Goal: Task Accomplishment & Management: Manage account settings

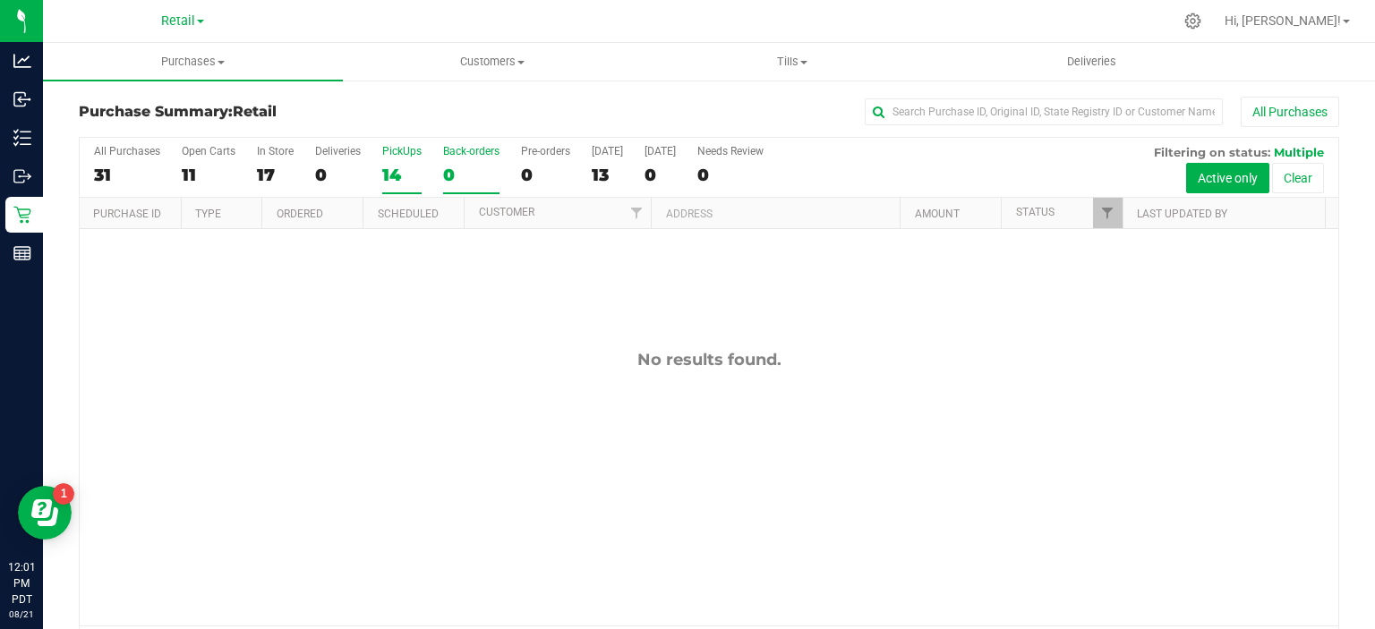
click at [393, 176] on div "14" at bounding box center [401, 175] width 39 height 21
click at [0, 0] on input "PickUps 14" at bounding box center [0, 0] width 0 height 0
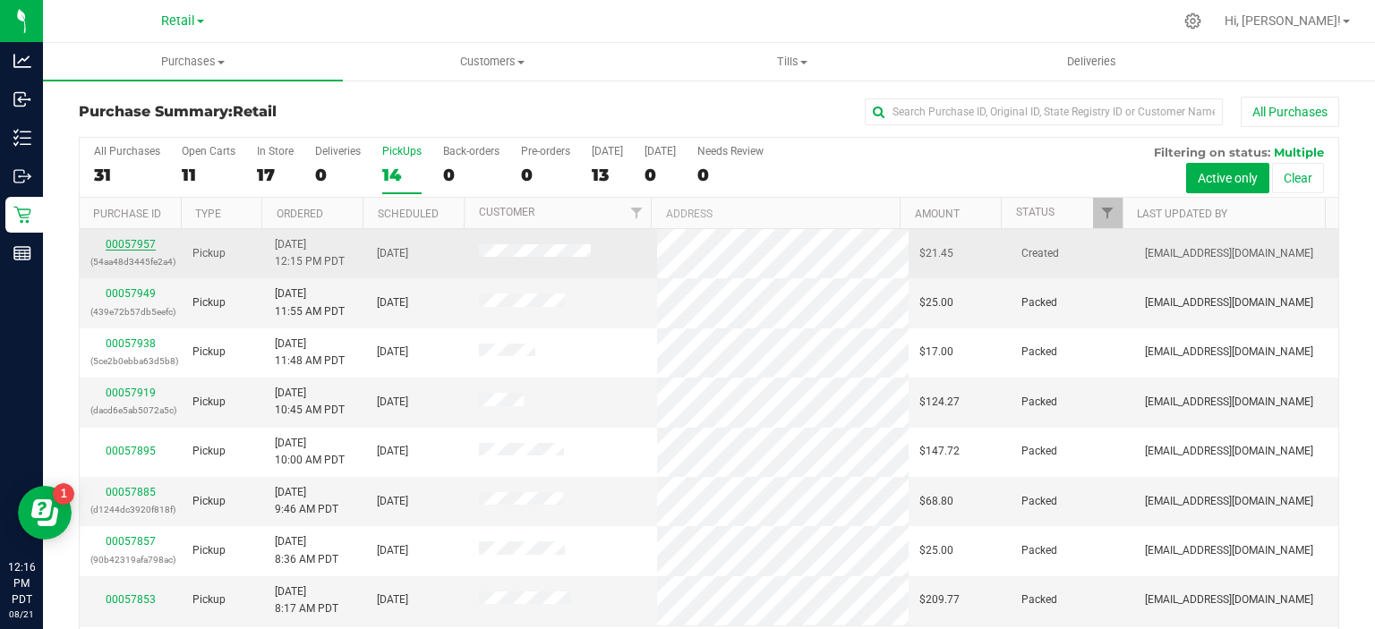
click at [133, 245] on link "00057957" at bounding box center [131, 244] width 50 height 13
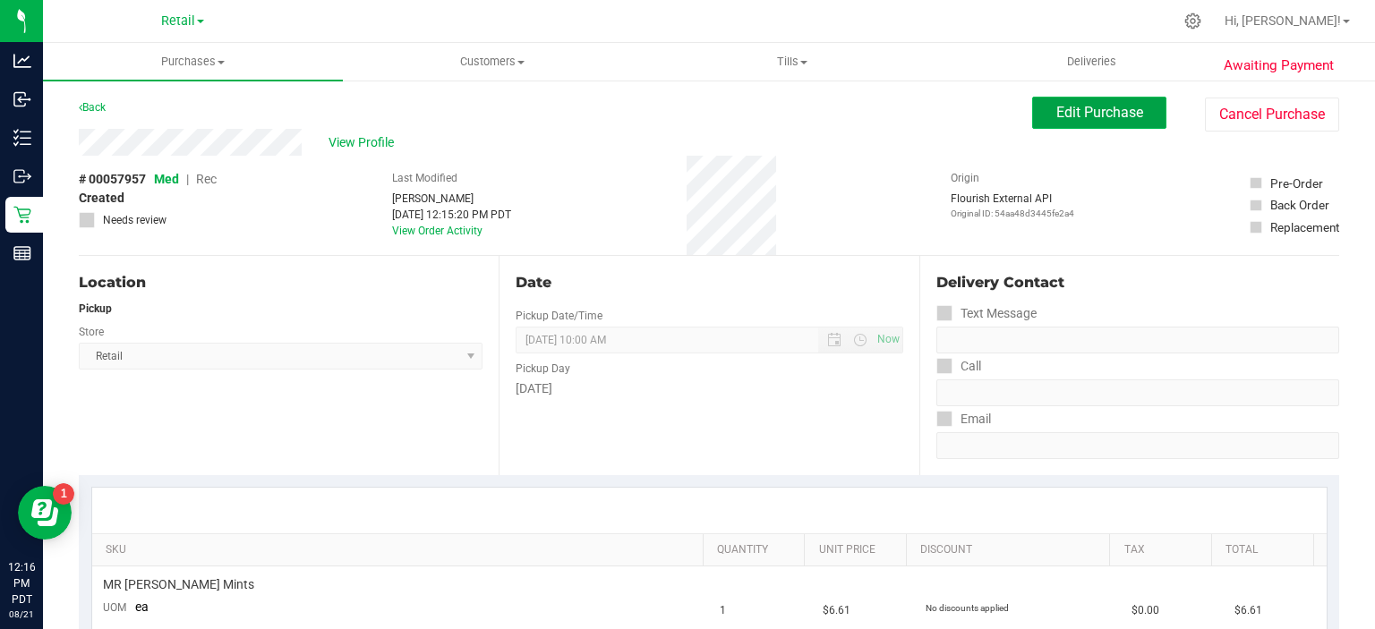
click at [1079, 108] on span "Edit Purchase" at bounding box center [1099, 112] width 87 height 17
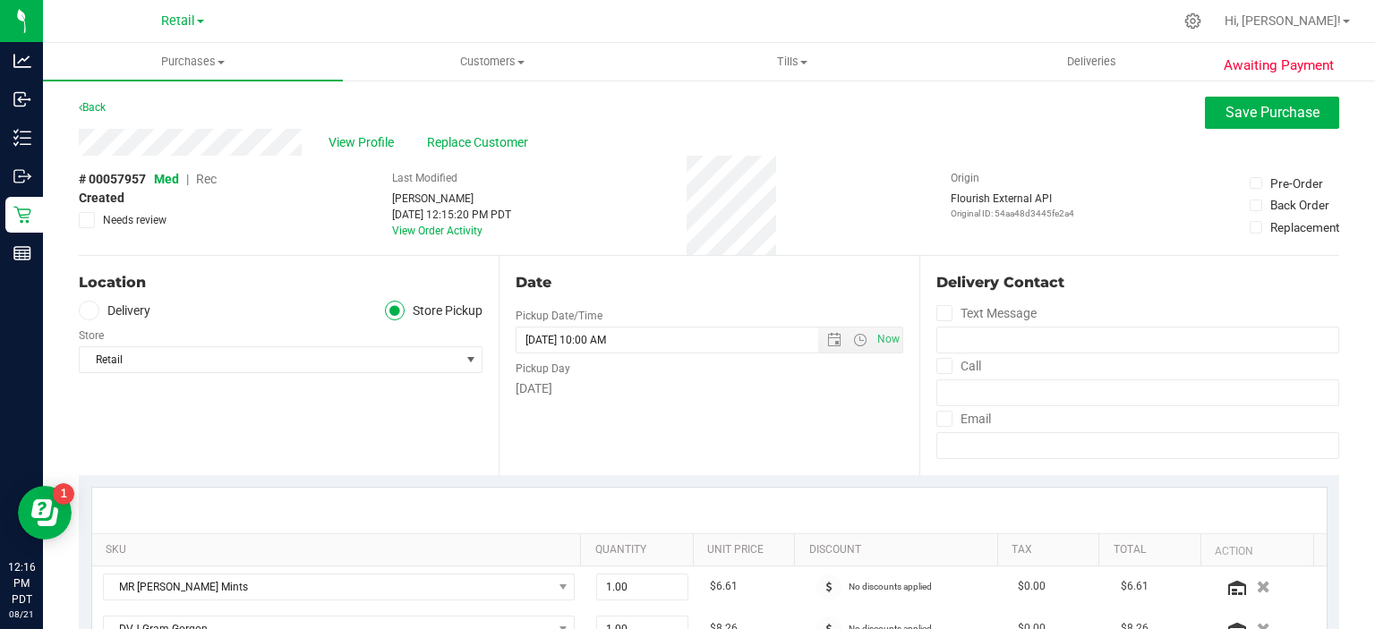
click at [215, 179] on span "Rec" at bounding box center [206, 179] width 21 height 14
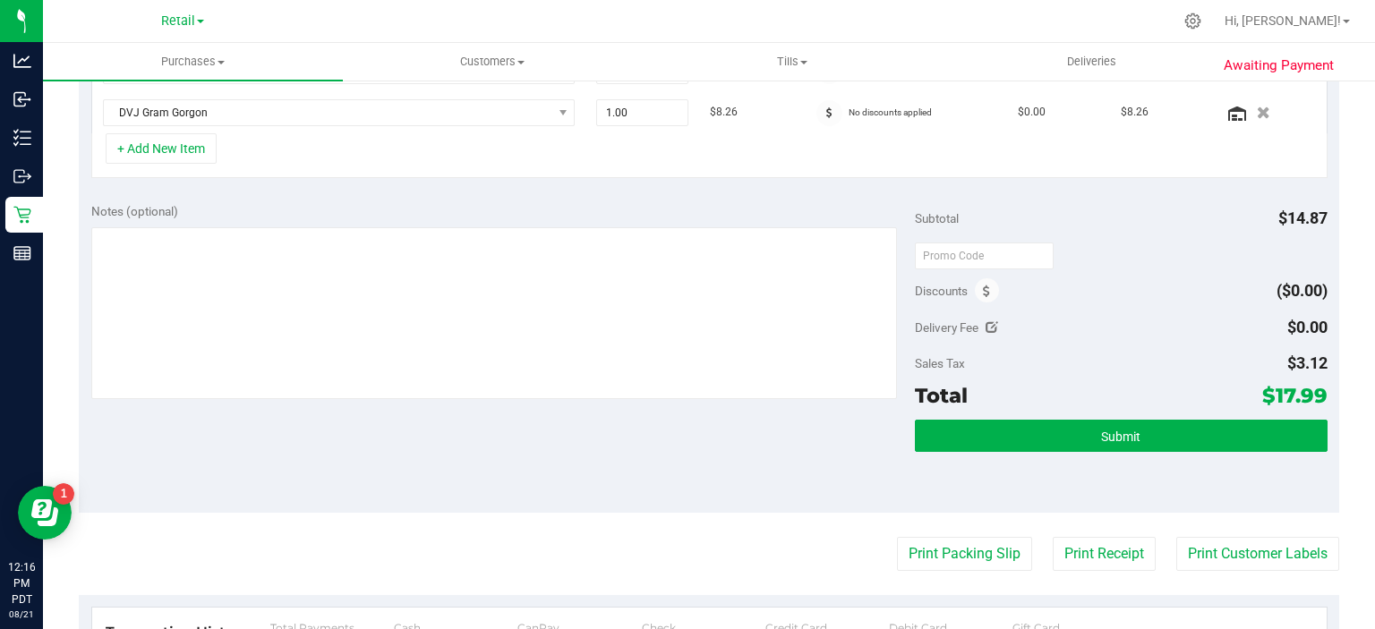
scroll to position [546, 0]
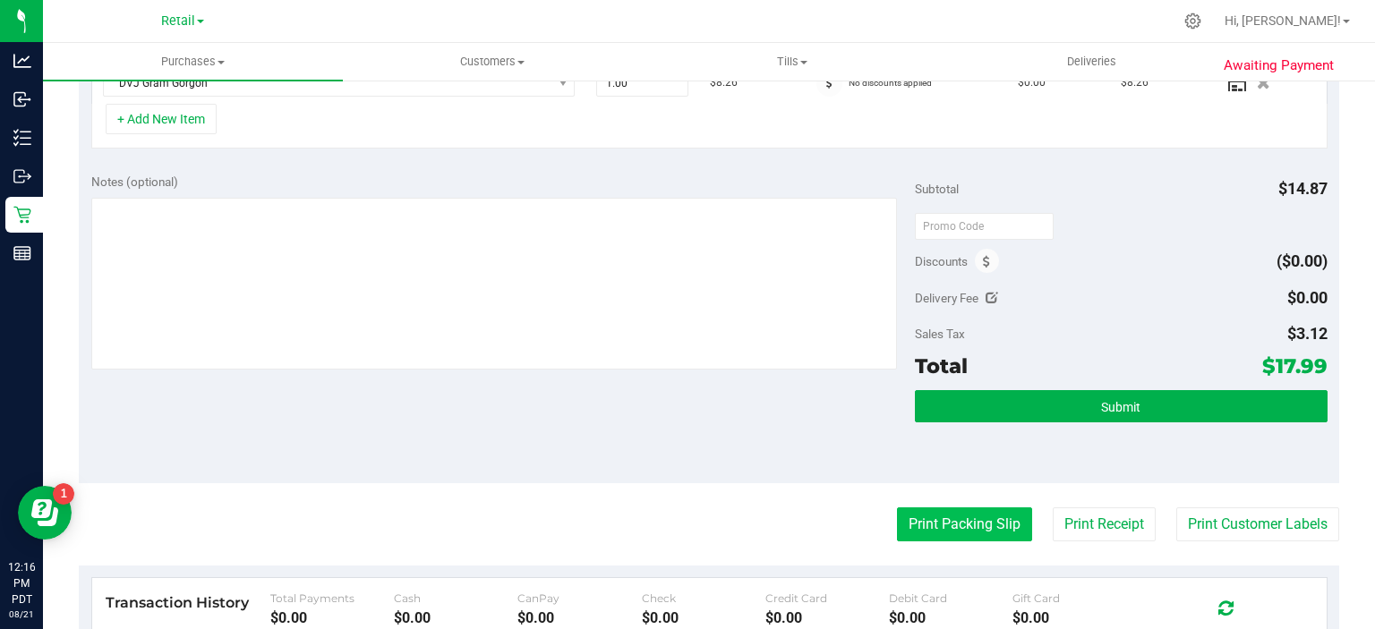
click at [949, 519] on button "Print Packing Slip" at bounding box center [964, 525] width 135 height 34
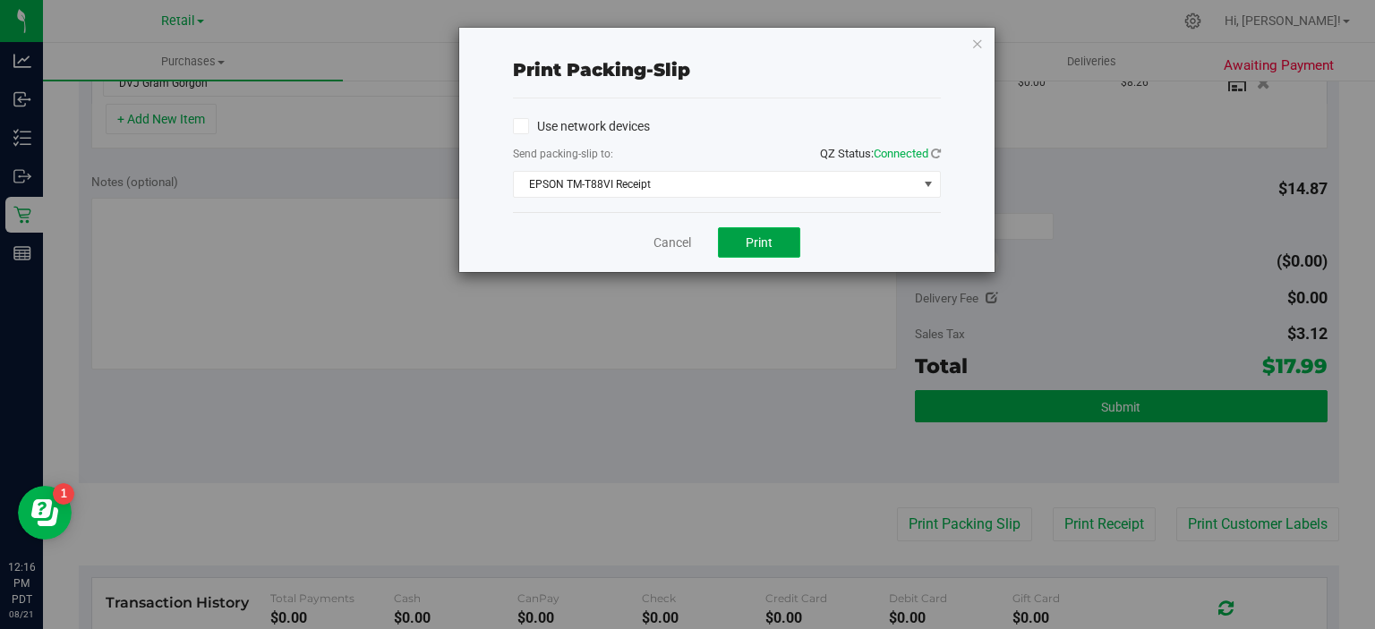
click at [759, 242] on span "Print" at bounding box center [759, 242] width 27 height 14
click at [981, 40] on icon "button" at bounding box center [977, 42] width 13 height 21
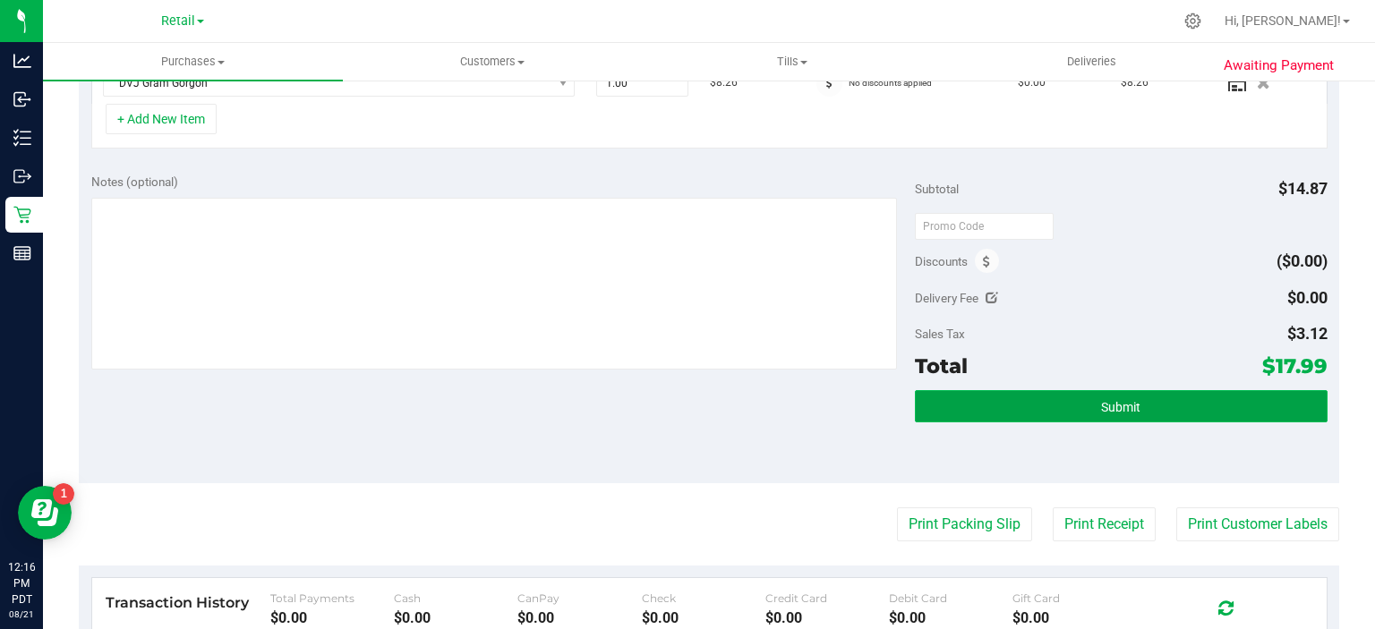
click at [1167, 390] on button "Submit" at bounding box center [1121, 406] width 412 height 32
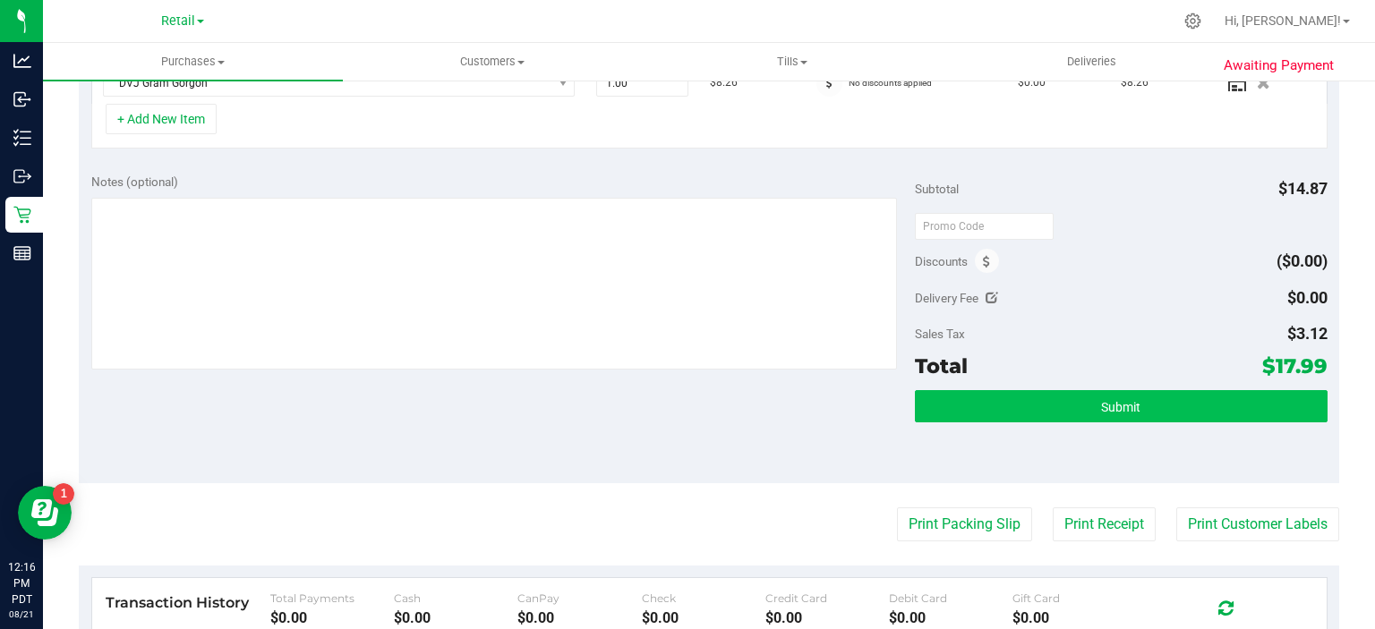
scroll to position [518, 0]
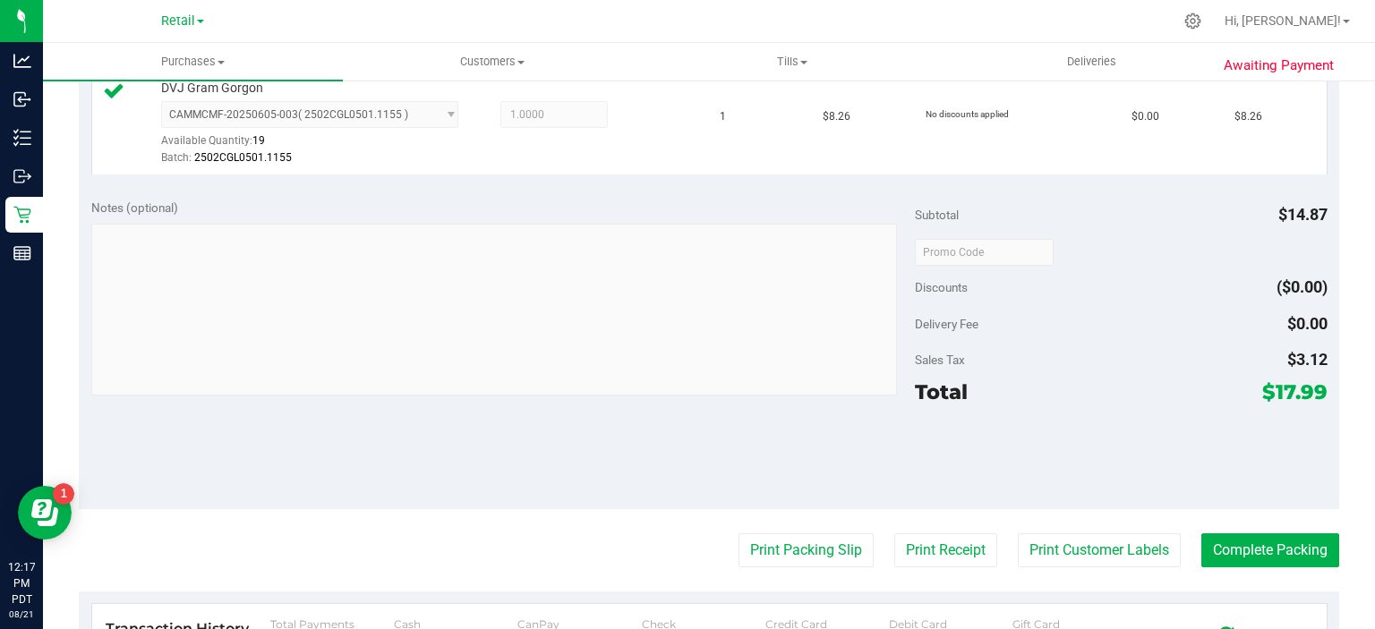
scroll to position [600, 0]
click at [1292, 535] on button "Complete Packing" at bounding box center [1271, 549] width 138 height 34
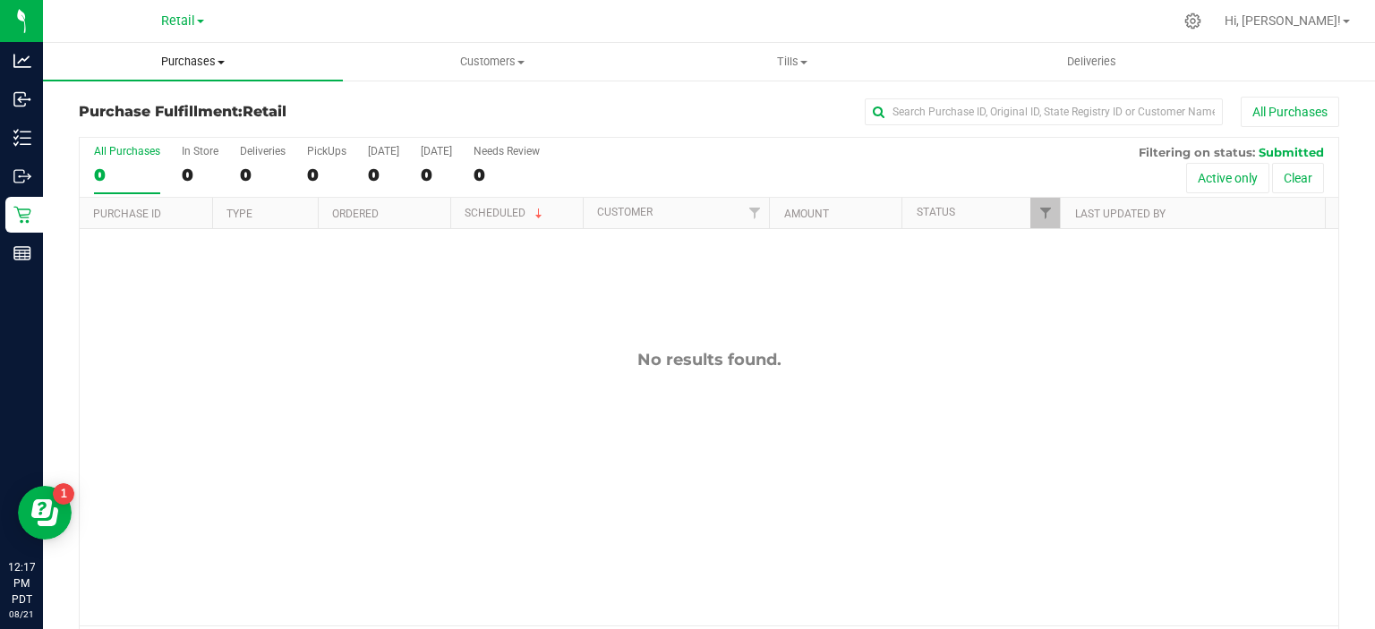
click at [209, 54] on span "Purchases" at bounding box center [193, 62] width 300 height 16
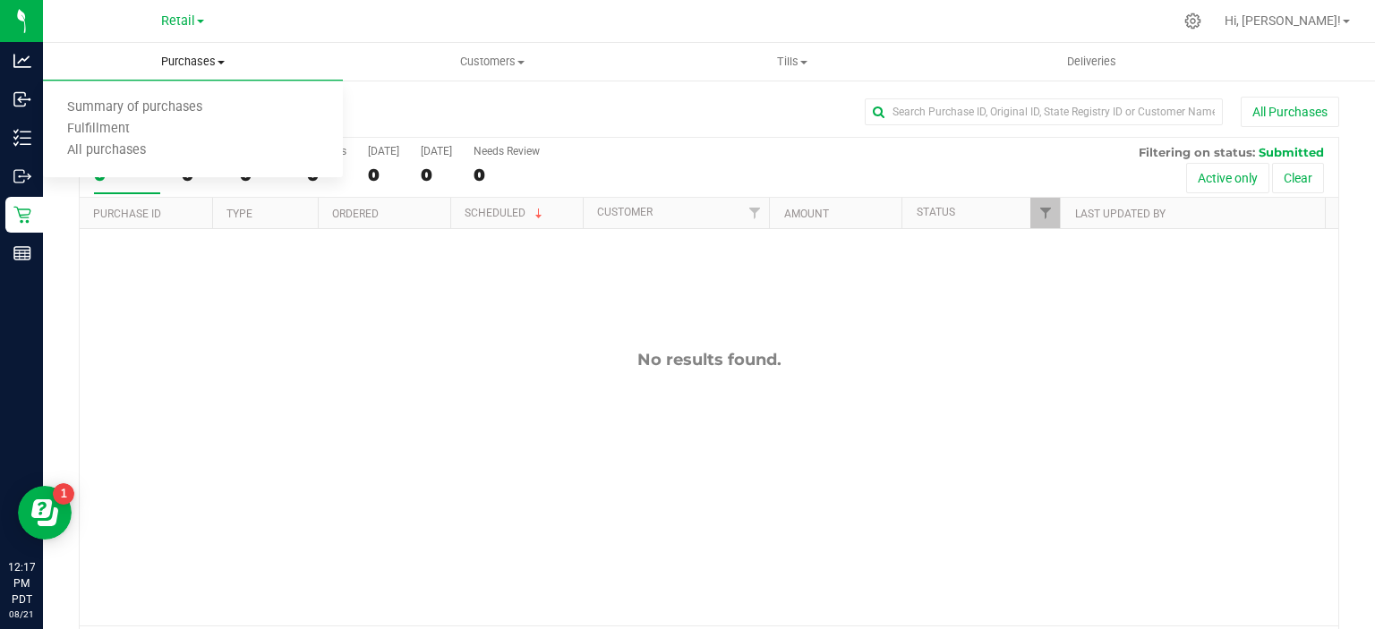
click at [204, 105] on span "Summary of purchases" at bounding box center [135, 107] width 184 height 15
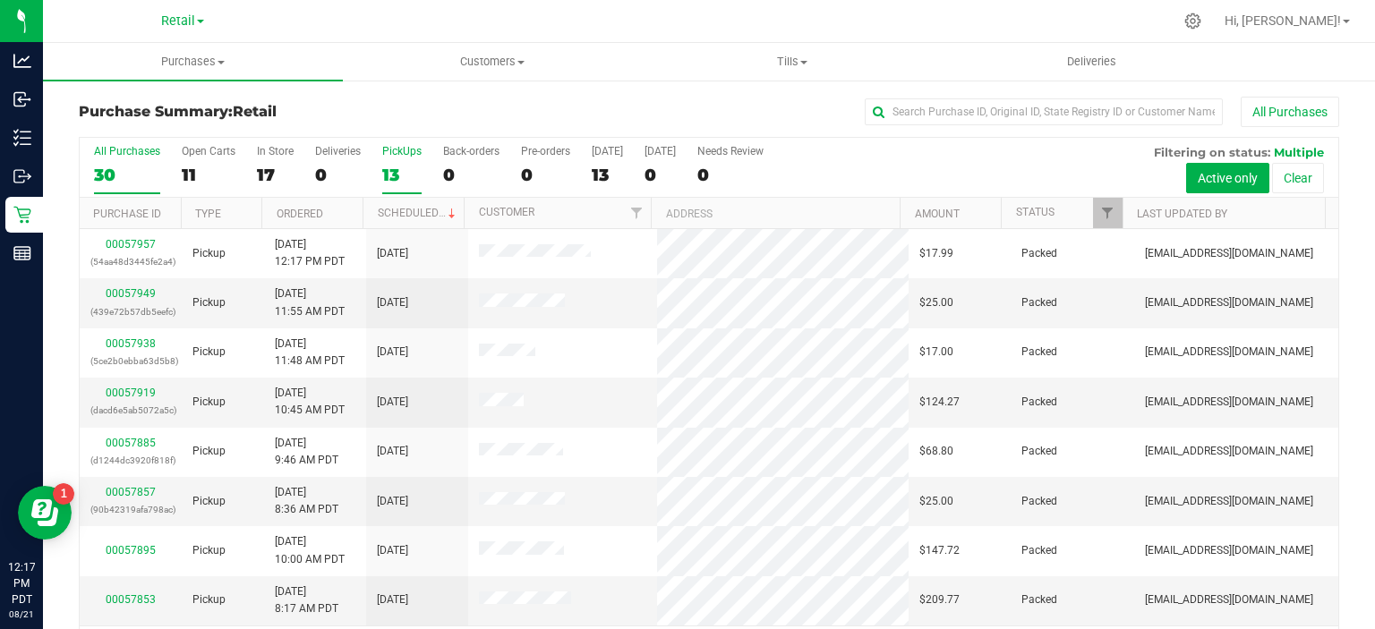
click at [394, 167] on div "13" at bounding box center [401, 175] width 39 height 21
click at [0, 0] on input "PickUps 13" at bounding box center [0, 0] width 0 height 0
click at [422, 213] on link "Scheduled" at bounding box center [418, 213] width 81 height 13
click at [449, 175] on div "0" at bounding box center [471, 175] width 56 height 21
click at [0, 0] on input "Back-orders 0" at bounding box center [0, 0] width 0 height 0
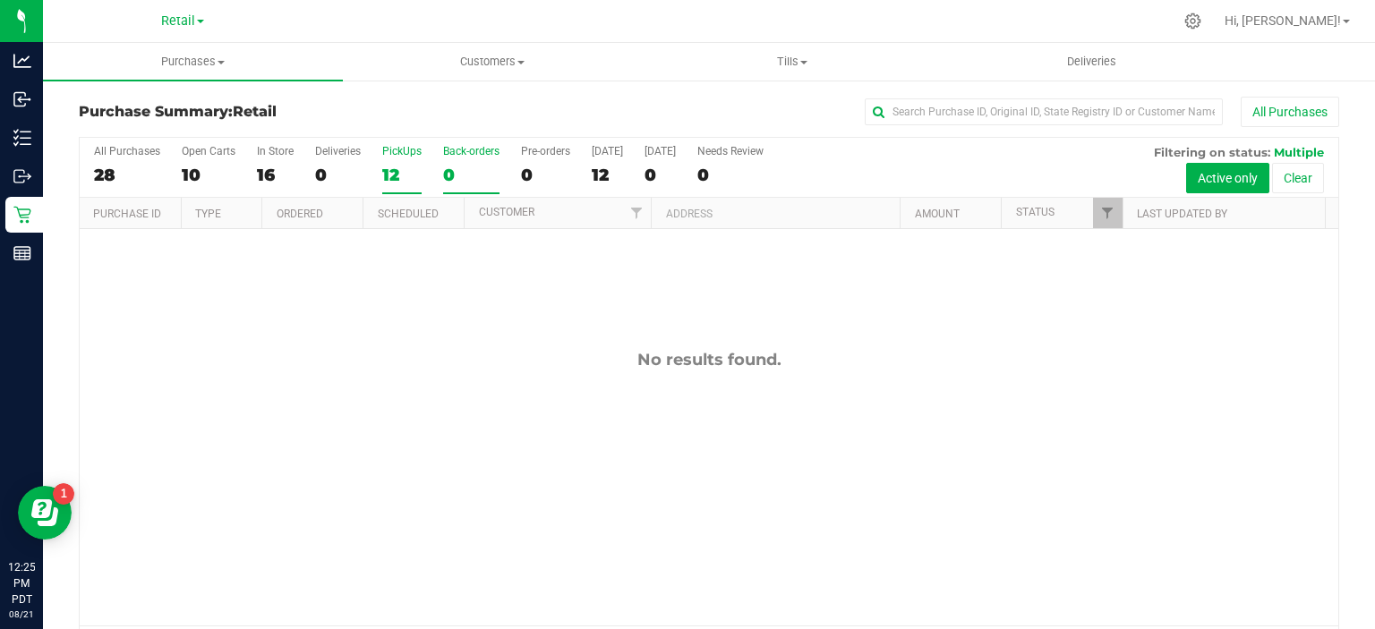
click at [394, 183] on div "12" at bounding box center [401, 175] width 39 height 21
click at [0, 0] on input "PickUps 12" at bounding box center [0, 0] width 0 height 0
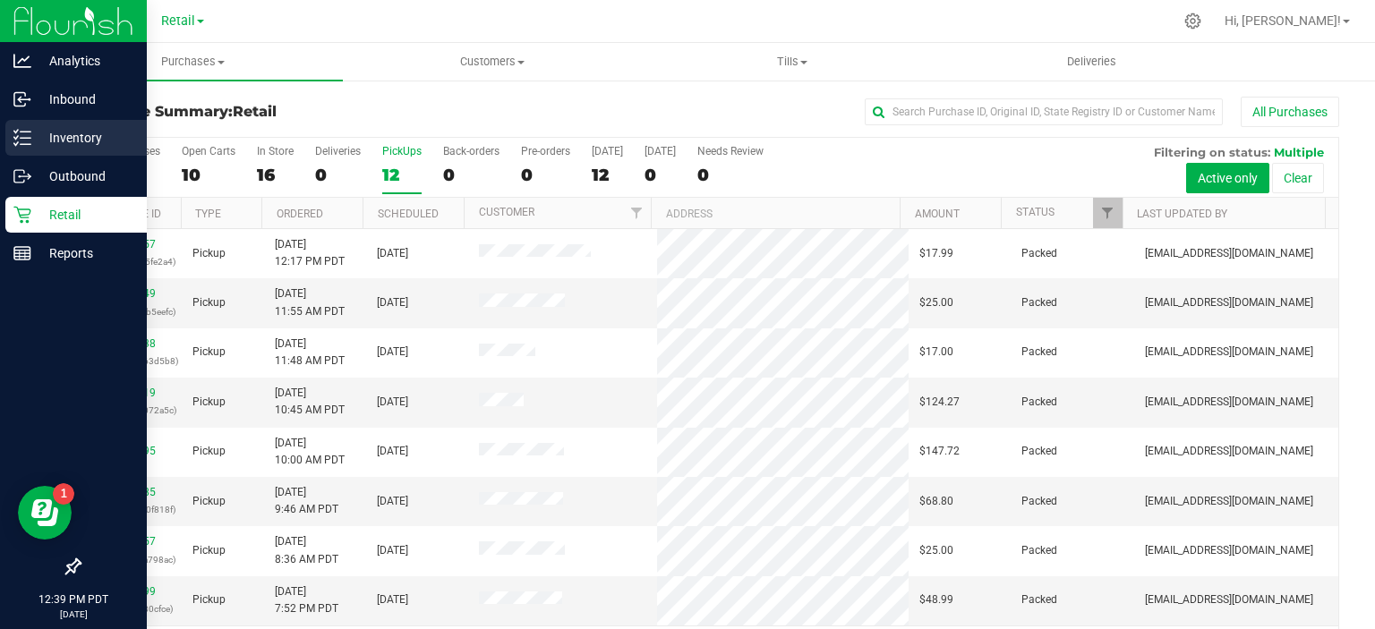
click at [25, 132] on line at bounding box center [26, 132] width 10 height 0
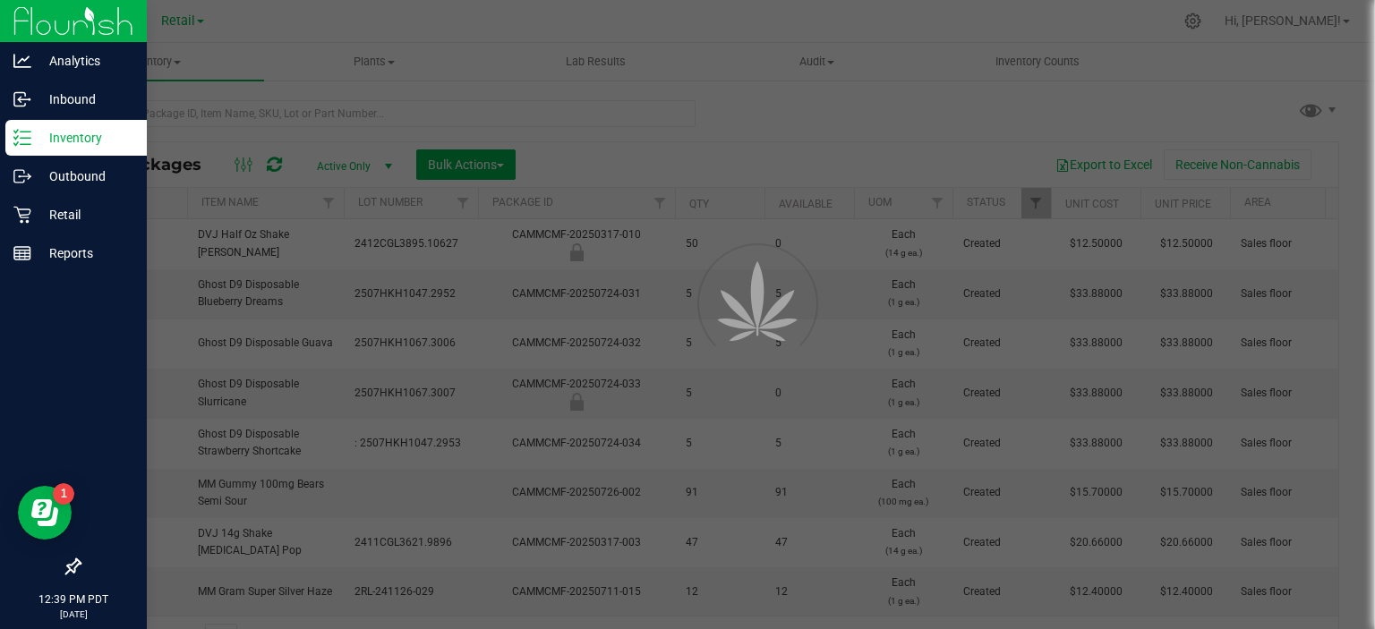
click at [329, 104] on div at bounding box center [687, 314] width 1375 height 629
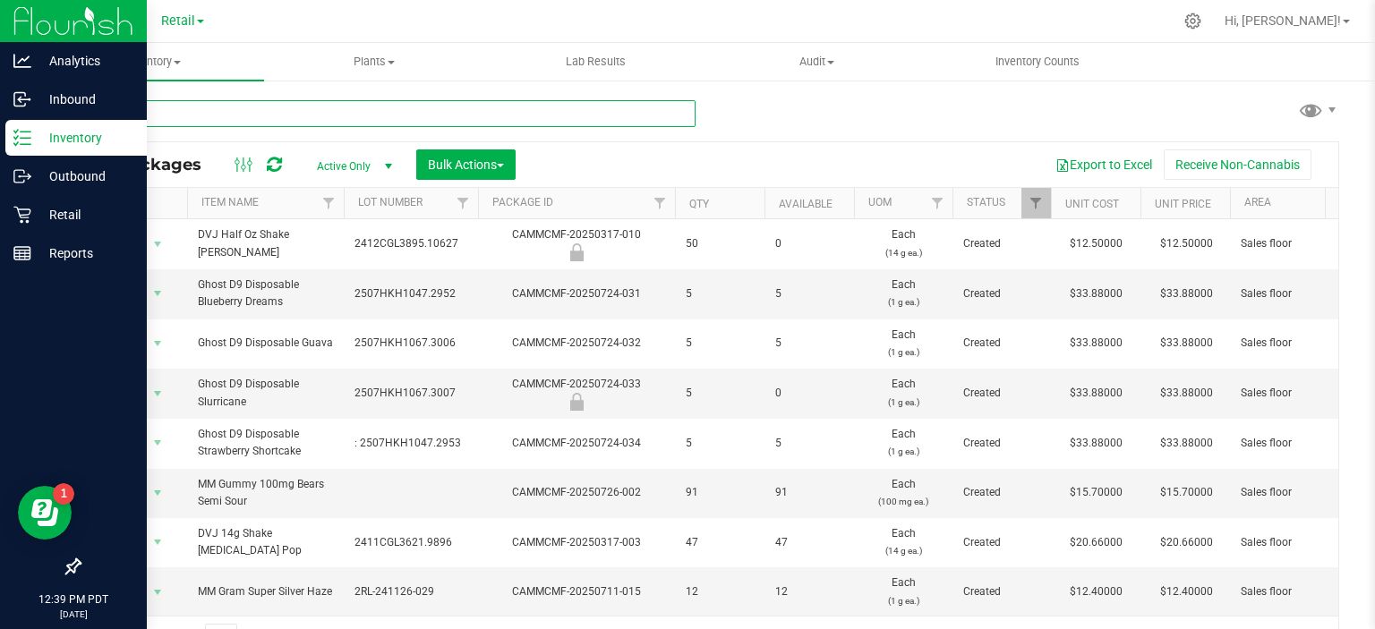
click at [354, 113] on input "text" at bounding box center [387, 113] width 617 height 27
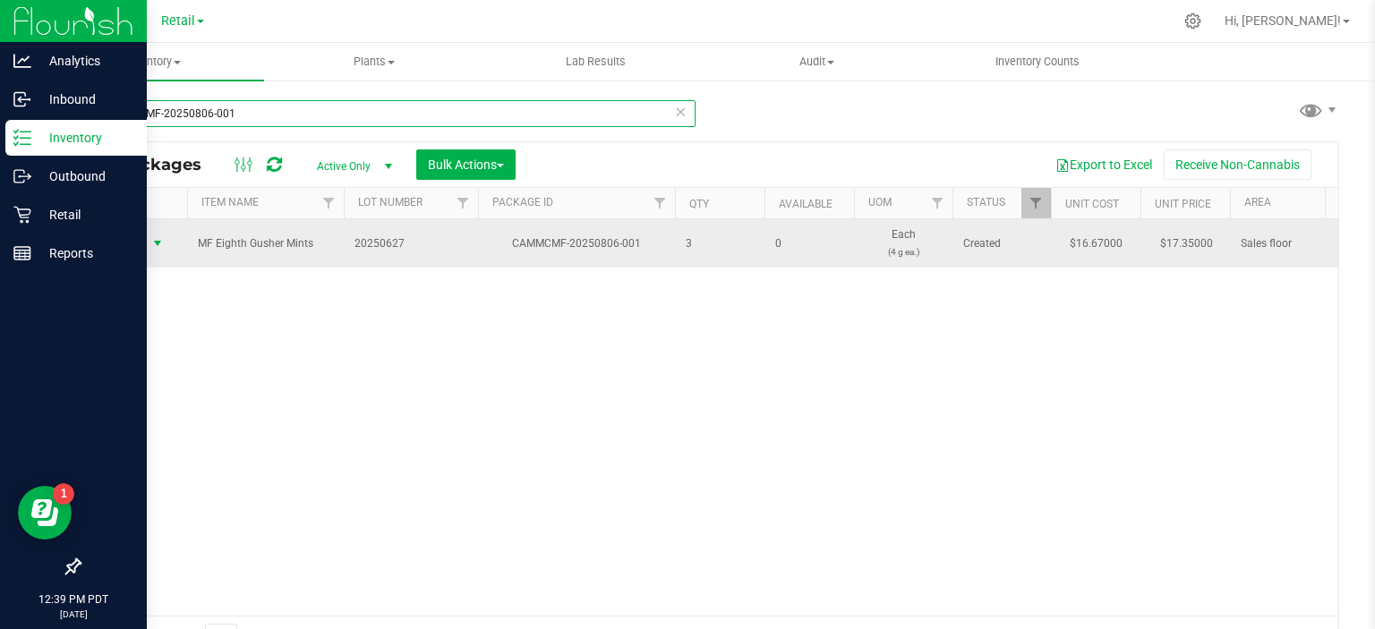
type input "CAMMCMF-20250806-001"
click at [160, 243] on span "select" at bounding box center [157, 243] width 14 height 14
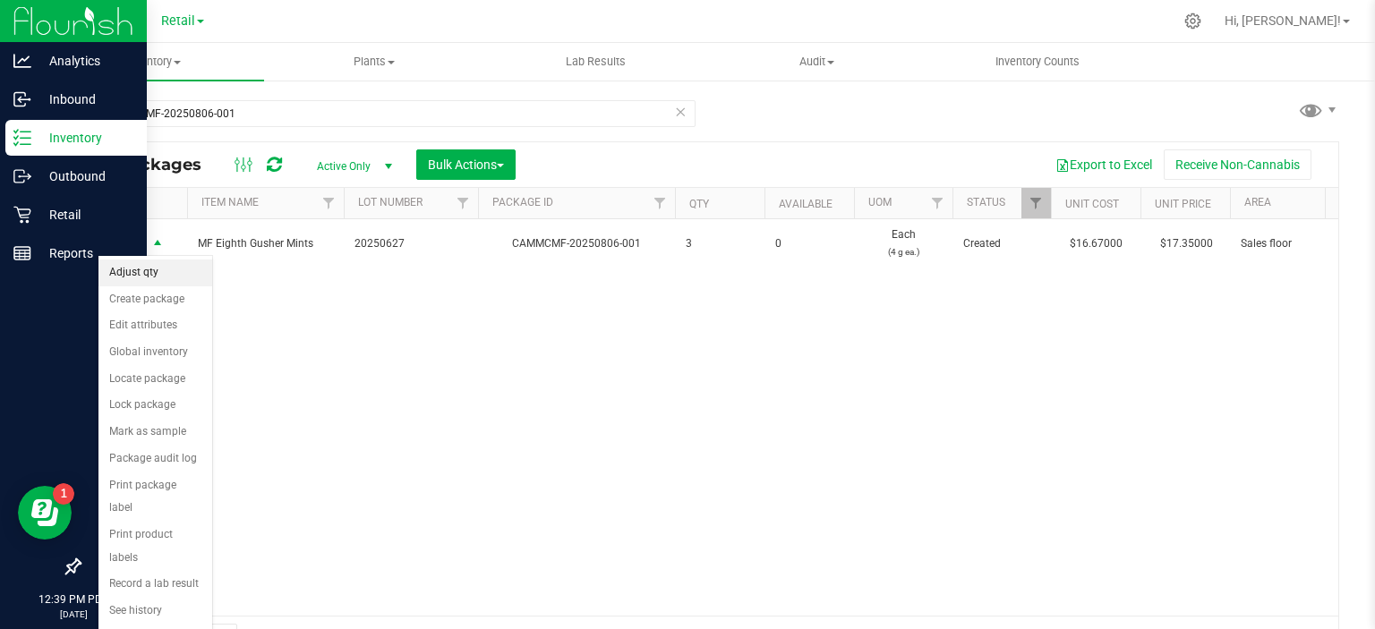
click at [151, 270] on li "Adjust qty" at bounding box center [155, 273] width 114 height 27
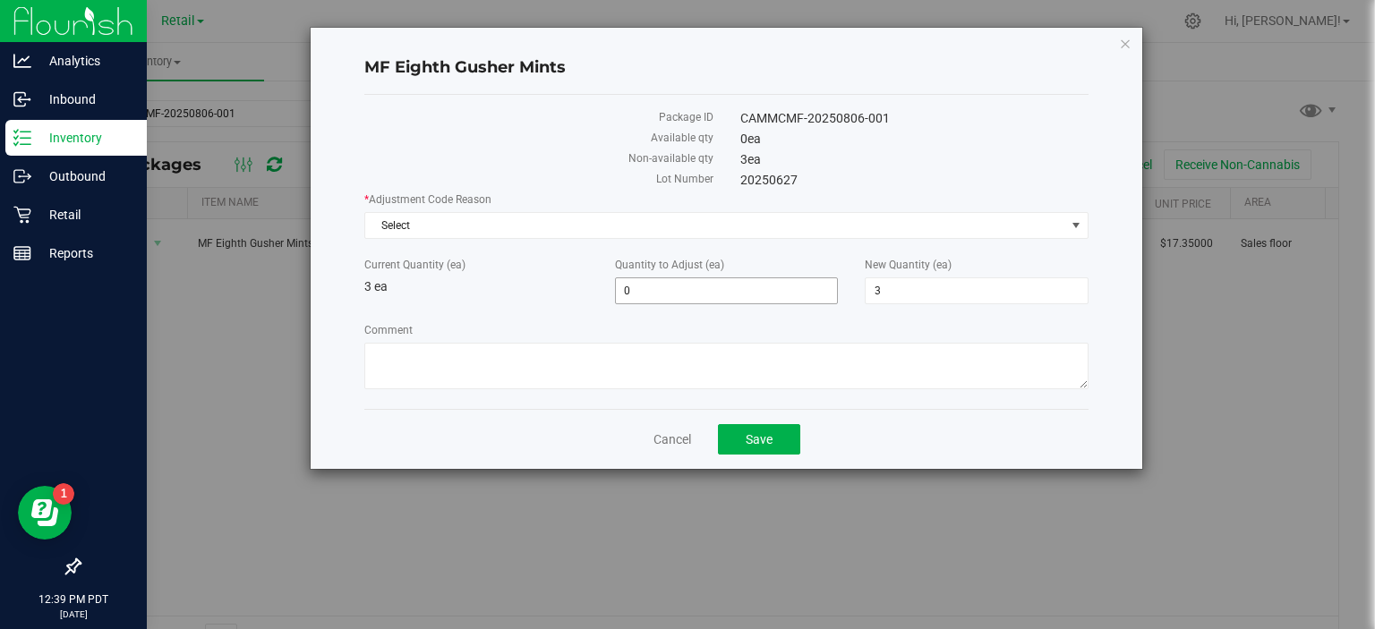
click at [684, 290] on input "0" at bounding box center [727, 290] width 222 height 25
type input "01"
click at [937, 426] on div "Cancel Save" at bounding box center [726, 439] width 724 height 60
type input "1"
type input "4"
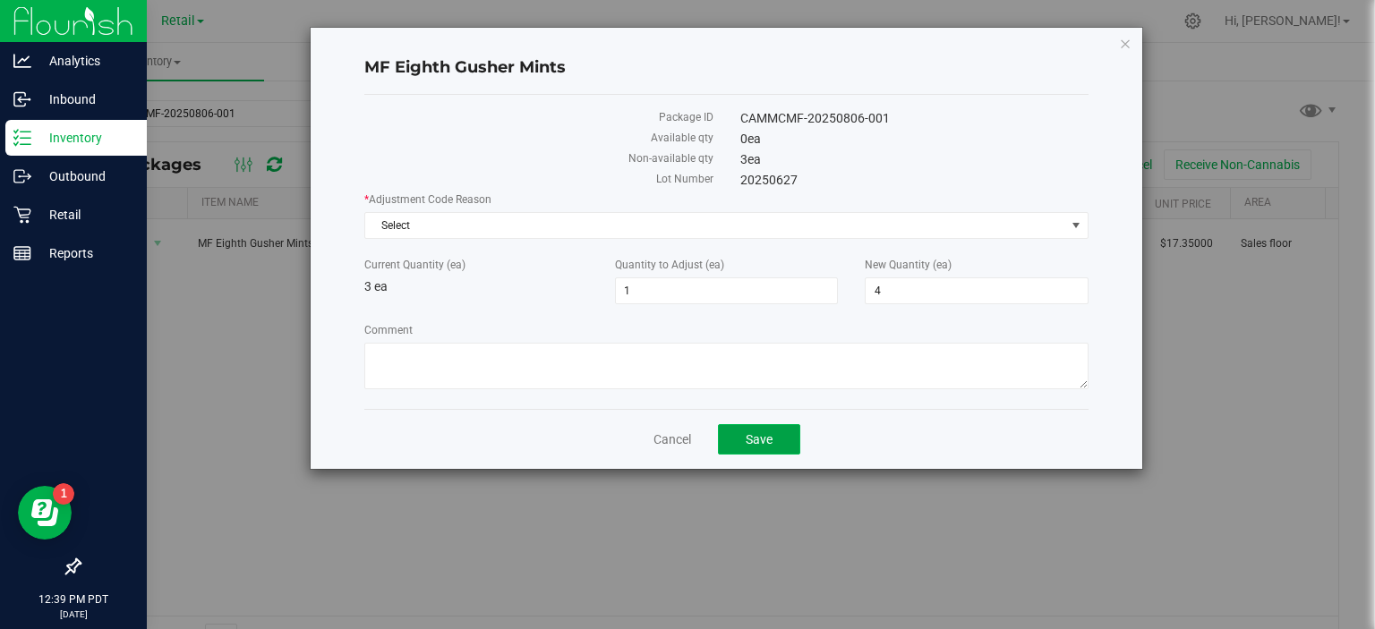
click at [783, 433] on button "Save" at bounding box center [759, 439] width 82 height 30
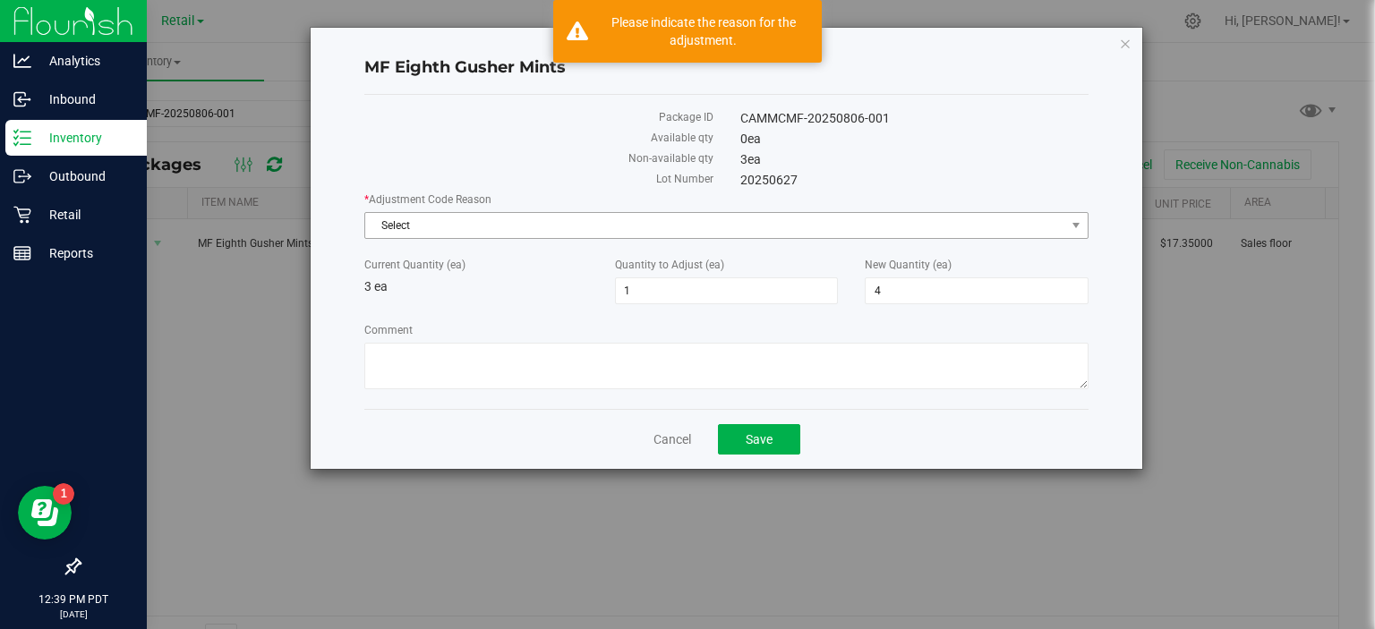
click at [602, 217] on span "Select" at bounding box center [715, 225] width 700 height 25
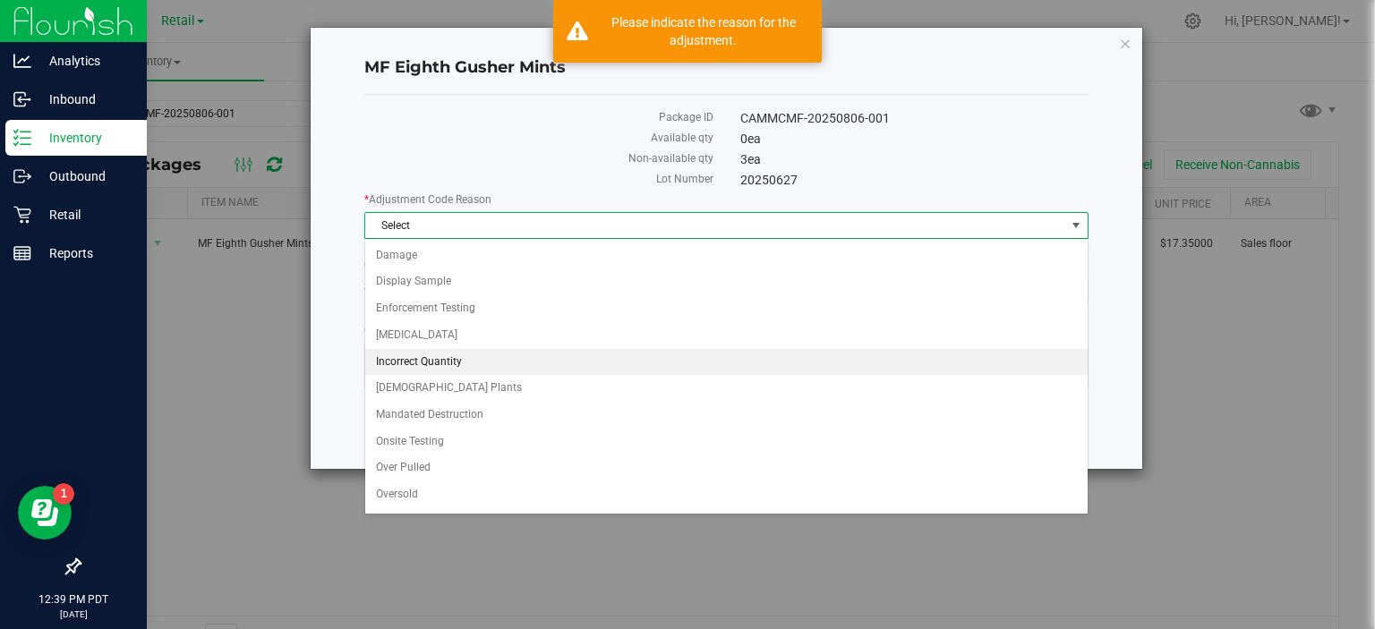
click at [456, 350] on li "Incorrect Quantity" at bounding box center [726, 362] width 723 height 27
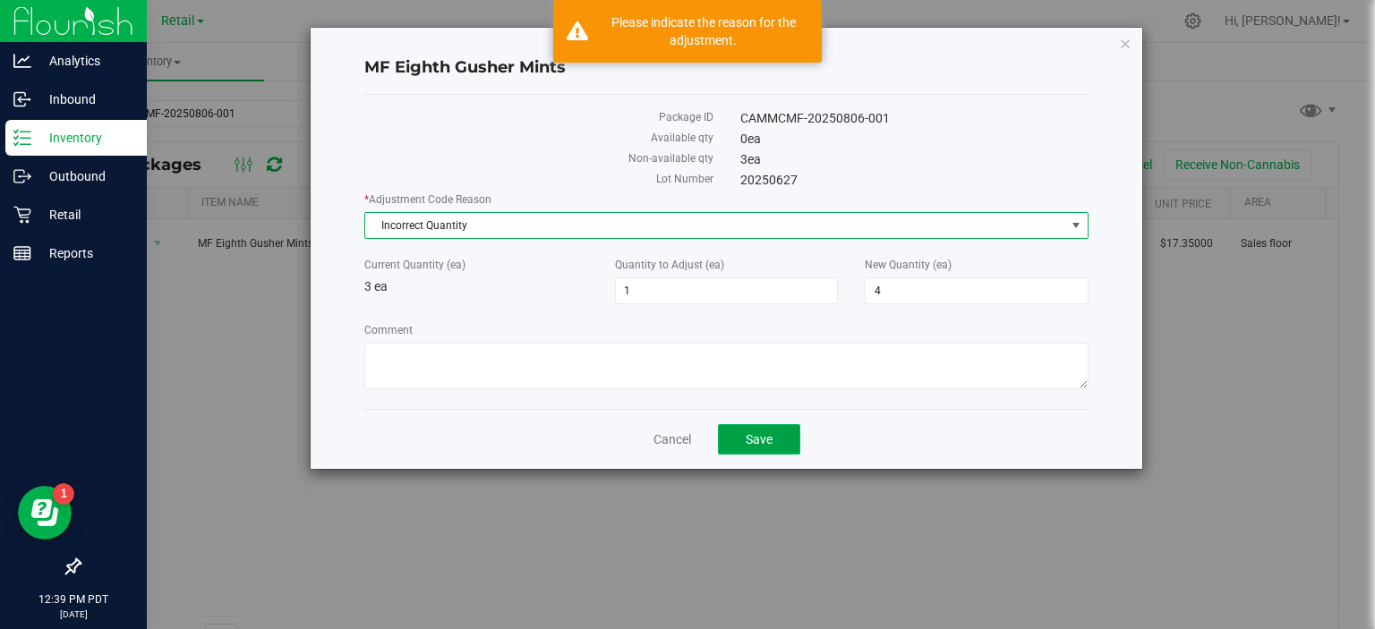
click at [762, 441] on span "Save" at bounding box center [759, 439] width 27 height 14
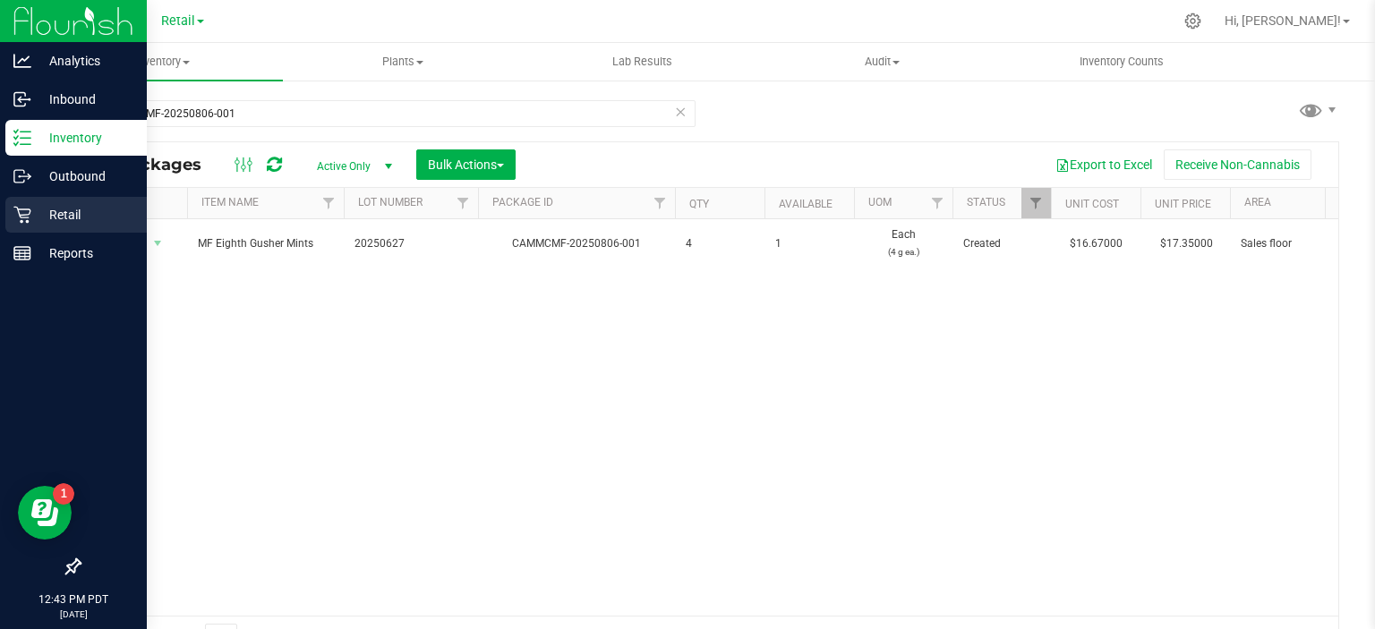
click at [25, 215] on icon at bounding box center [22, 215] width 18 height 18
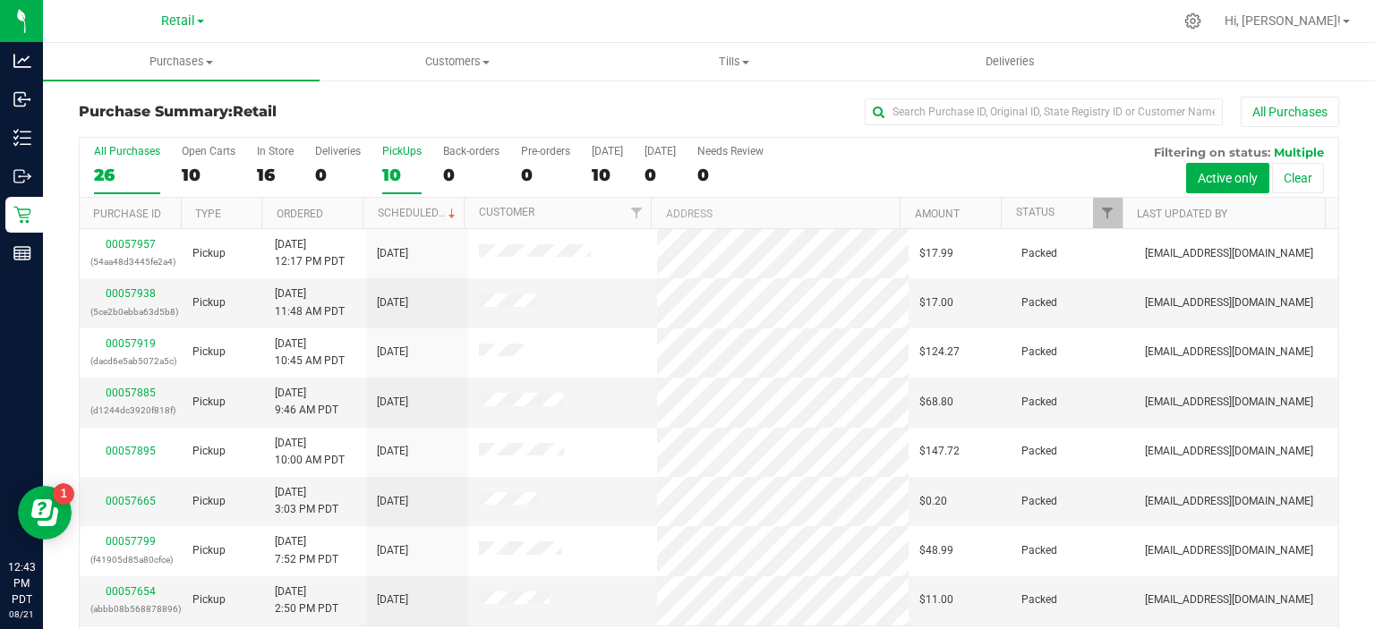
click at [391, 176] on div "10" at bounding box center [401, 175] width 39 height 21
click at [0, 0] on input "PickUps 10" at bounding box center [0, 0] width 0 height 0
click at [419, 210] on link "Scheduled" at bounding box center [418, 213] width 81 height 13
click at [452, 177] on div "0" at bounding box center [471, 175] width 56 height 21
click at [0, 0] on input "Back-orders 0" at bounding box center [0, 0] width 0 height 0
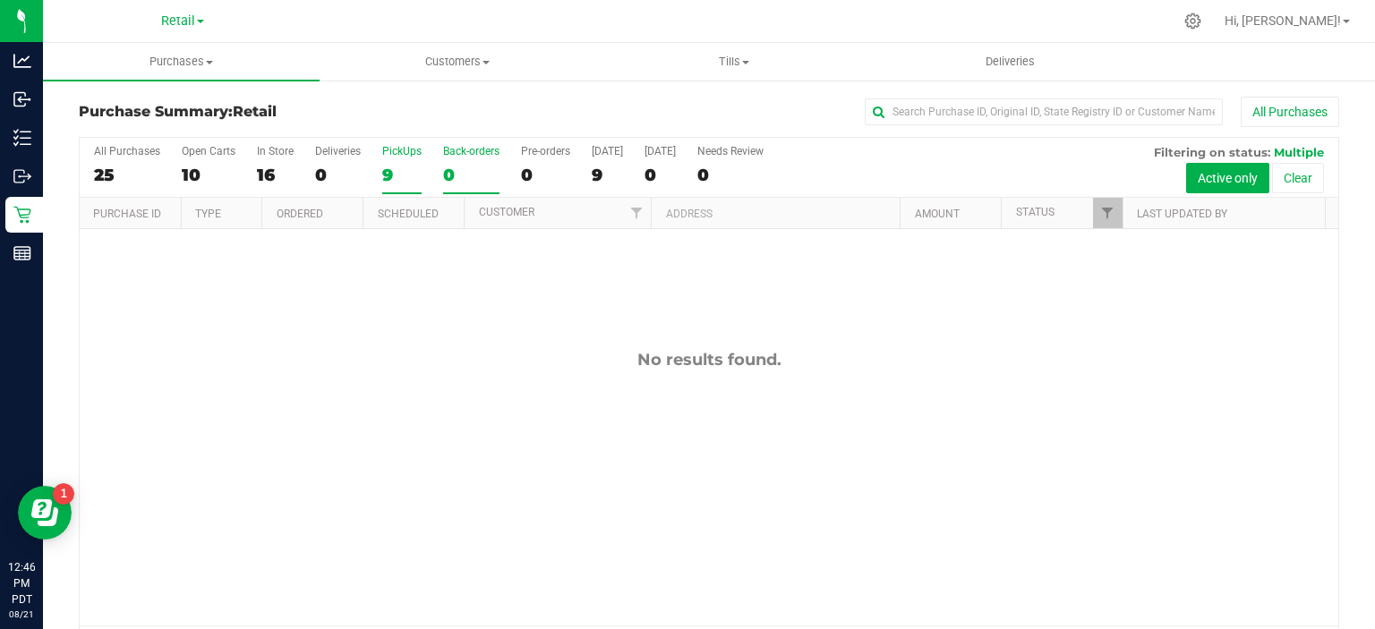
click at [399, 182] on div "9" at bounding box center [401, 175] width 39 height 21
click at [0, 0] on input "PickUps 9" at bounding box center [0, 0] width 0 height 0
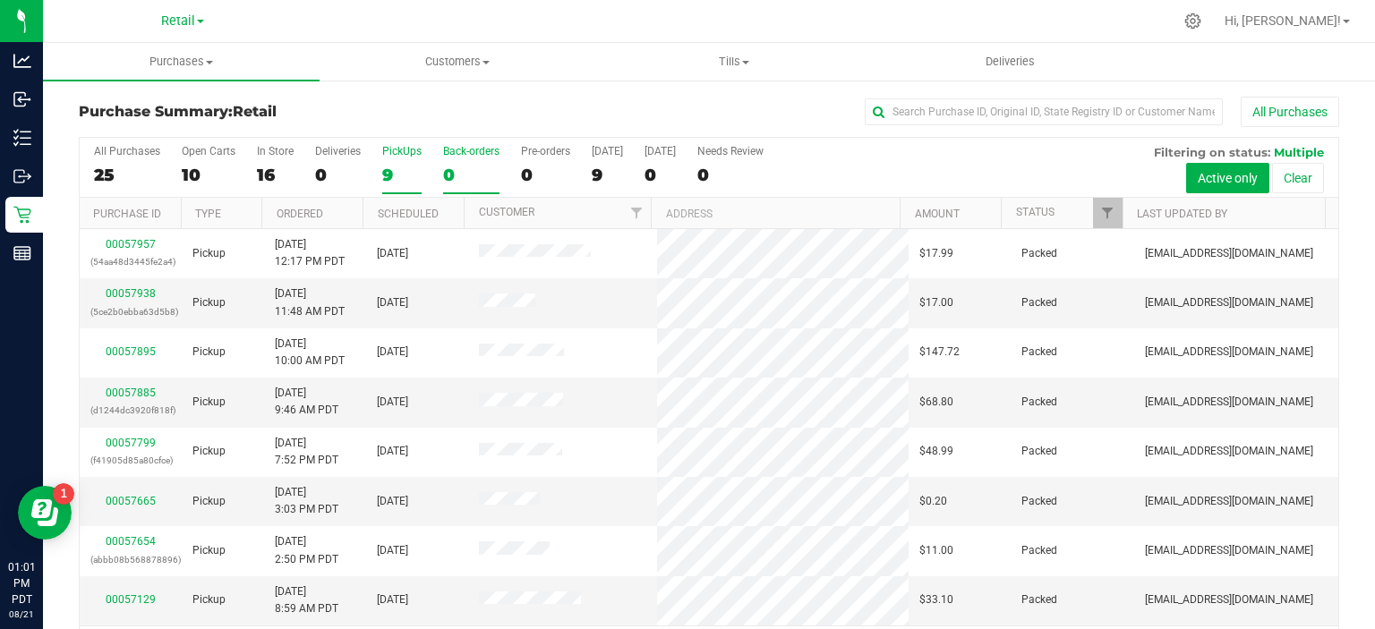
click at [460, 168] on div "0" at bounding box center [471, 175] width 56 height 21
click at [0, 0] on input "Back-orders 0" at bounding box center [0, 0] width 0 height 0
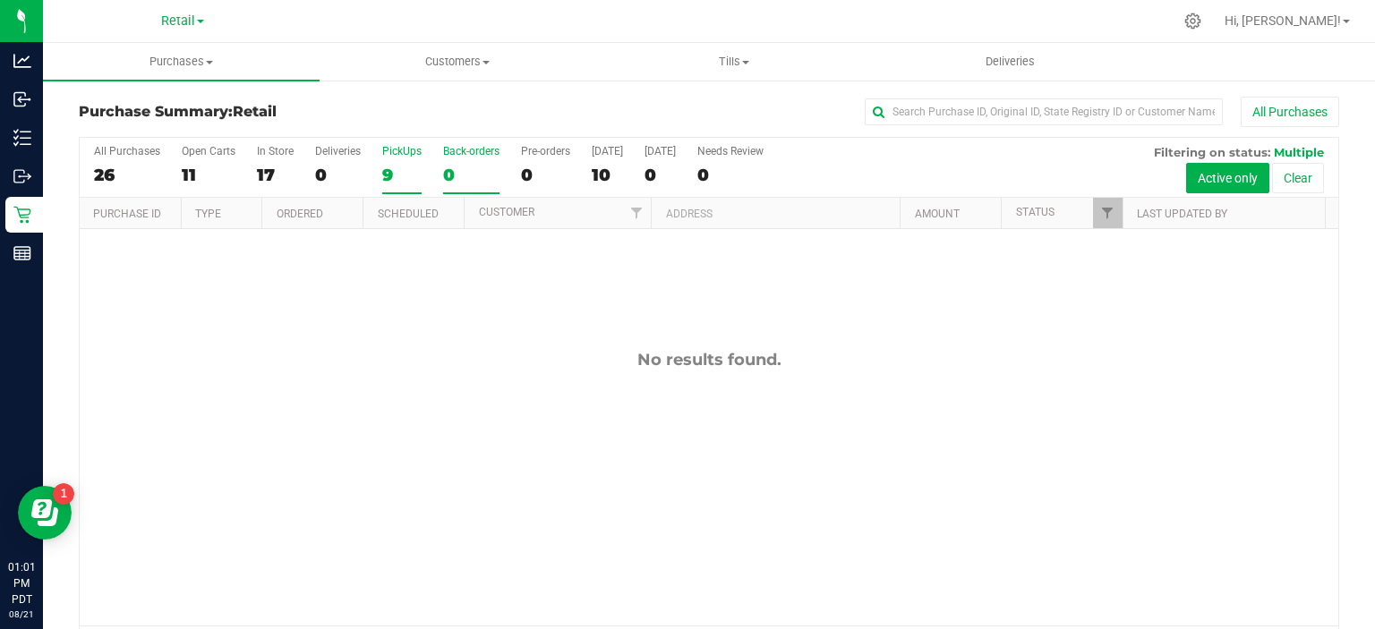
click at [387, 177] on div "9" at bounding box center [401, 175] width 39 height 21
click at [0, 0] on input "PickUps 9" at bounding box center [0, 0] width 0 height 0
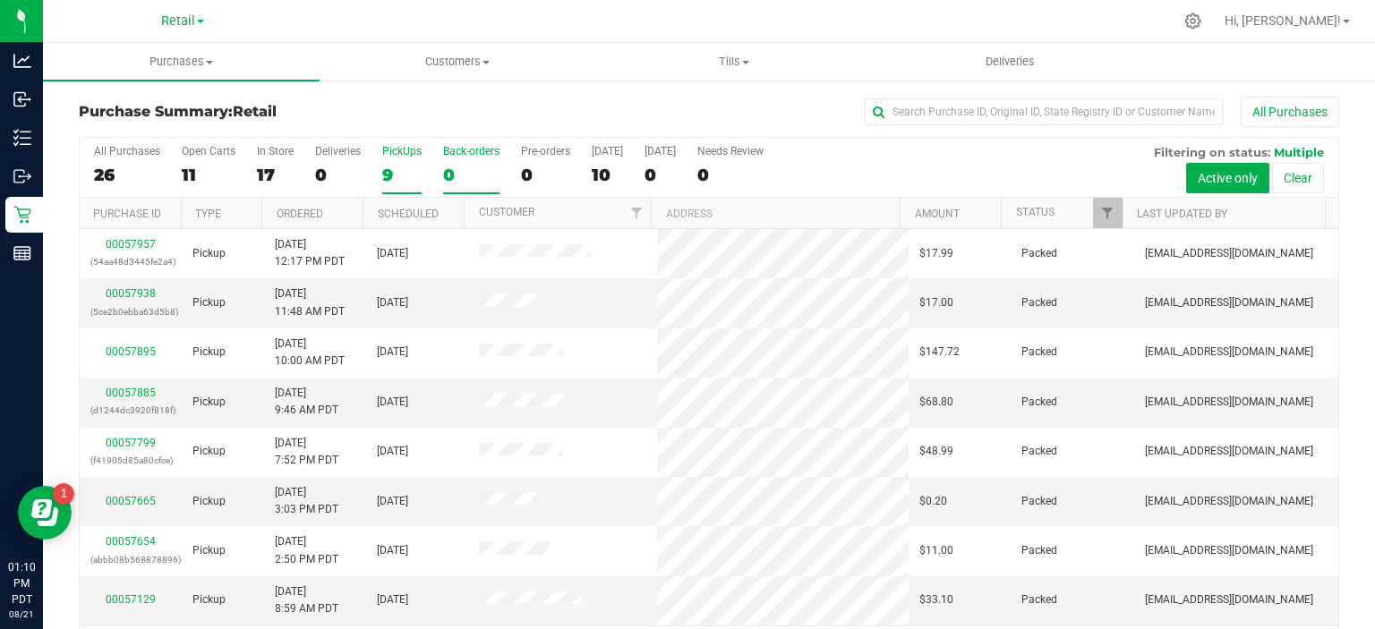
click at [456, 188] on label "Back-orders 0" at bounding box center [471, 169] width 56 height 49
click at [0, 0] on input "Back-orders 0" at bounding box center [0, 0] width 0 height 0
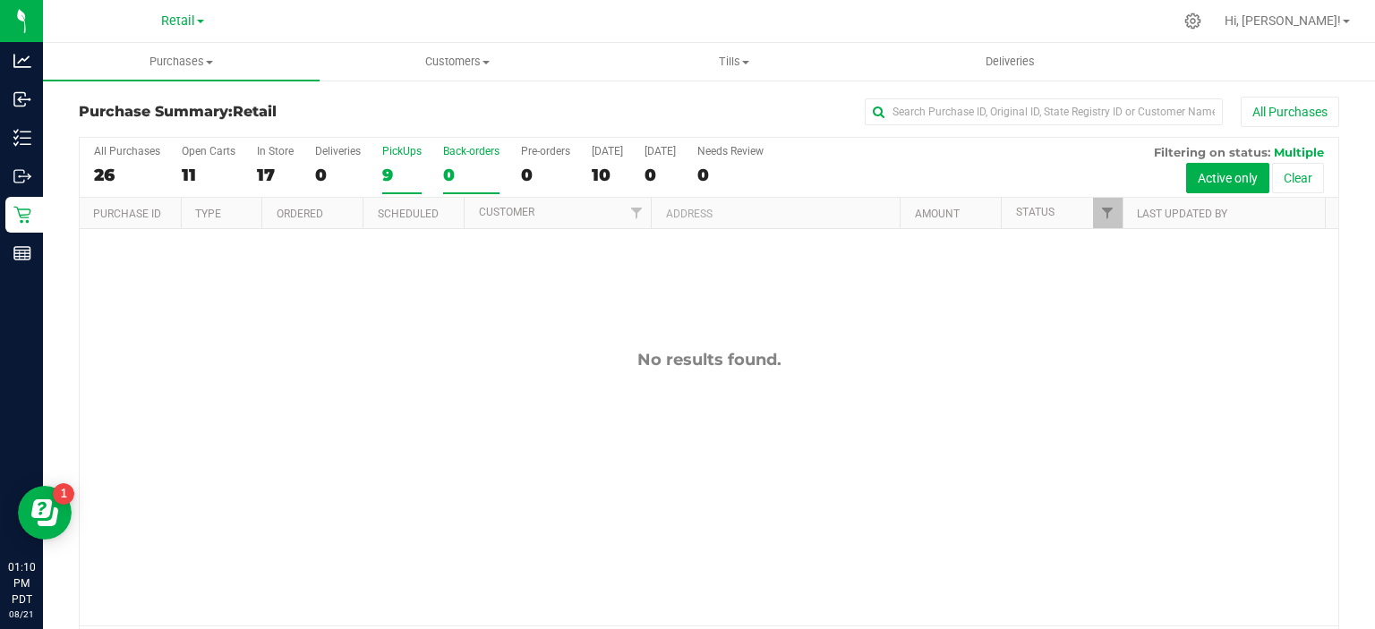
click at [392, 176] on div "9" at bounding box center [401, 175] width 39 height 21
click at [0, 0] on input "PickUps 9" at bounding box center [0, 0] width 0 height 0
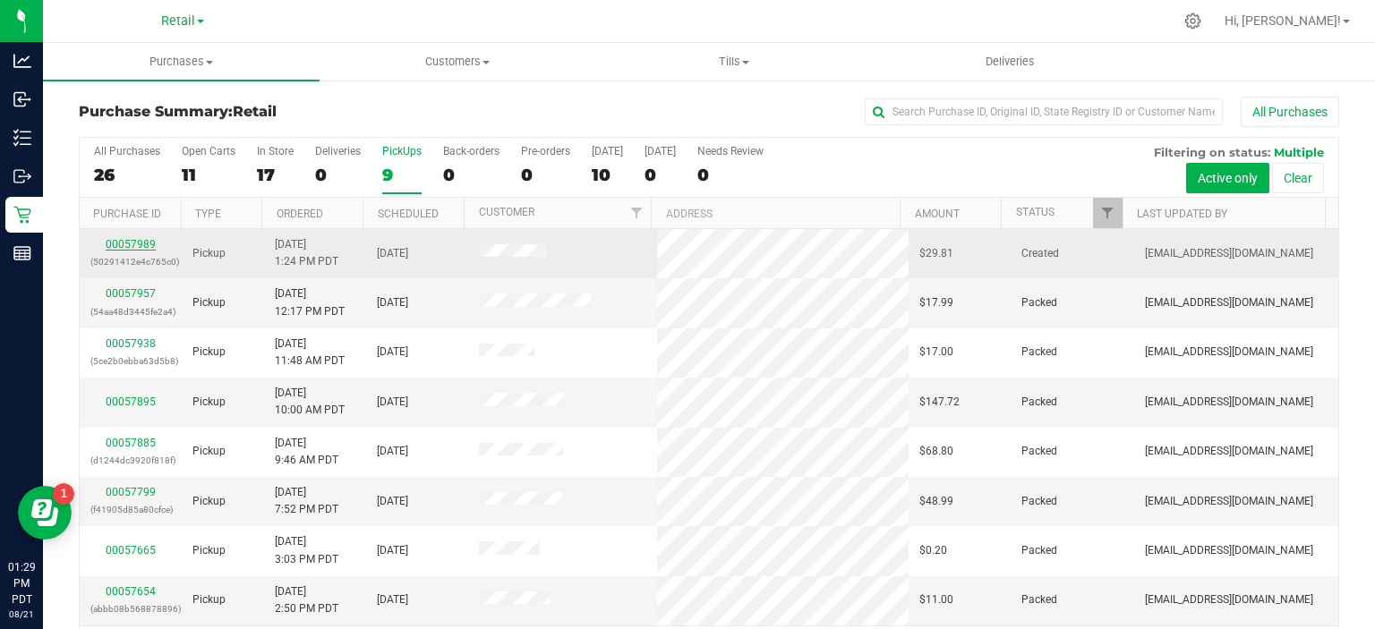
click at [138, 241] on link "00057989" at bounding box center [131, 244] width 50 height 13
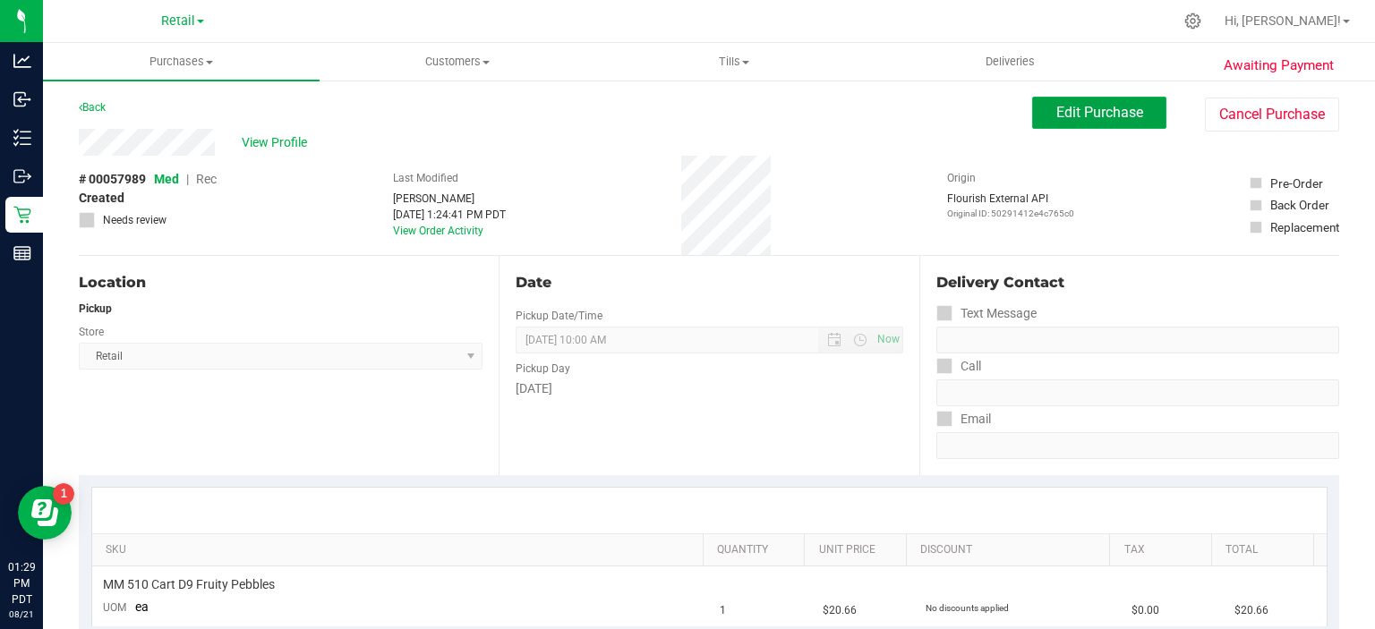
click at [1084, 116] on span "Edit Purchase" at bounding box center [1099, 112] width 87 height 17
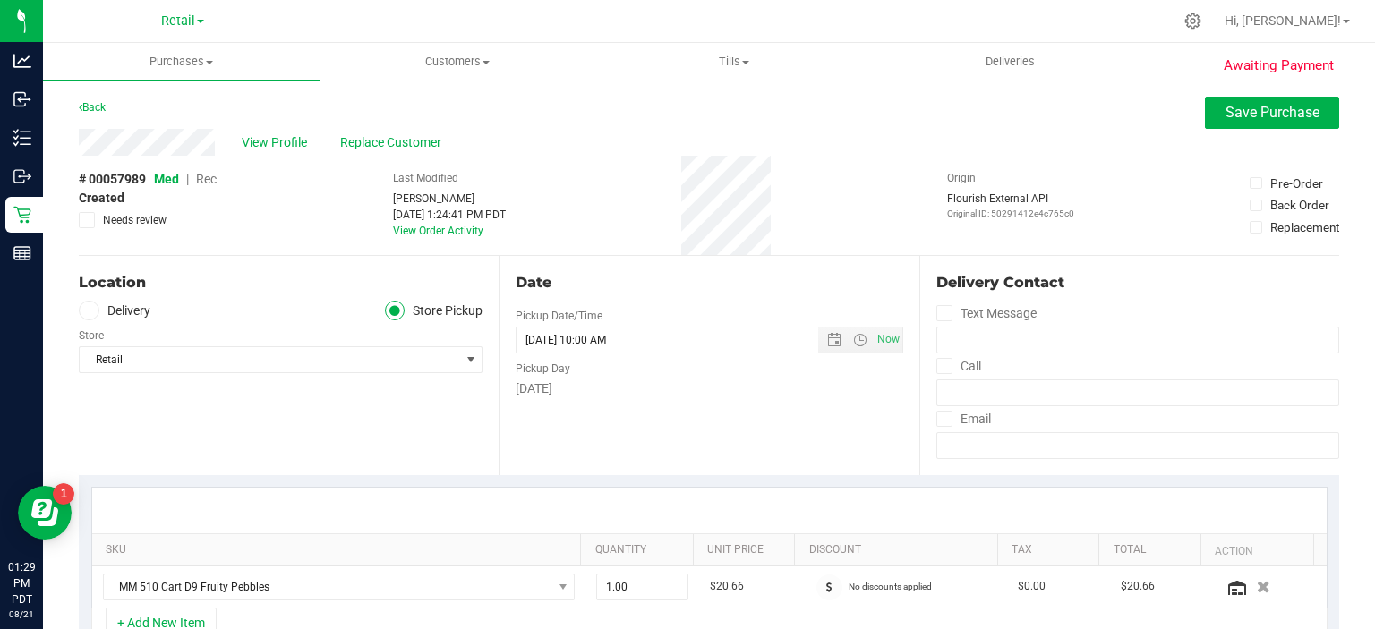
click at [208, 175] on span "Rec" at bounding box center [206, 179] width 21 height 14
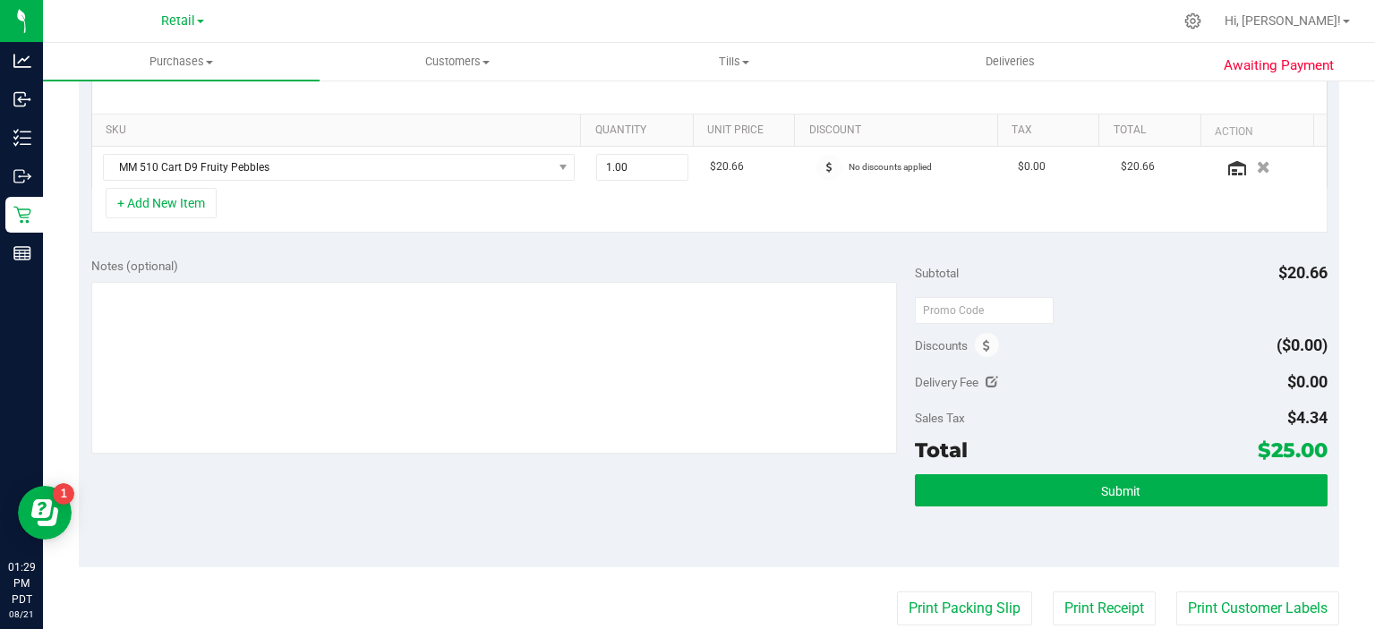
scroll to position [448, 0]
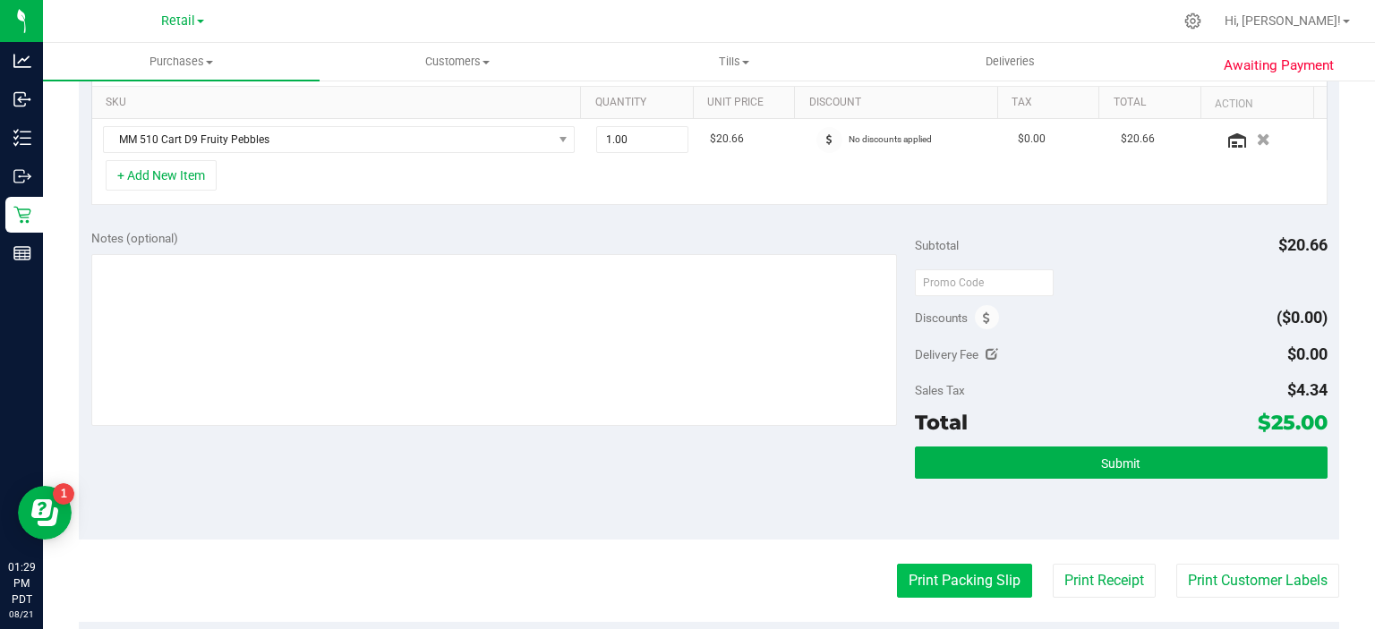
click at [951, 564] on button "Print Packing Slip" at bounding box center [964, 581] width 135 height 34
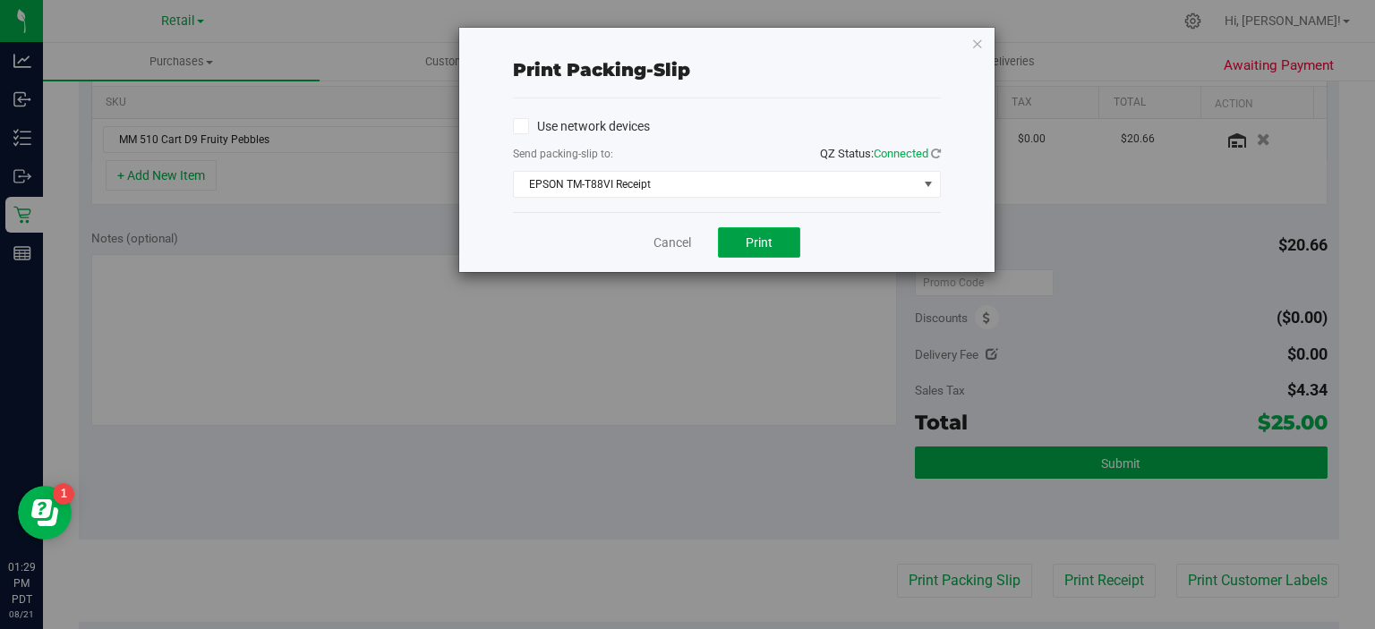
click at [787, 252] on button "Print" at bounding box center [759, 242] width 82 height 30
click at [975, 38] on icon "button" at bounding box center [977, 42] width 13 height 21
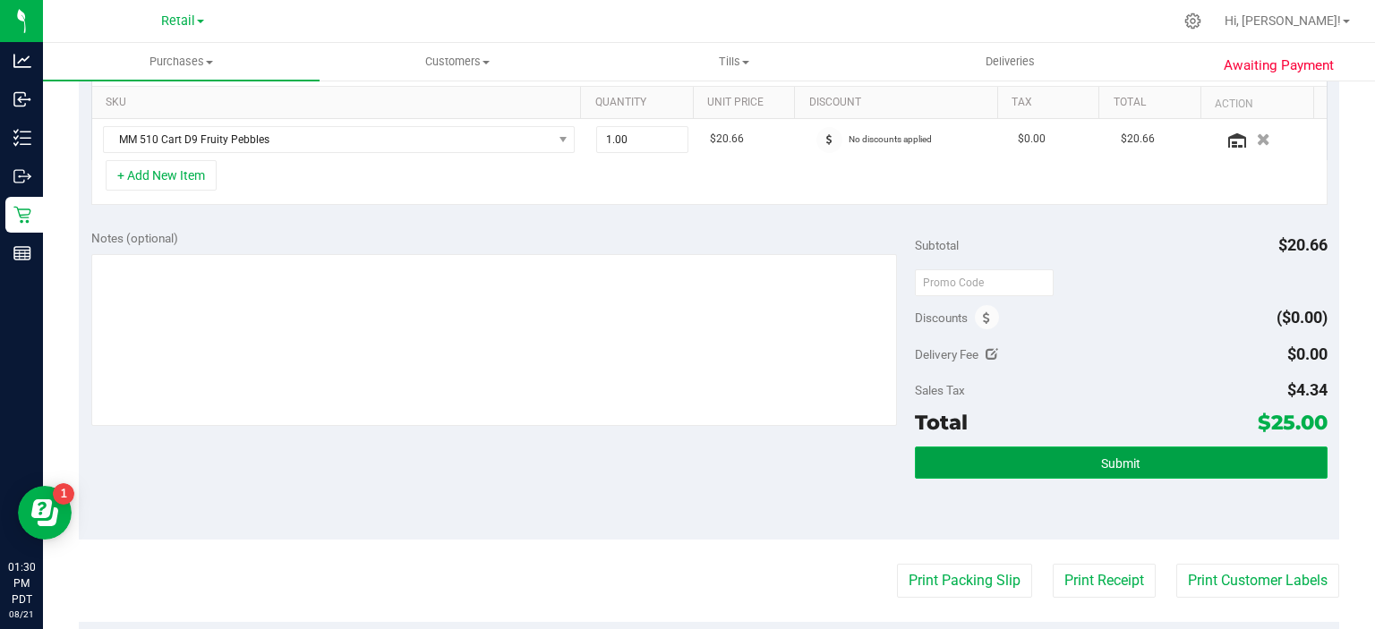
click at [1140, 465] on button "Submit" at bounding box center [1121, 463] width 412 height 32
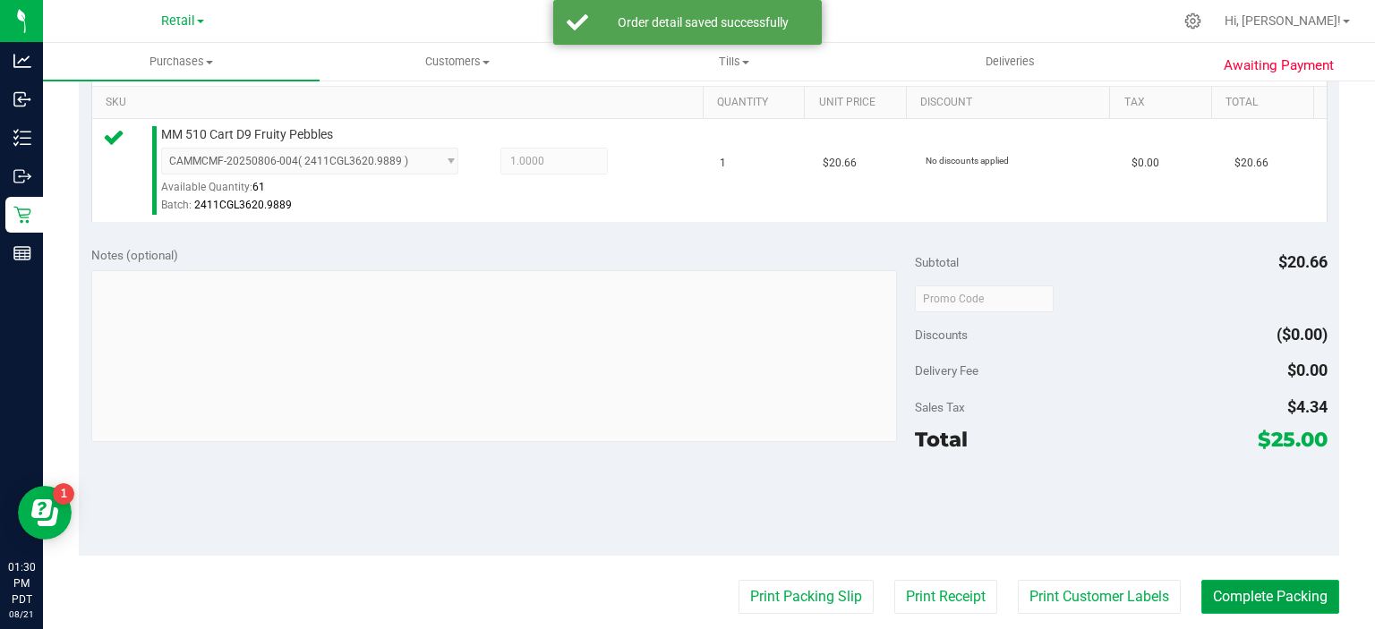
click at [1244, 596] on button "Complete Packing" at bounding box center [1271, 597] width 138 height 34
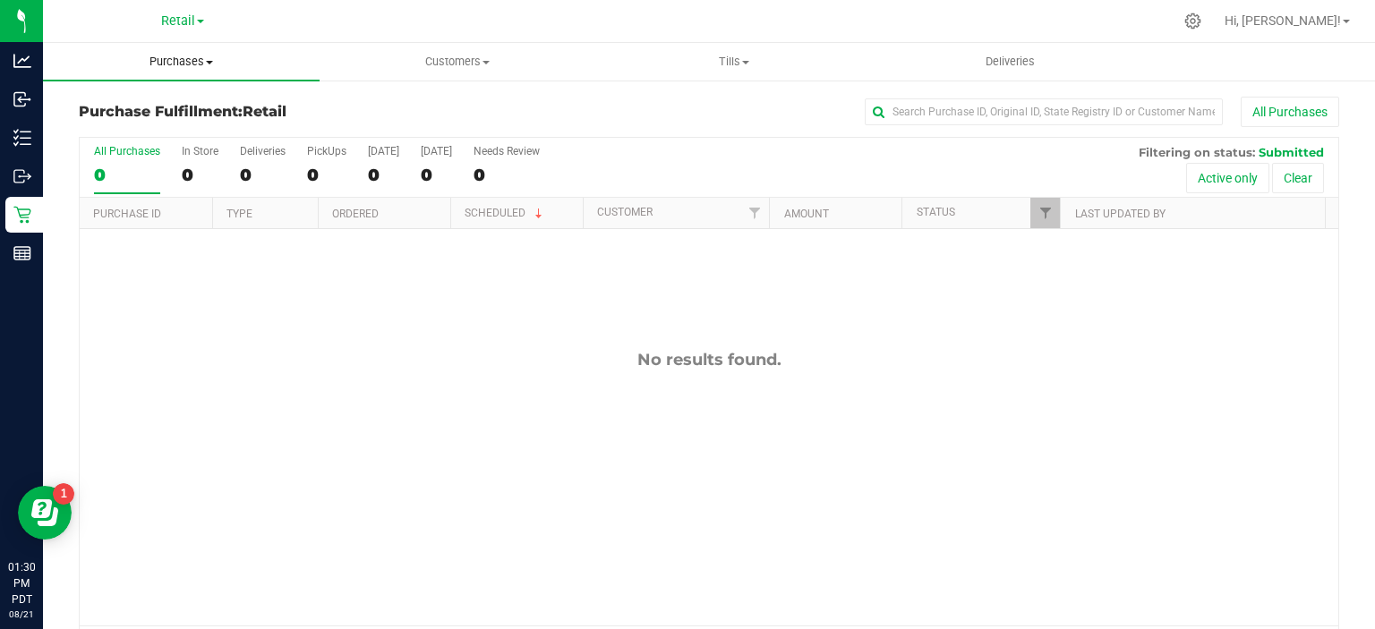
click at [210, 62] on span at bounding box center [209, 63] width 7 height 4
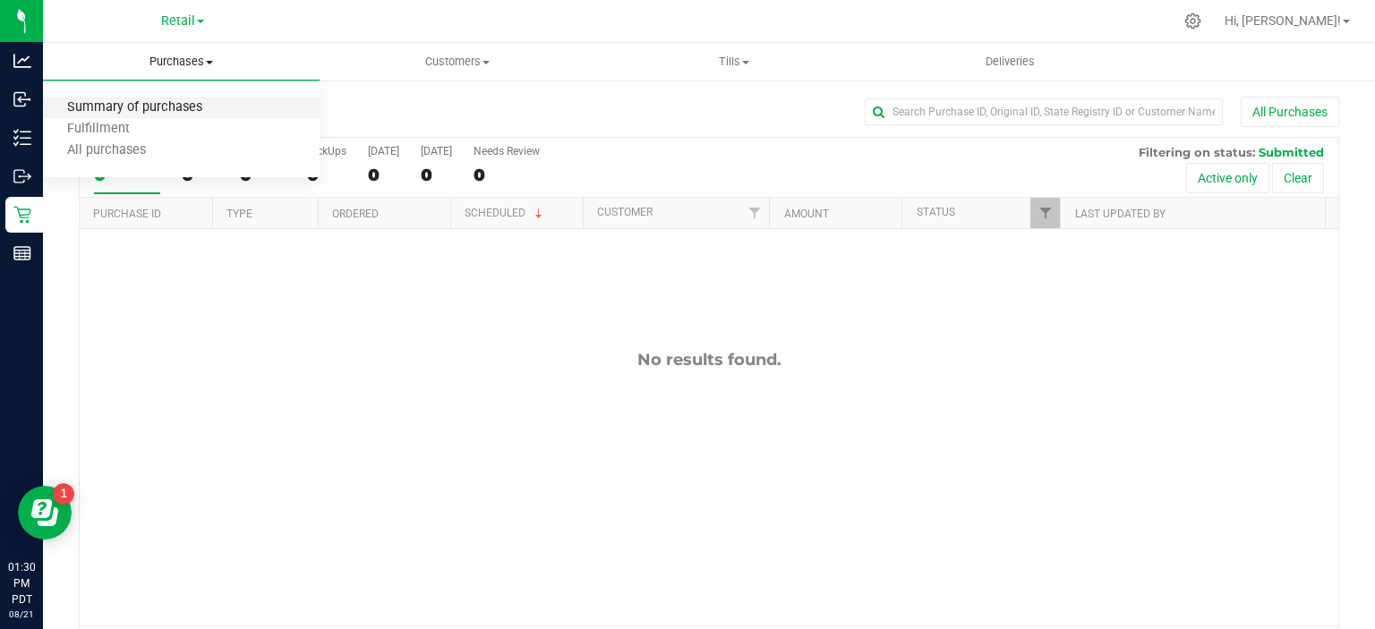
click at [172, 105] on span "Summary of purchases" at bounding box center [135, 107] width 184 height 15
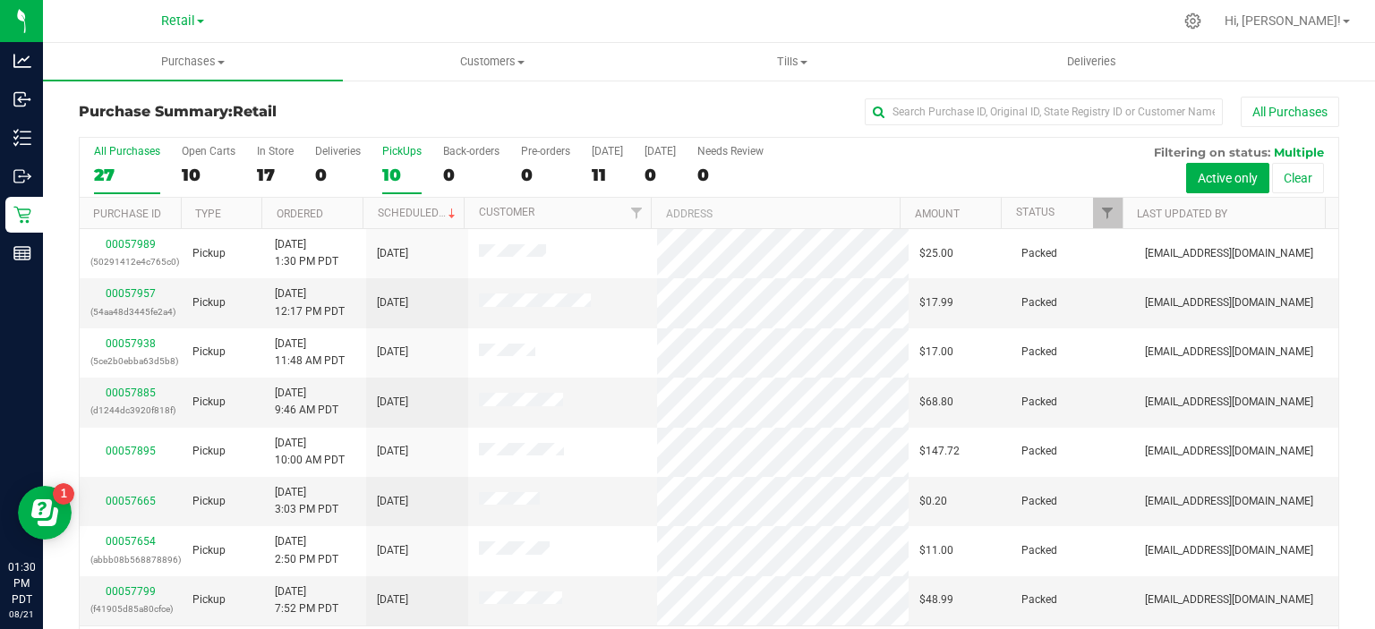
click at [398, 167] on div "10" at bounding box center [401, 175] width 39 height 21
click at [0, 0] on input "PickUps 10" at bounding box center [0, 0] width 0 height 0
click at [419, 208] on link "Scheduled" at bounding box center [418, 213] width 81 height 13
click at [799, 59] on span "Tills" at bounding box center [793, 62] width 298 height 16
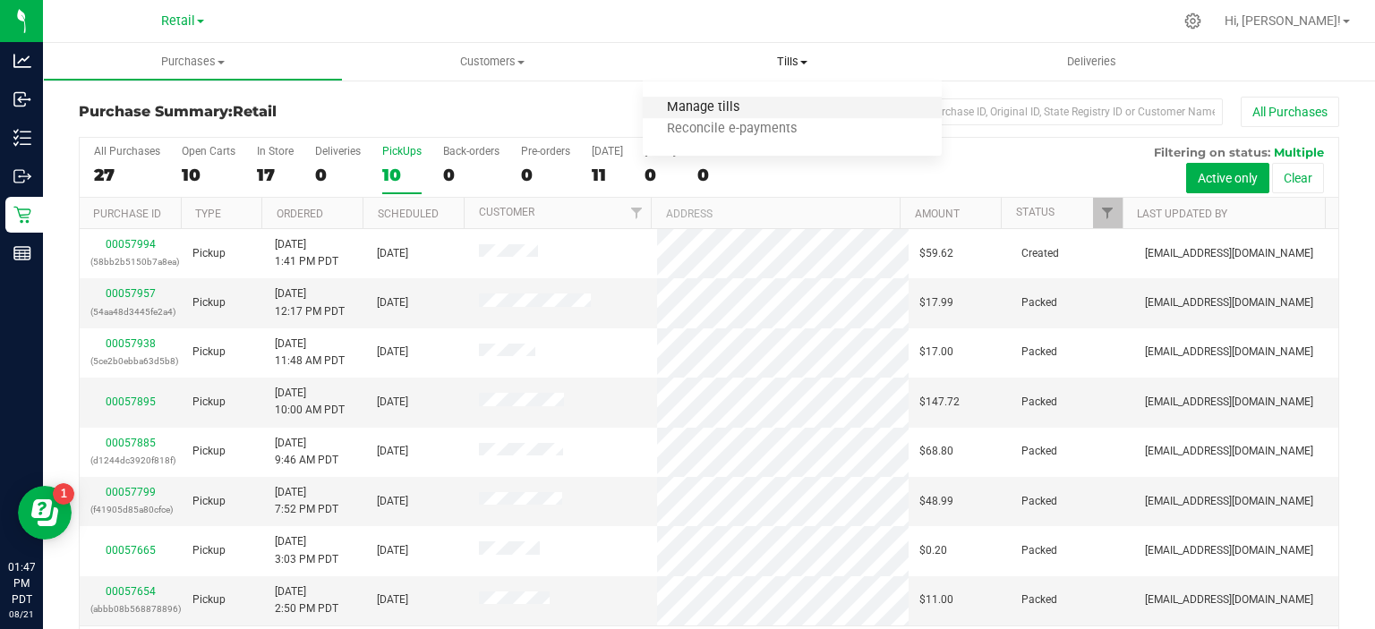
click at [719, 105] on span "Manage tills" at bounding box center [703, 107] width 121 height 15
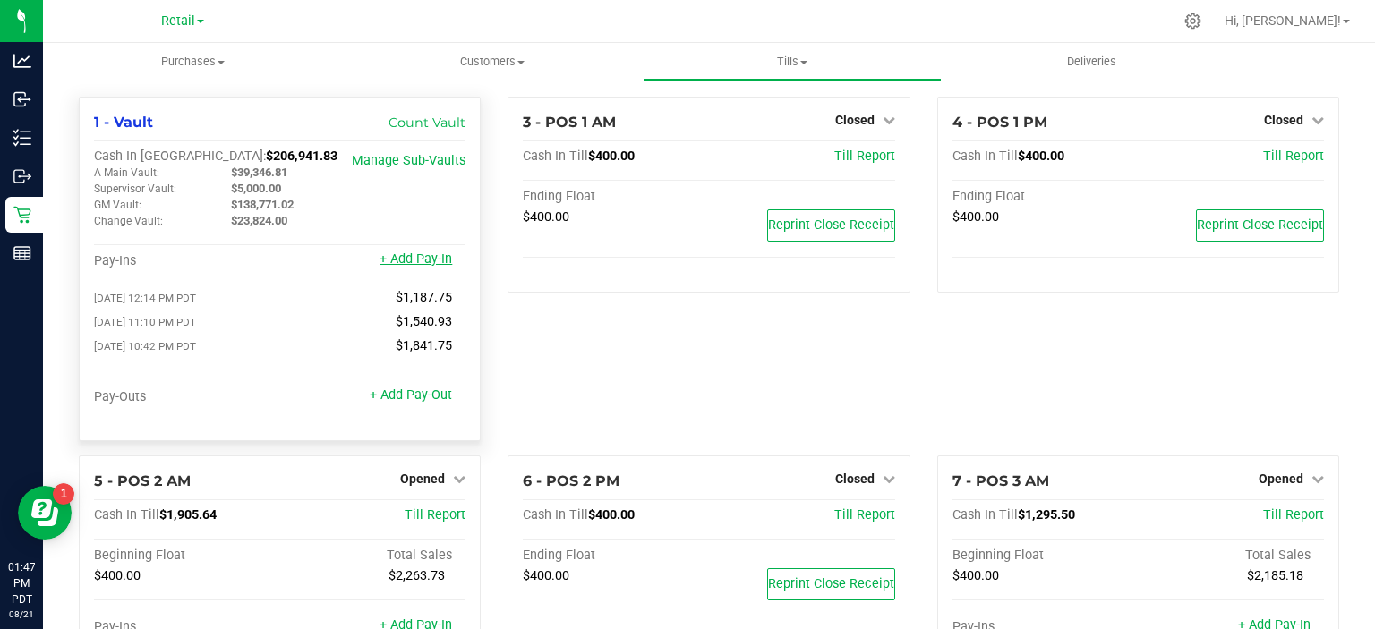
click at [429, 261] on link "+ Add Pay-In" at bounding box center [416, 259] width 73 height 15
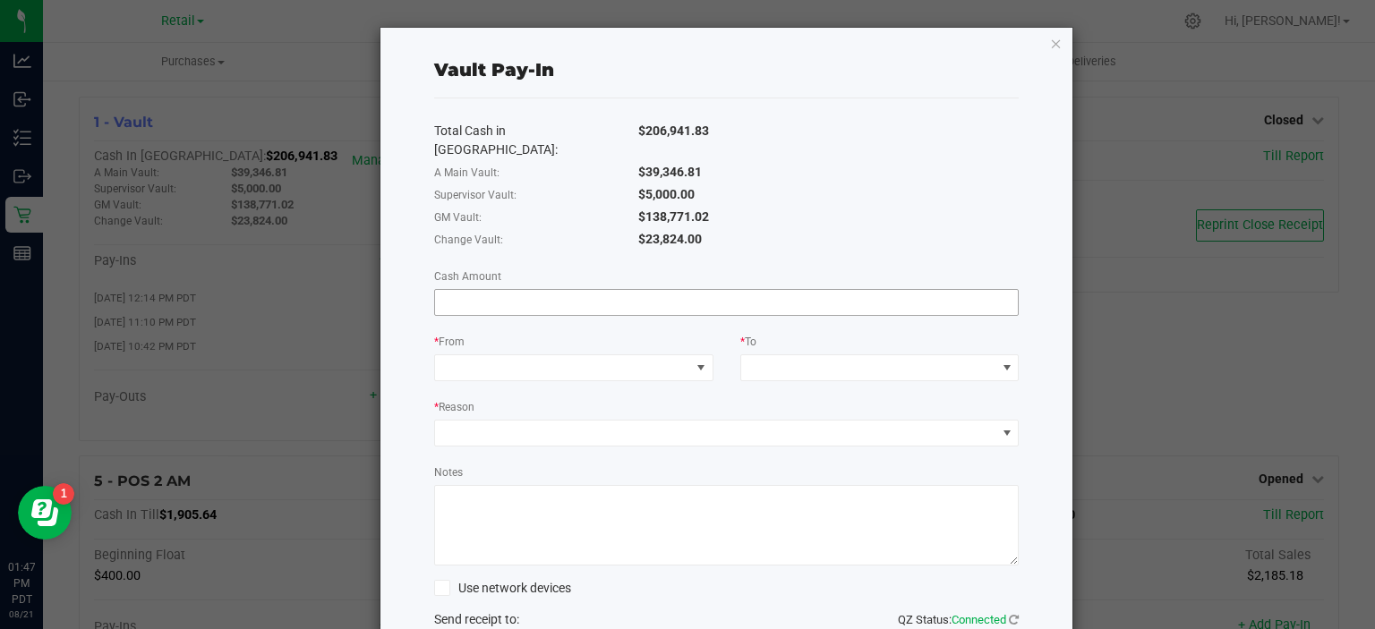
click at [560, 290] on input at bounding box center [727, 302] width 584 height 25
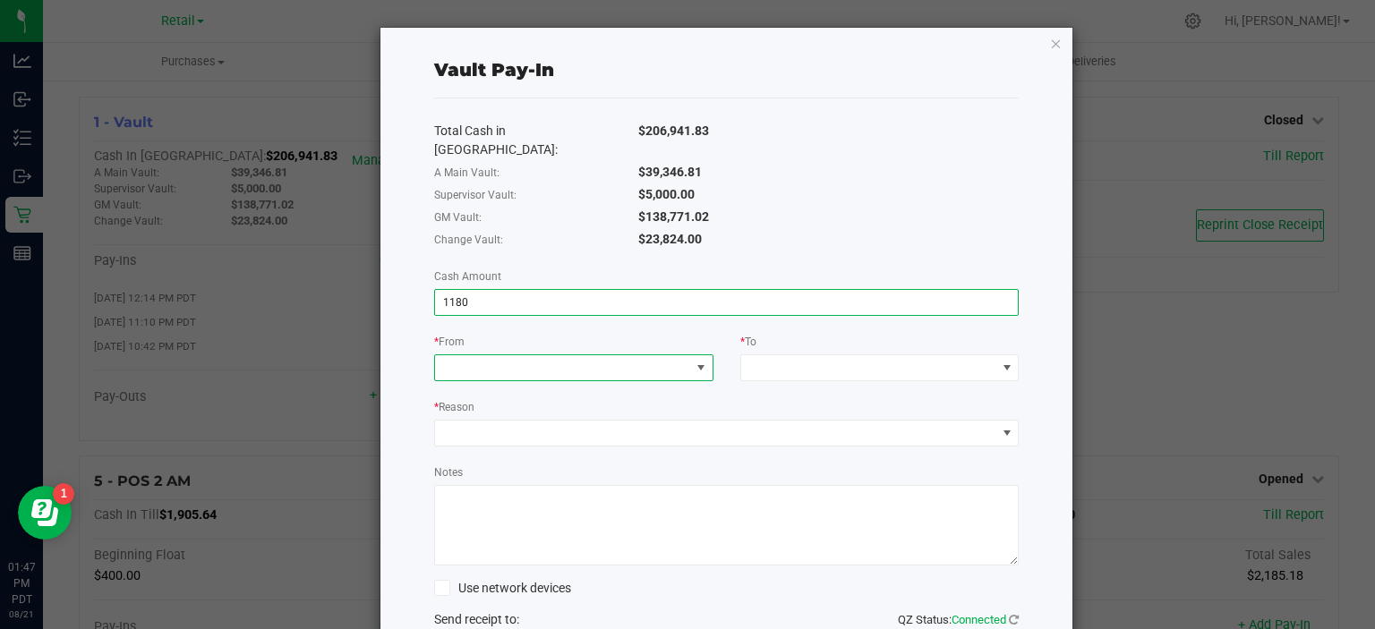
click at [694, 361] on span at bounding box center [701, 368] width 14 height 14
type input "$1,180.00"
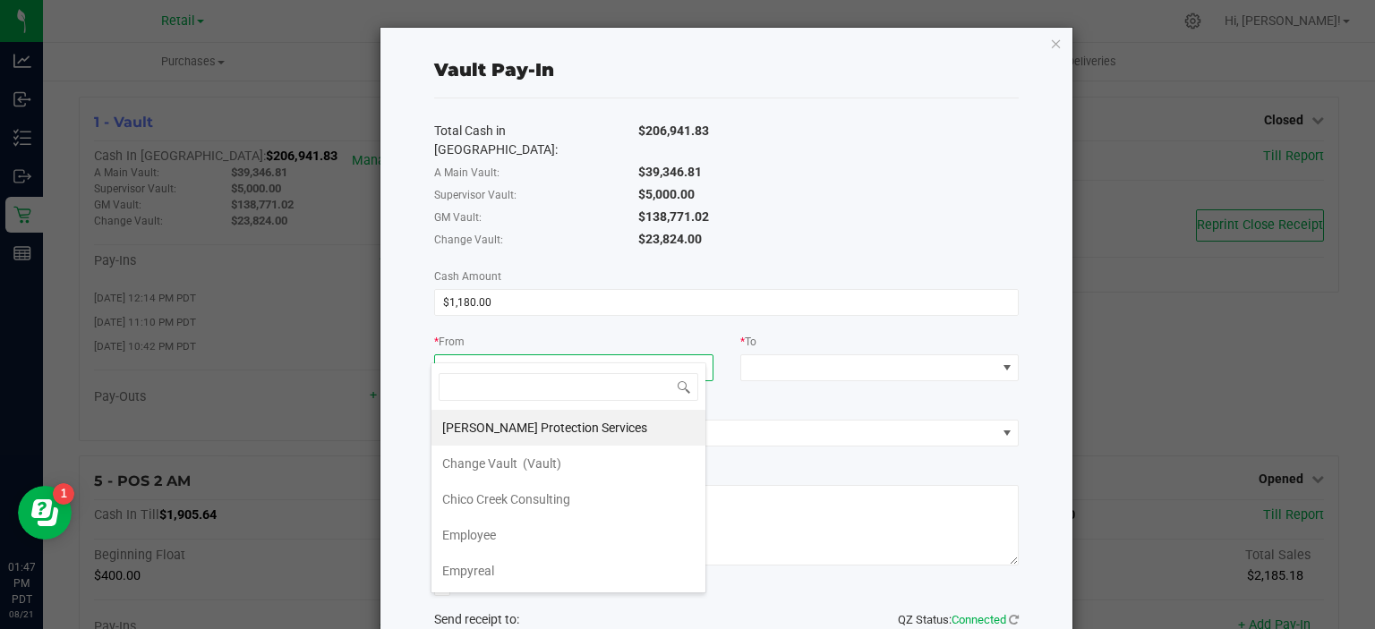
scroll to position [26, 276]
click at [538, 466] on span "(Vault)" at bounding box center [542, 464] width 38 height 14
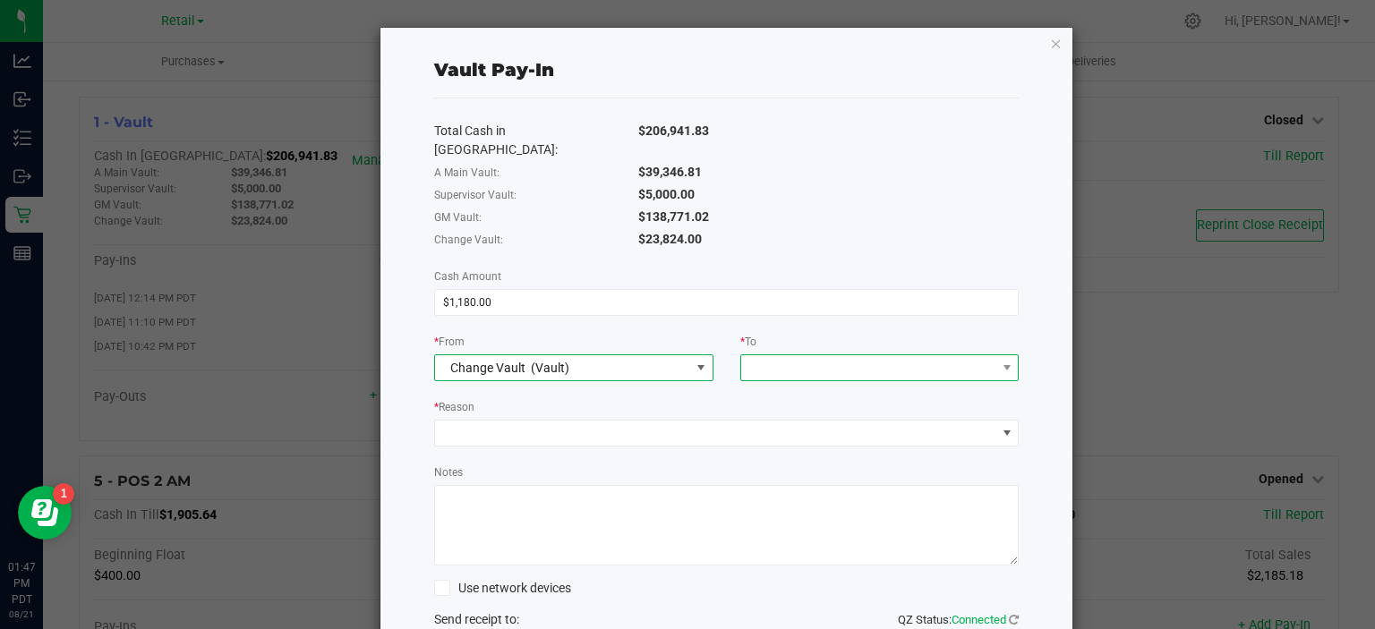
click at [832, 355] on span at bounding box center [868, 367] width 255 height 25
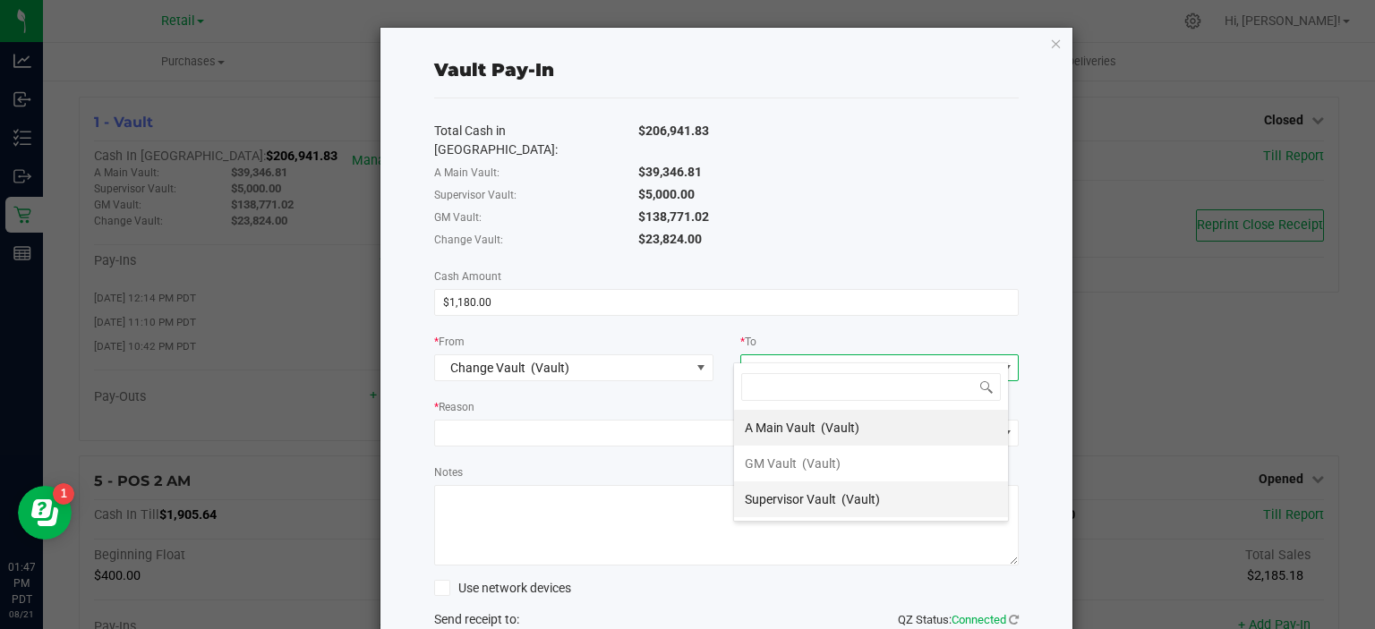
click at [853, 495] on span "(Vault)" at bounding box center [861, 499] width 38 height 14
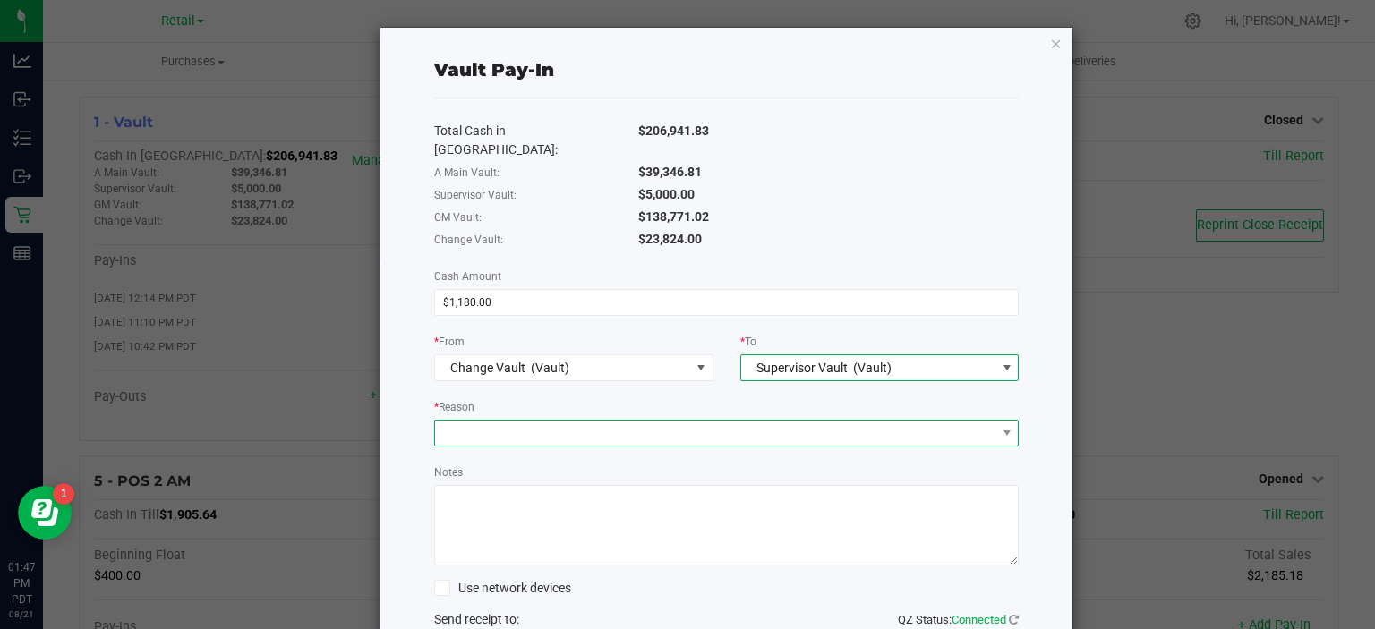
click at [638, 421] on span at bounding box center [715, 433] width 561 height 25
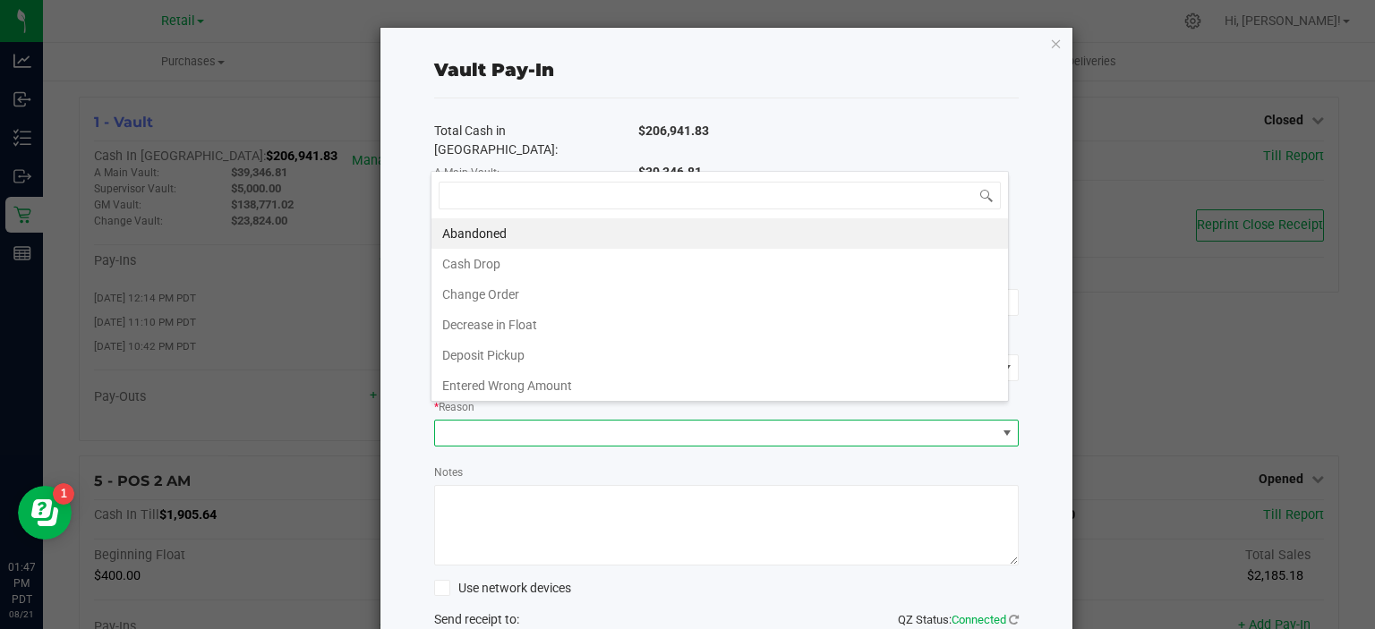
scroll to position [26, 578]
click at [511, 290] on li "Change Order" at bounding box center [720, 294] width 577 height 30
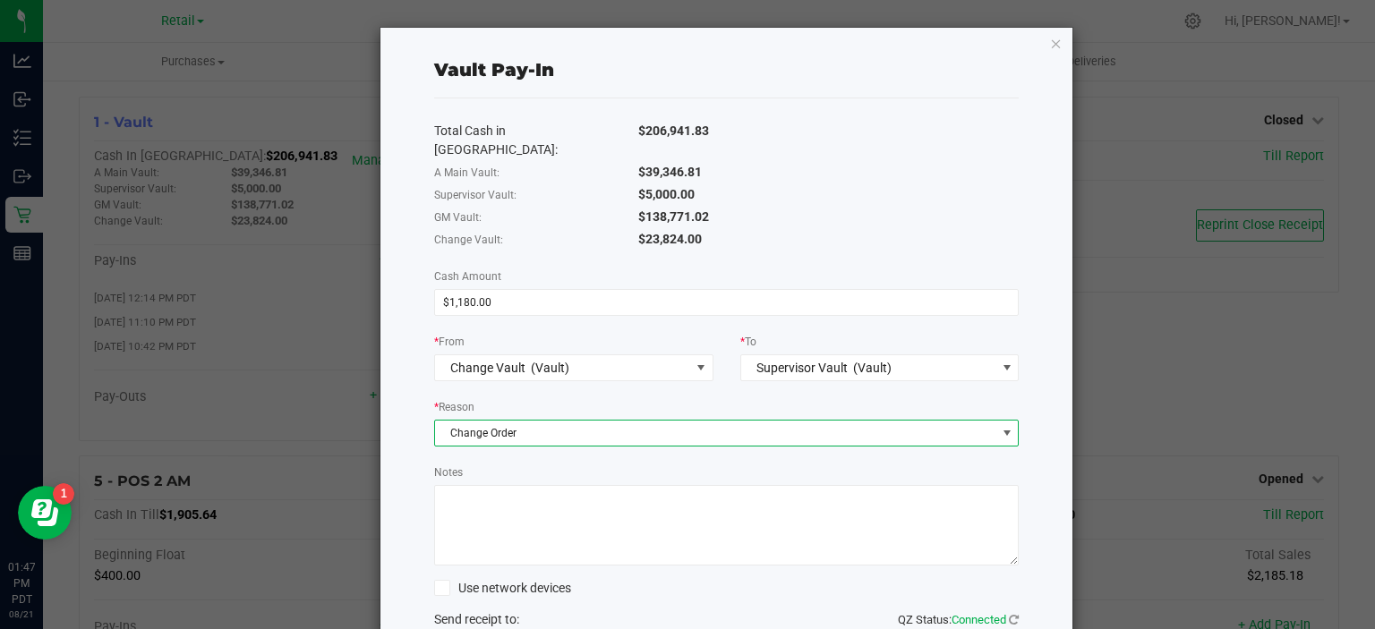
scroll to position [118, 0]
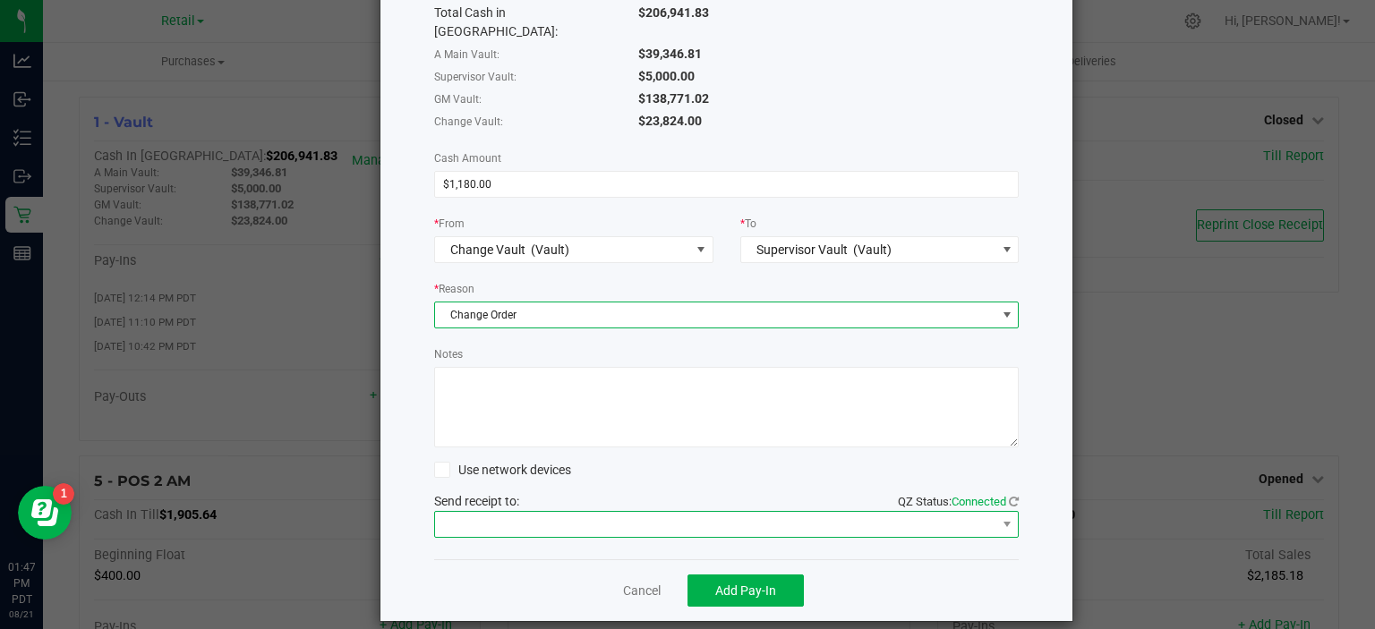
click at [615, 512] on span at bounding box center [715, 524] width 561 height 25
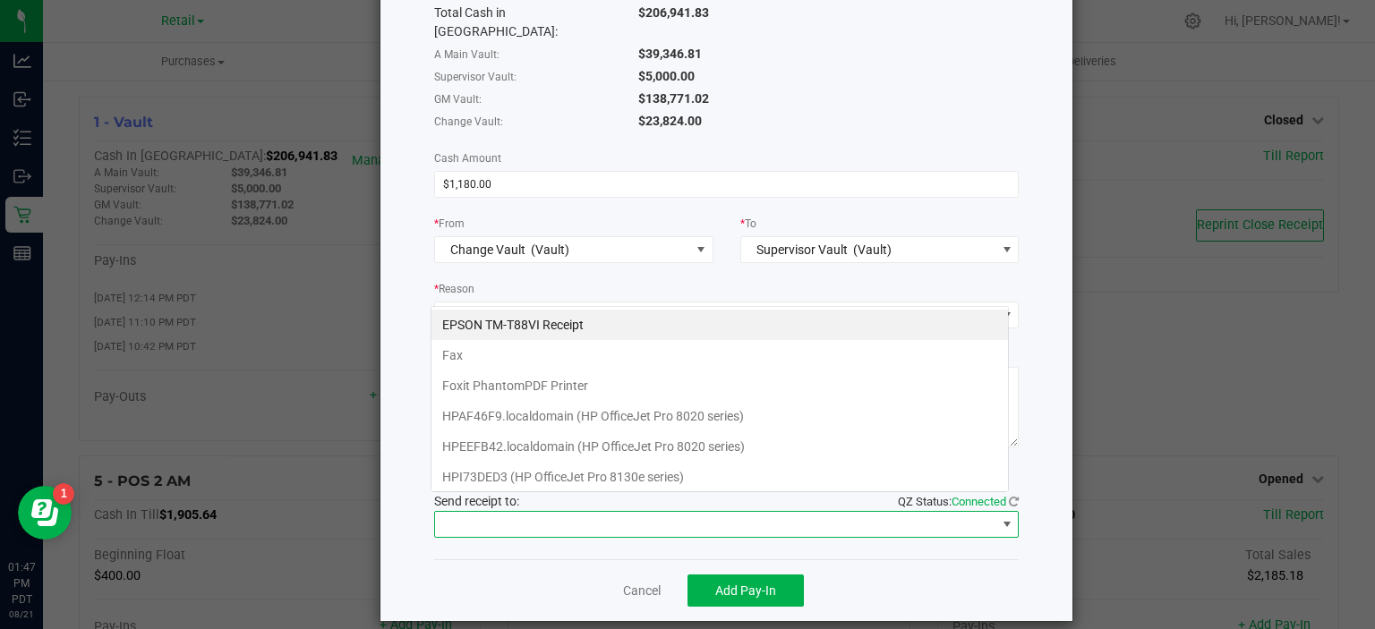
scroll to position [26, 578]
click at [566, 322] on Receipt "EPSON TM-T88VI Receipt" at bounding box center [720, 325] width 577 height 30
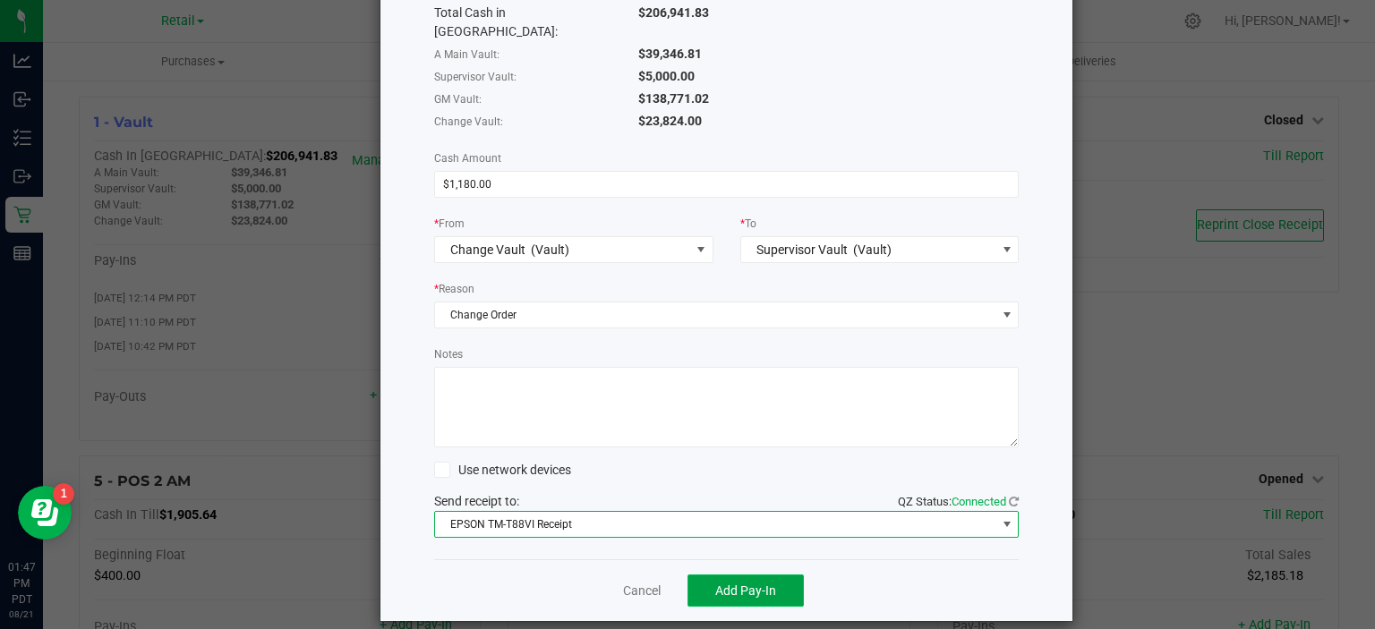
click at [763, 575] on button "Add Pay-In" at bounding box center [746, 591] width 116 height 32
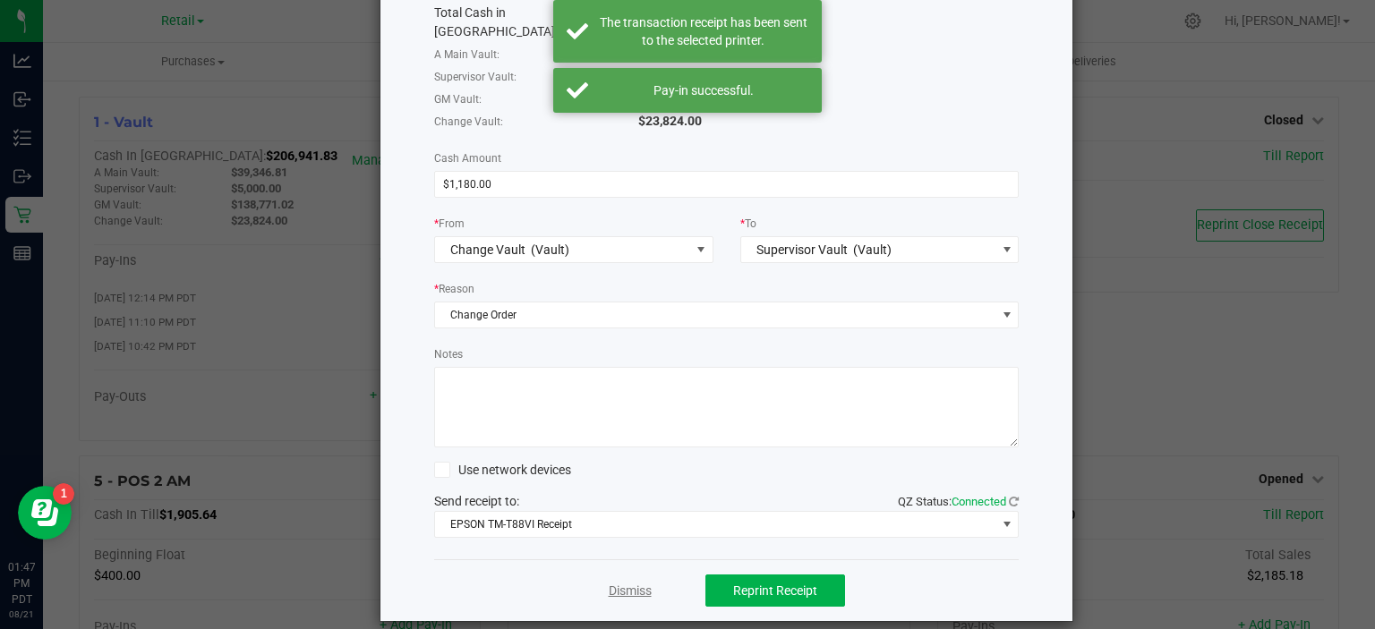
click at [624, 582] on link "Dismiss" at bounding box center [630, 591] width 43 height 19
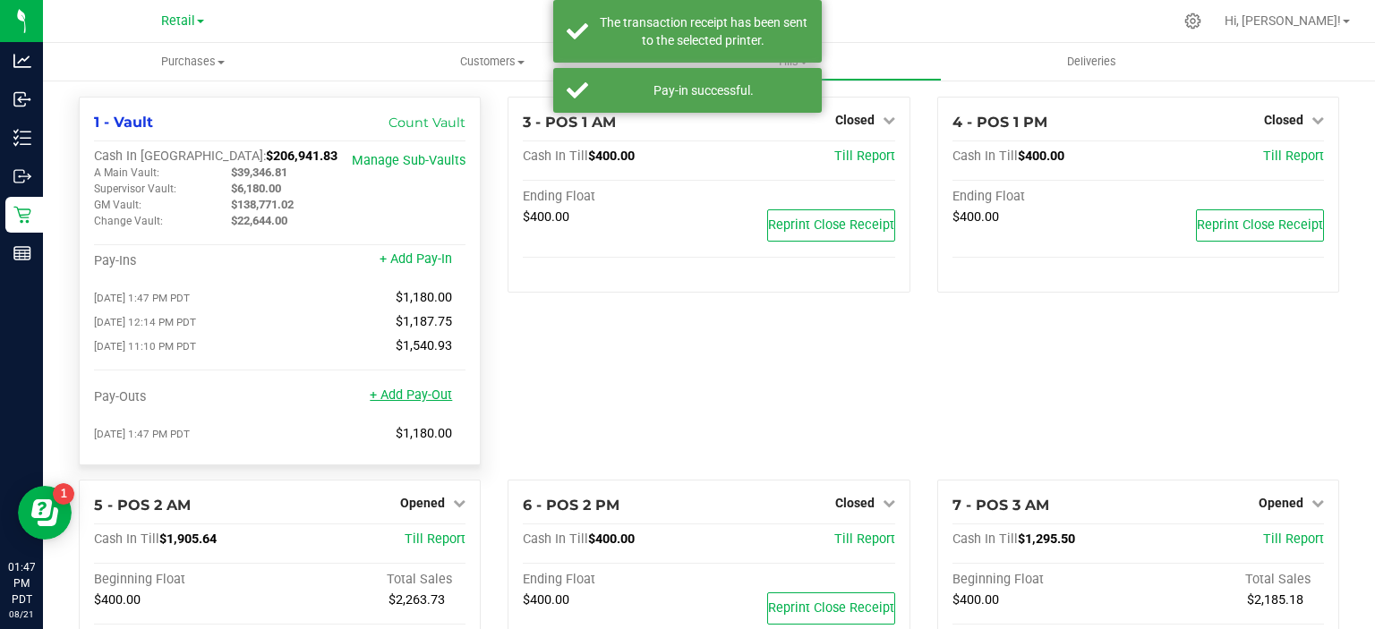
click at [432, 398] on link "+ Add Pay-Out" at bounding box center [411, 395] width 82 height 15
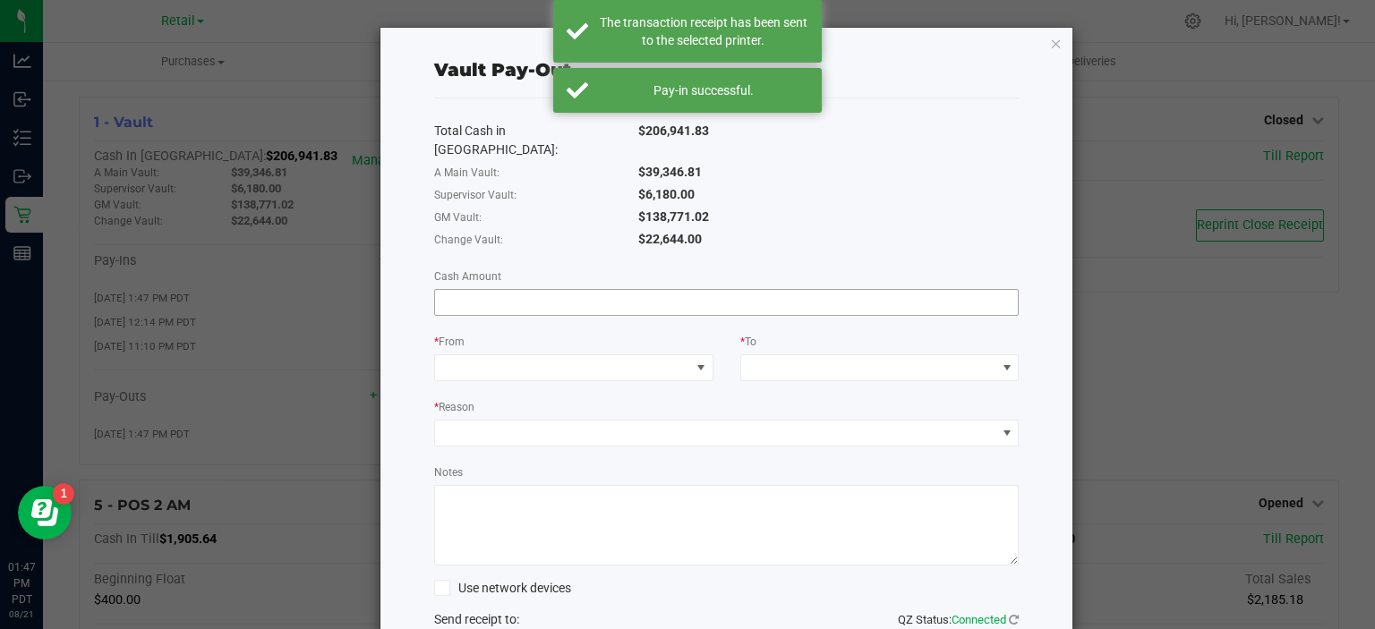
click at [596, 290] on input at bounding box center [727, 302] width 584 height 25
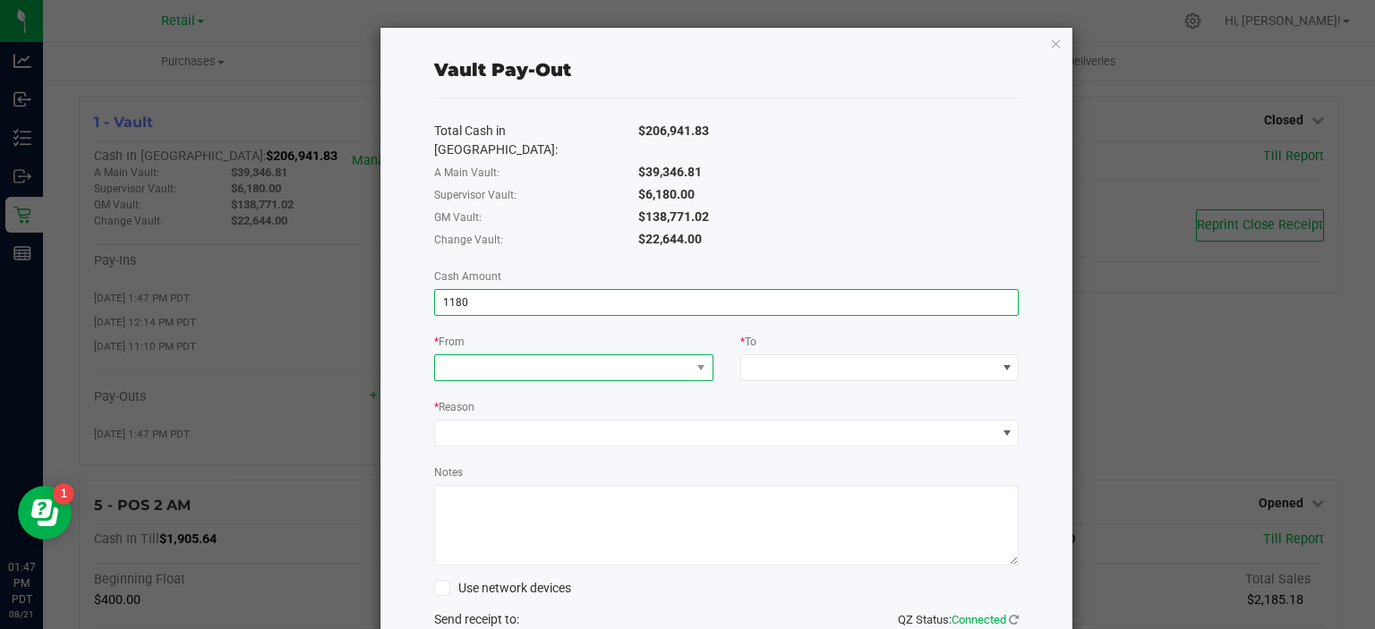
click at [659, 355] on span at bounding box center [562, 367] width 255 height 25
type input "$1,180.00"
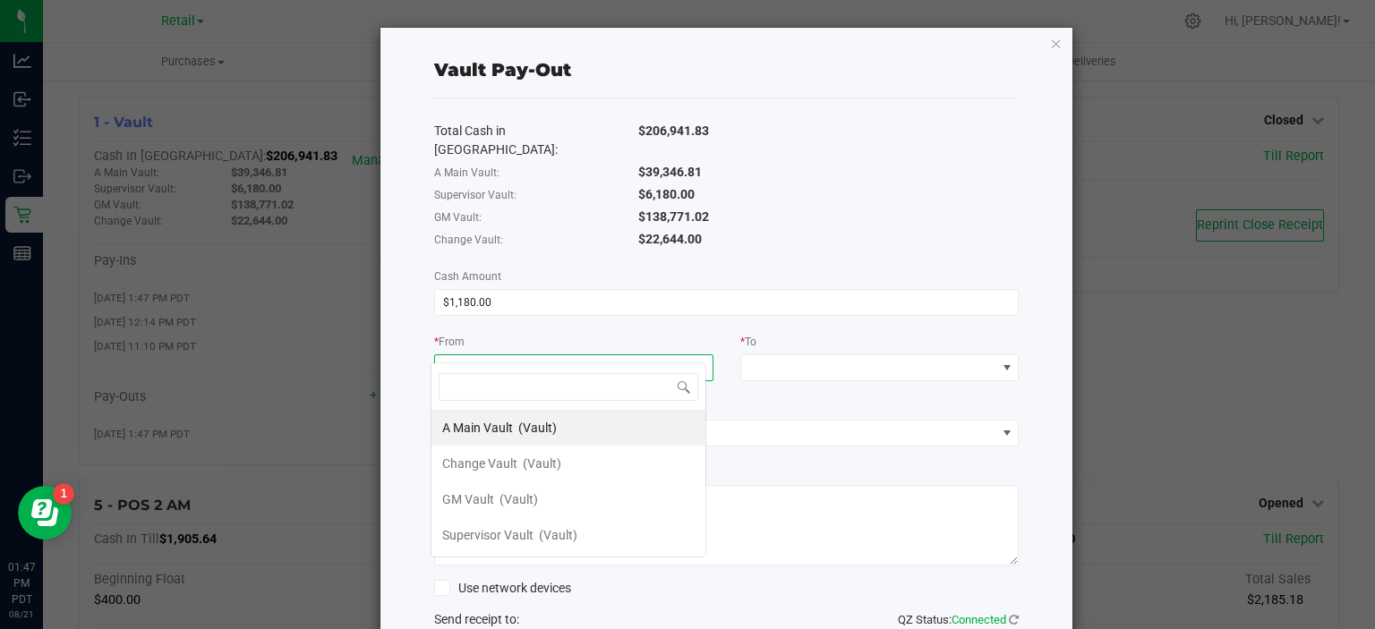
scroll to position [26, 276]
click at [542, 528] on span "(Vault)" at bounding box center [558, 535] width 38 height 14
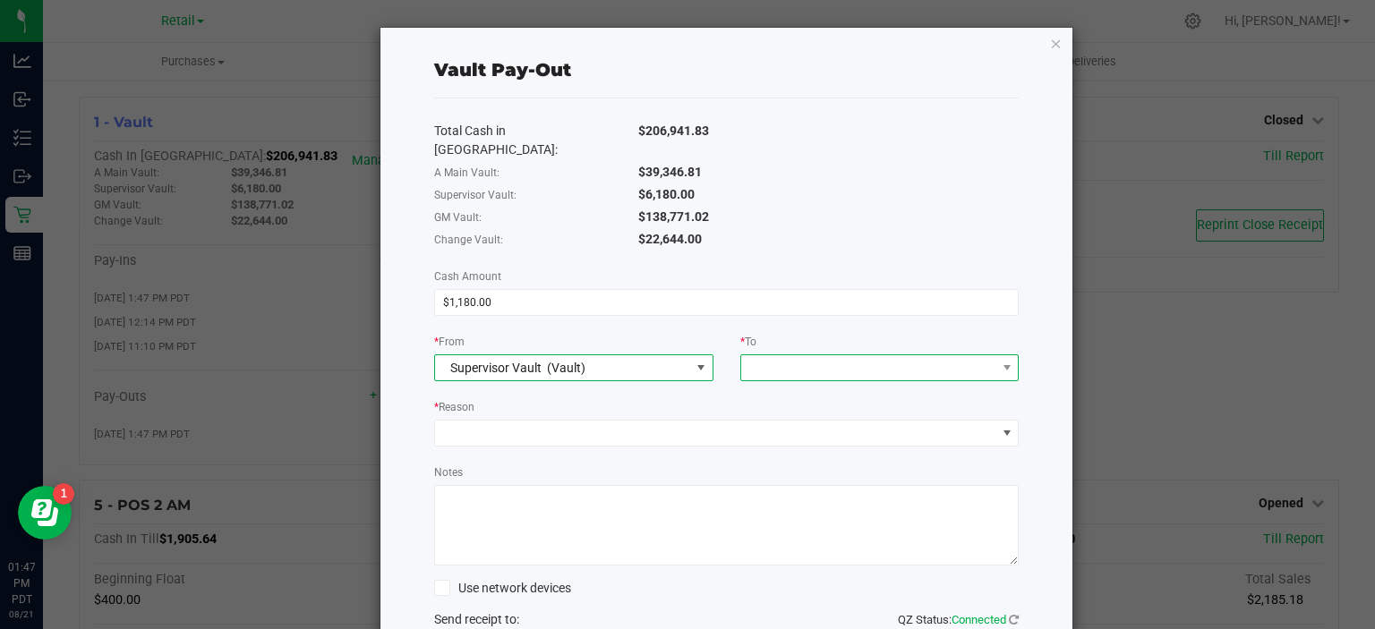
click at [863, 355] on span at bounding box center [868, 367] width 255 height 25
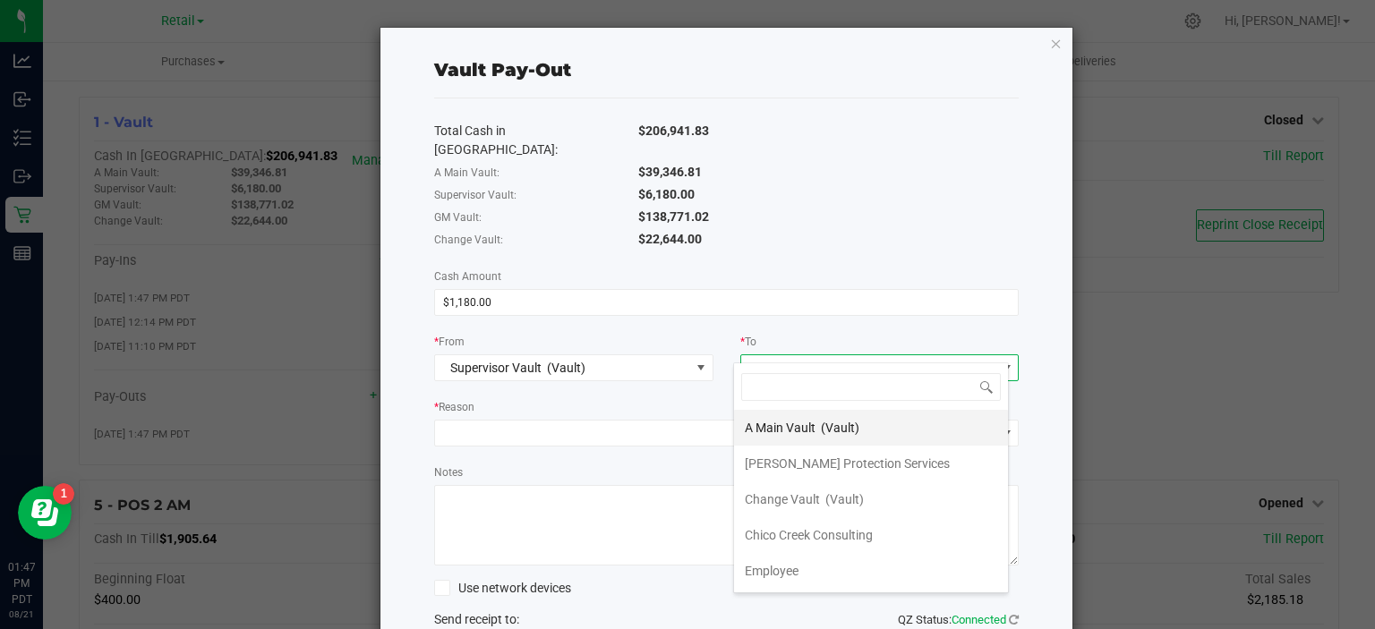
click at [821, 423] on span "(Vault)" at bounding box center [840, 428] width 38 height 14
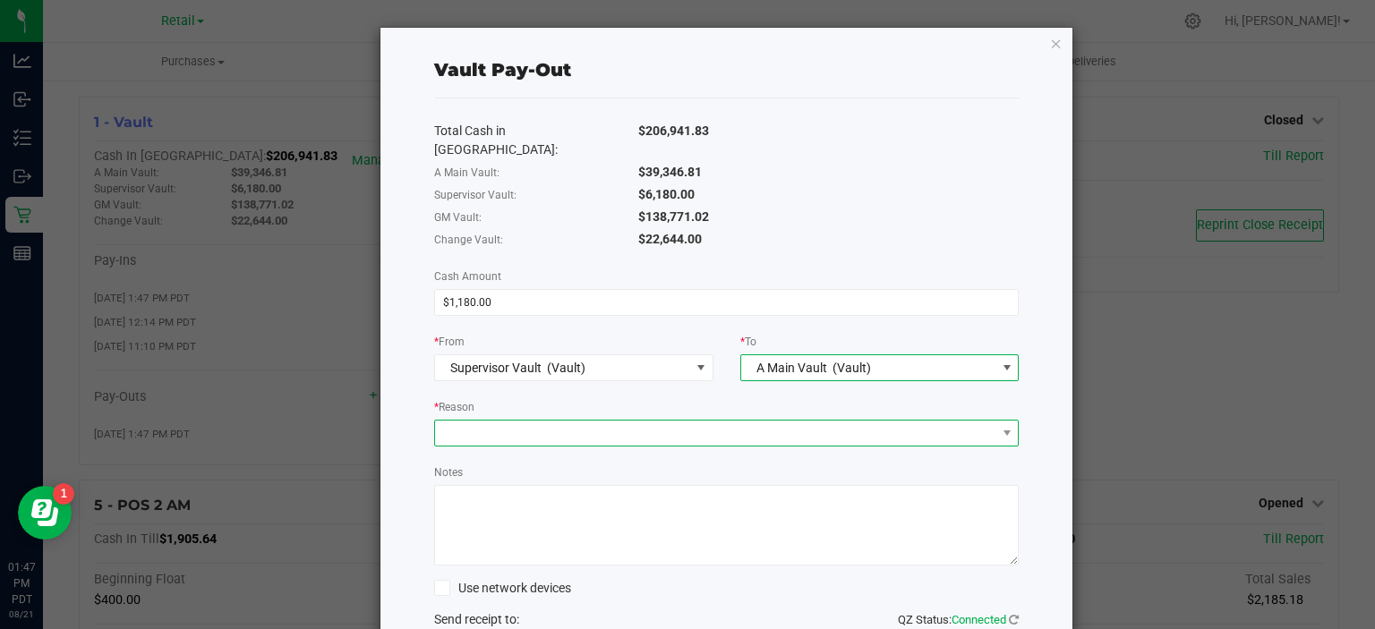
click at [595, 422] on span at bounding box center [715, 433] width 561 height 25
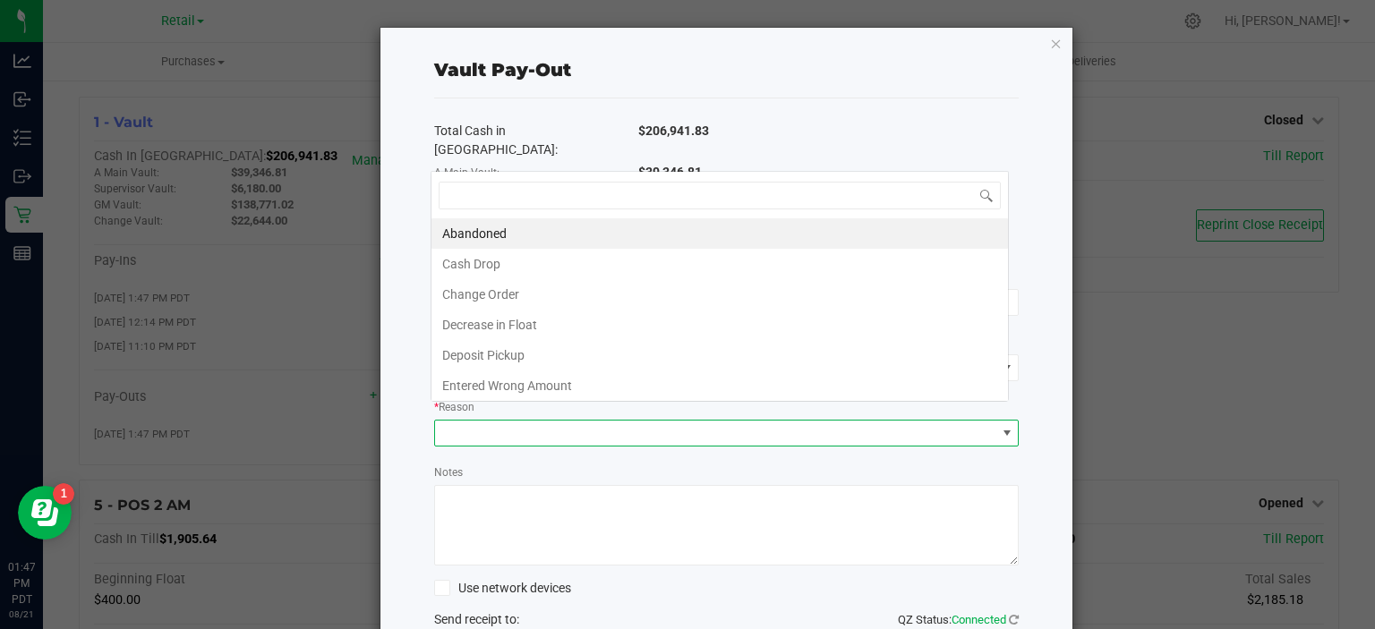
scroll to position [26, 578]
click at [509, 289] on li "Change Order" at bounding box center [720, 294] width 577 height 30
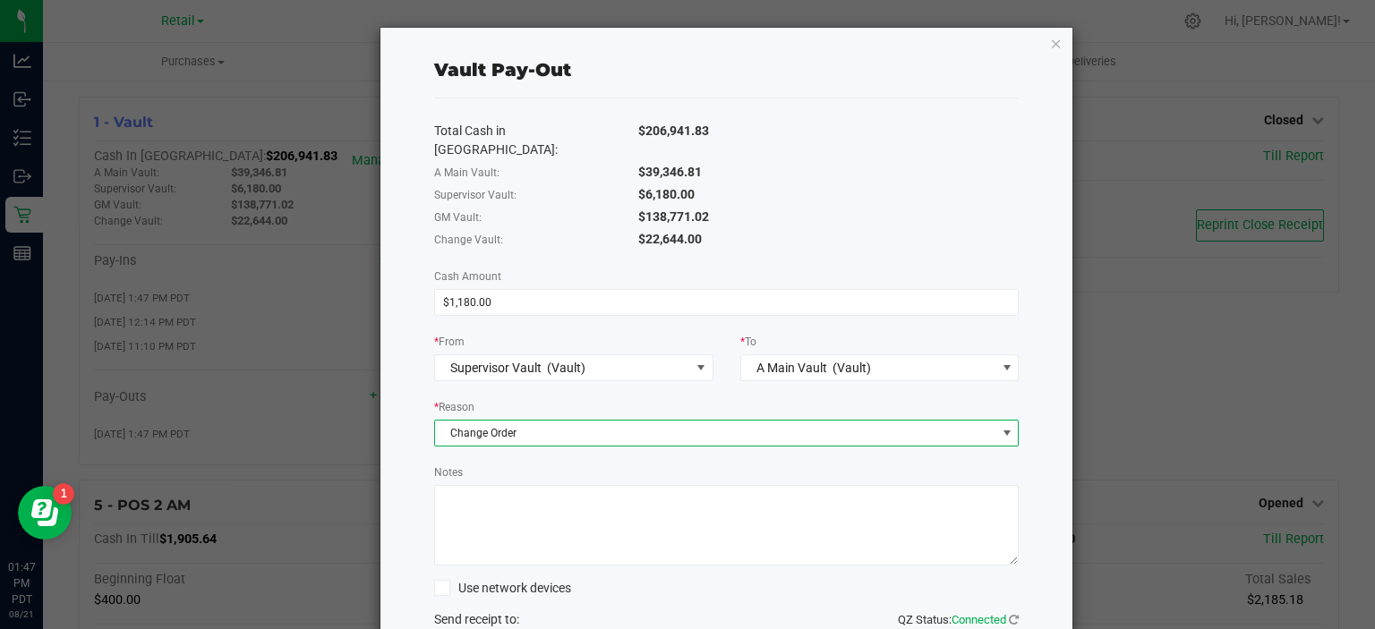
scroll to position [118, 0]
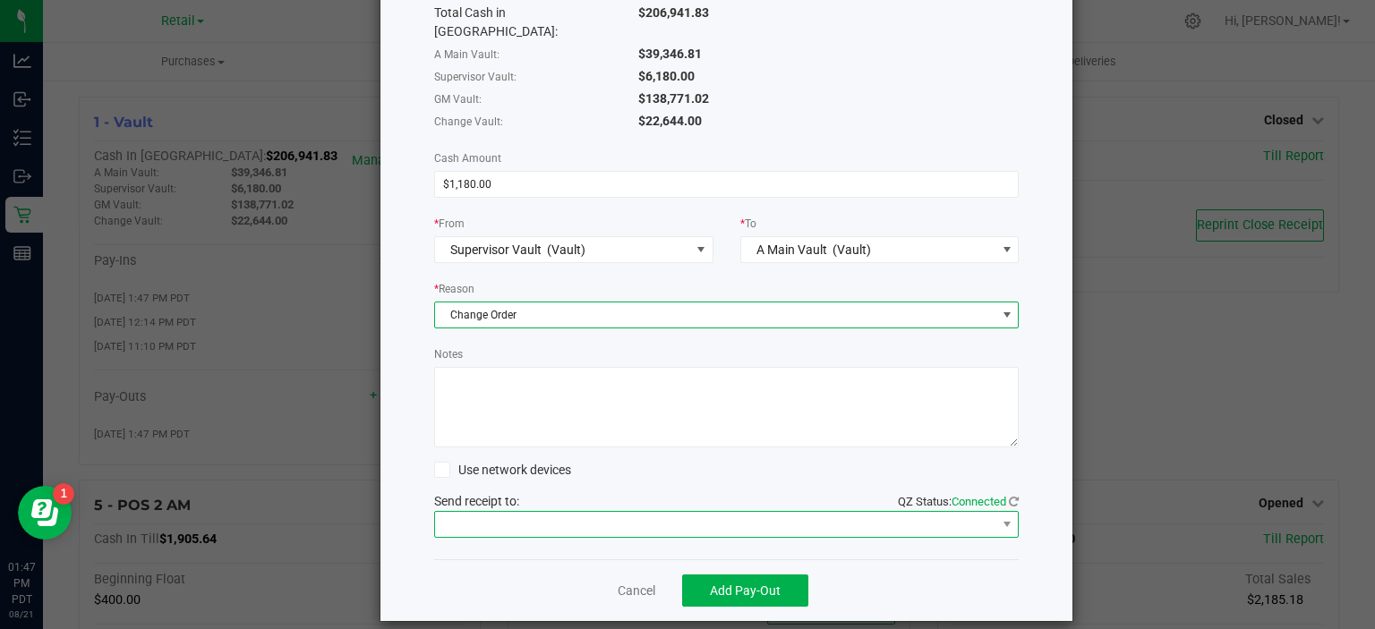
click at [801, 512] on span at bounding box center [715, 524] width 561 height 25
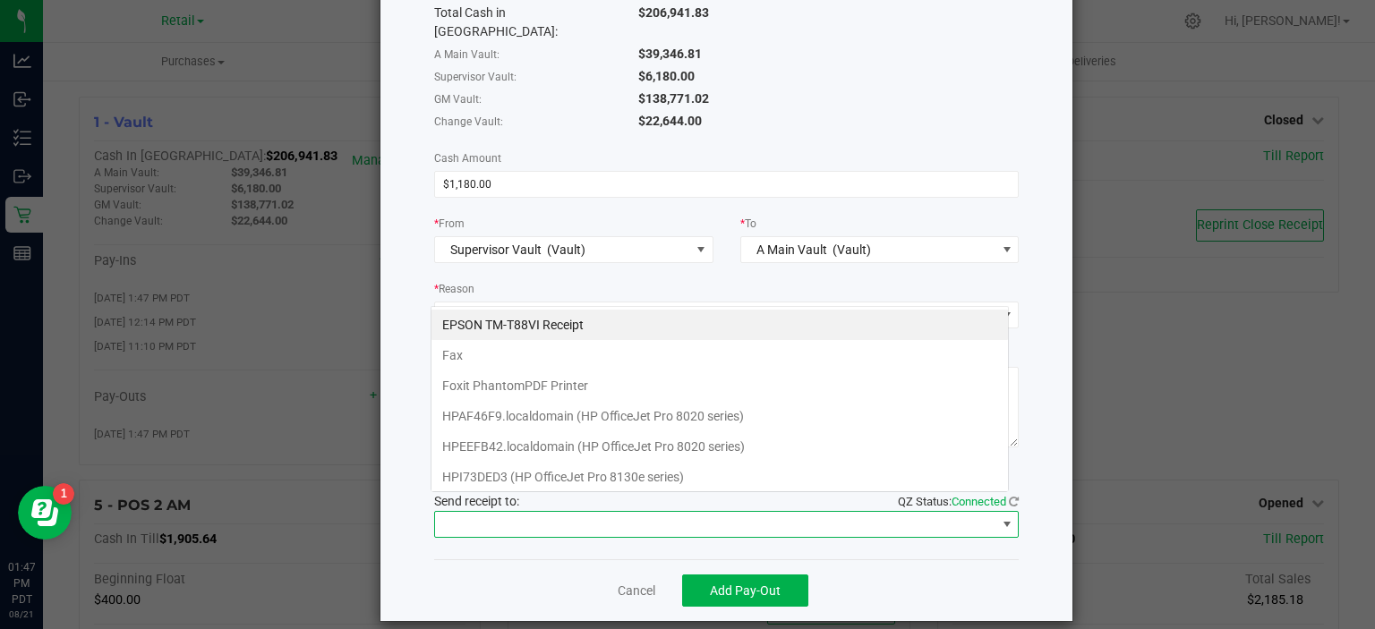
scroll to position [26, 578]
click at [537, 324] on Receipt "EPSON TM-T88VI Receipt" at bounding box center [720, 325] width 577 height 30
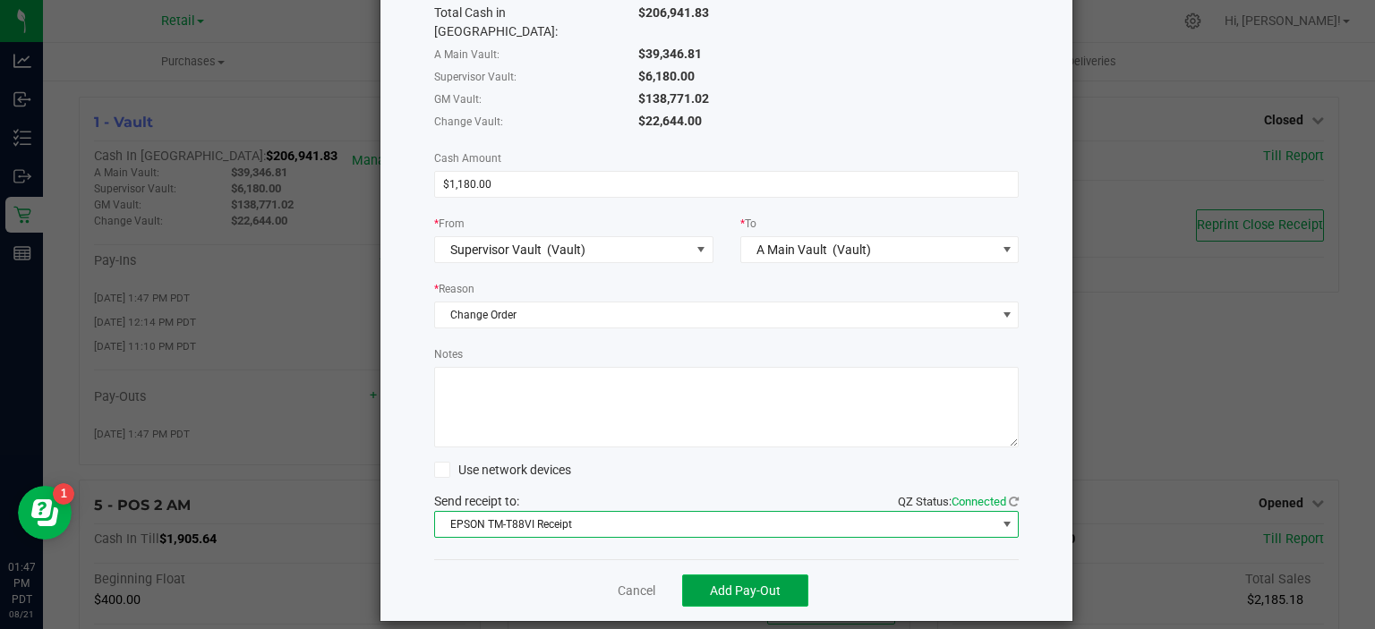
click at [757, 584] on span "Add Pay-Out" at bounding box center [745, 591] width 71 height 14
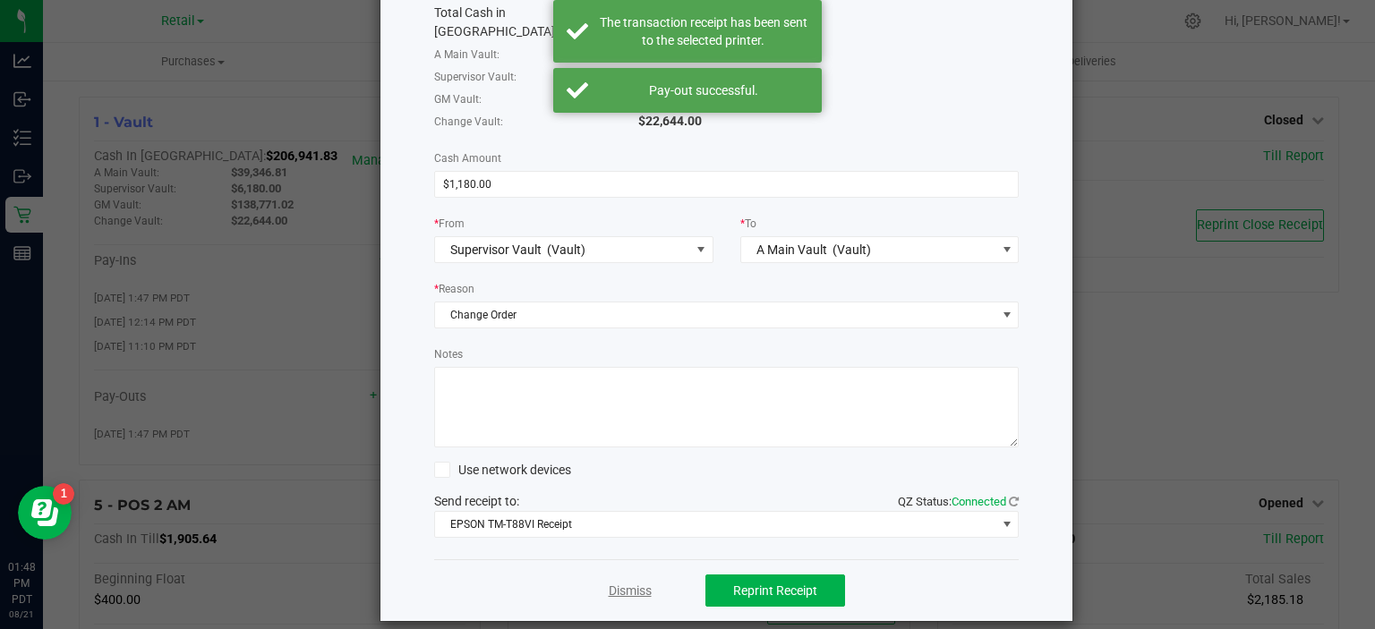
click at [624, 582] on link "Dismiss" at bounding box center [630, 591] width 43 height 19
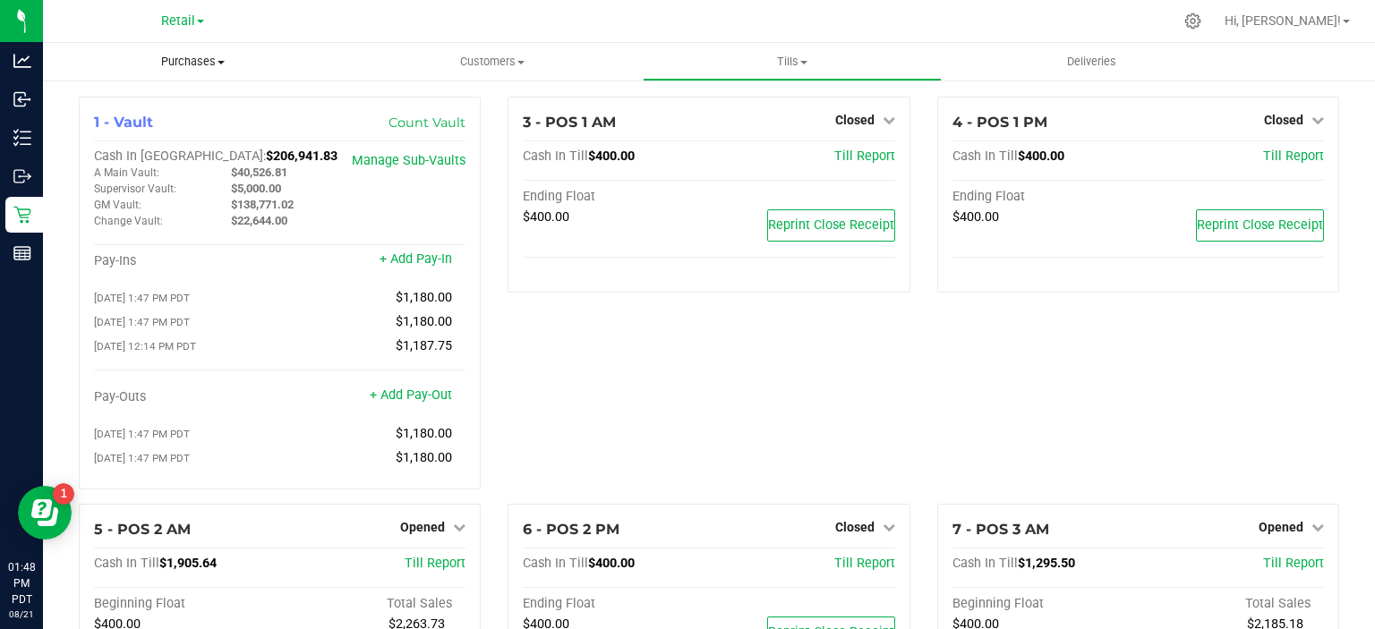
click at [199, 48] on uib-tab-heading "Purchases Summary of purchases Fulfillment All purchases" at bounding box center [193, 62] width 300 height 38
click at [177, 104] on span "Summary of purchases" at bounding box center [135, 107] width 184 height 15
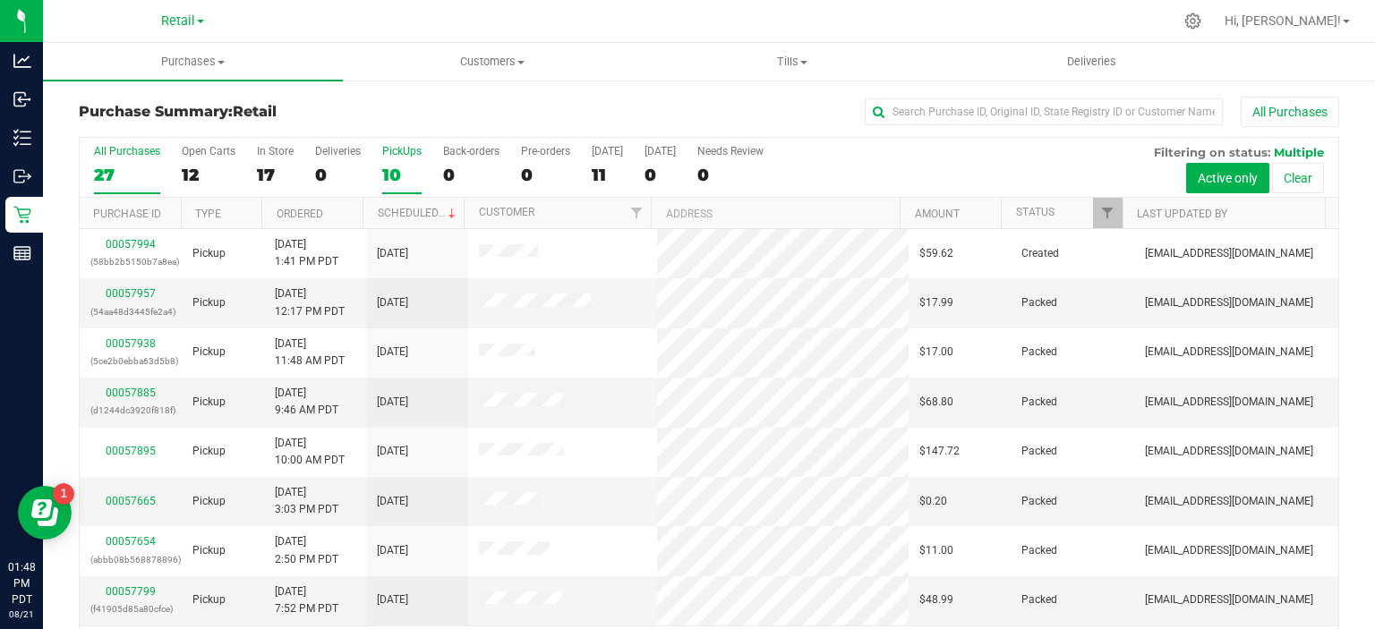
click at [389, 167] on div "10" at bounding box center [401, 175] width 39 height 21
click at [0, 0] on input "PickUps 10" at bounding box center [0, 0] width 0 height 0
click at [415, 211] on link "Scheduled" at bounding box center [418, 213] width 81 height 13
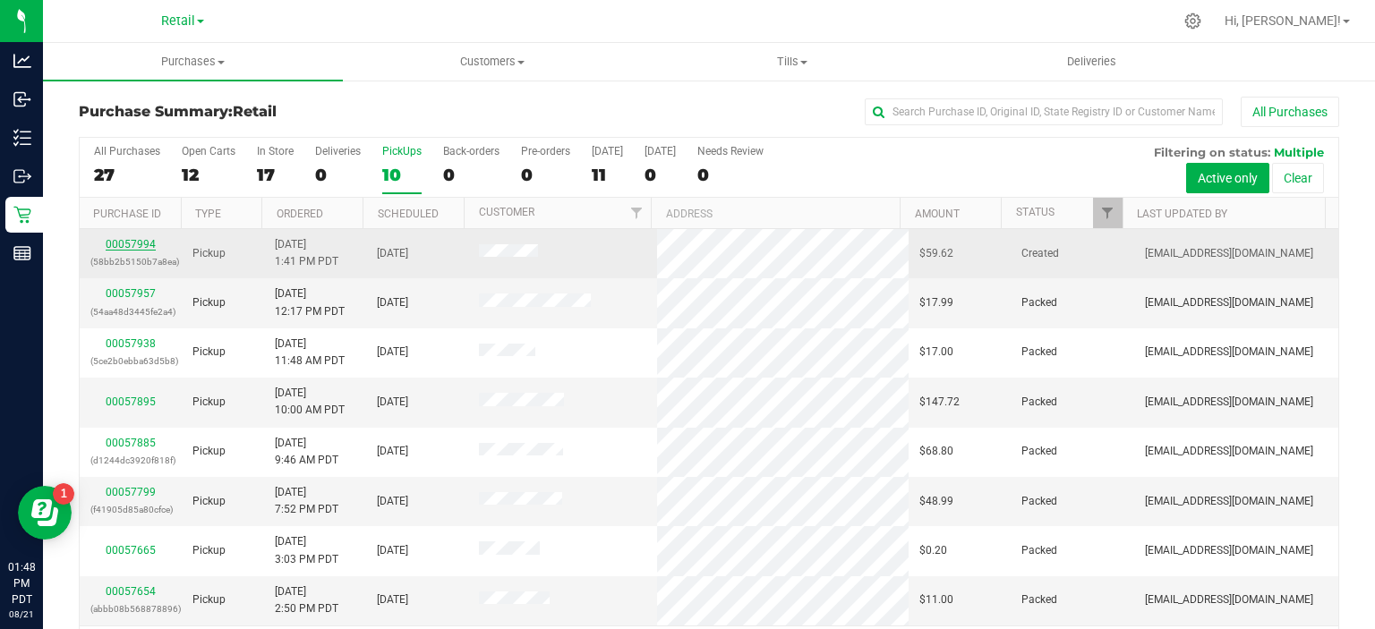
click at [127, 238] on link "00057994" at bounding box center [131, 244] width 50 height 13
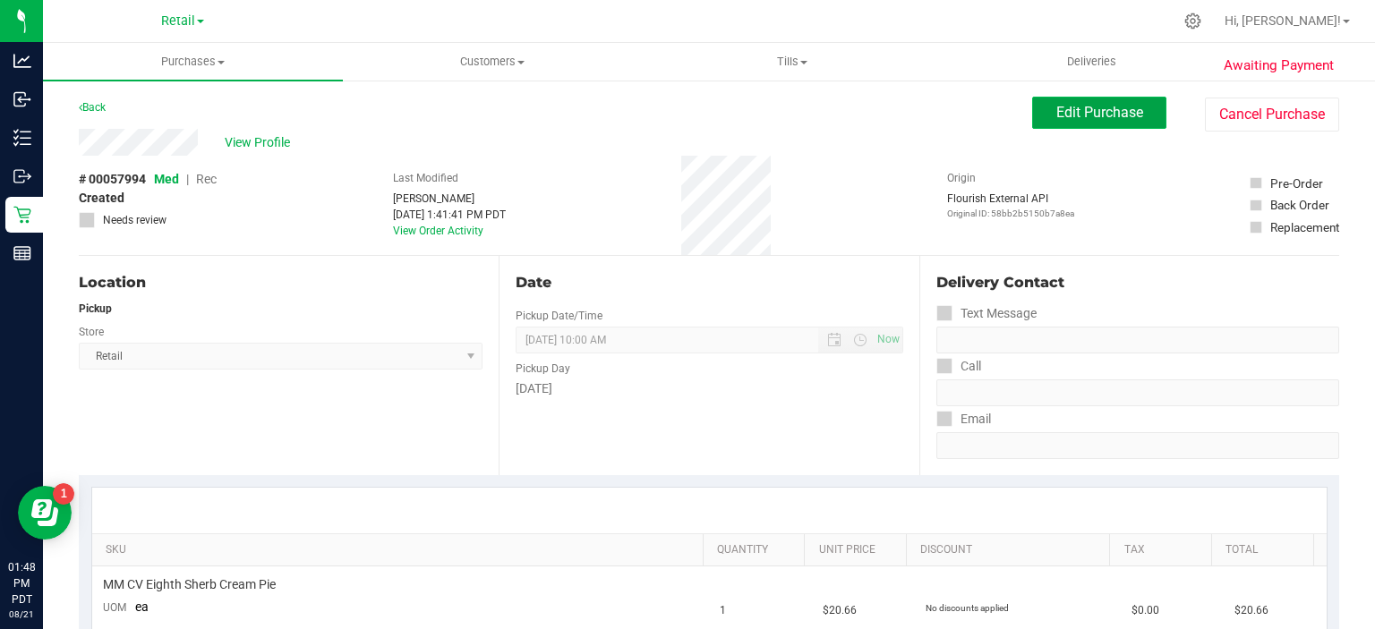
click at [1124, 107] on span "Edit Purchase" at bounding box center [1099, 112] width 87 height 17
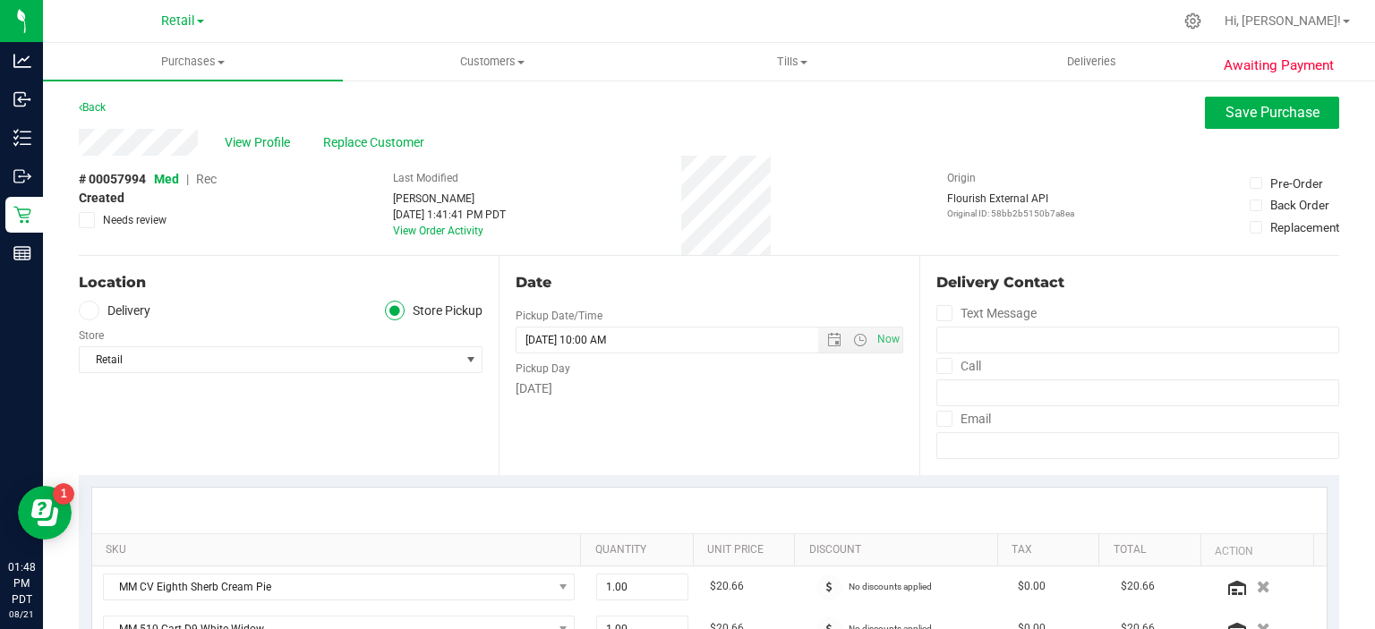
click at [210, 175] on span "Rec" at bounding box center [206, 179] width 21 height 14
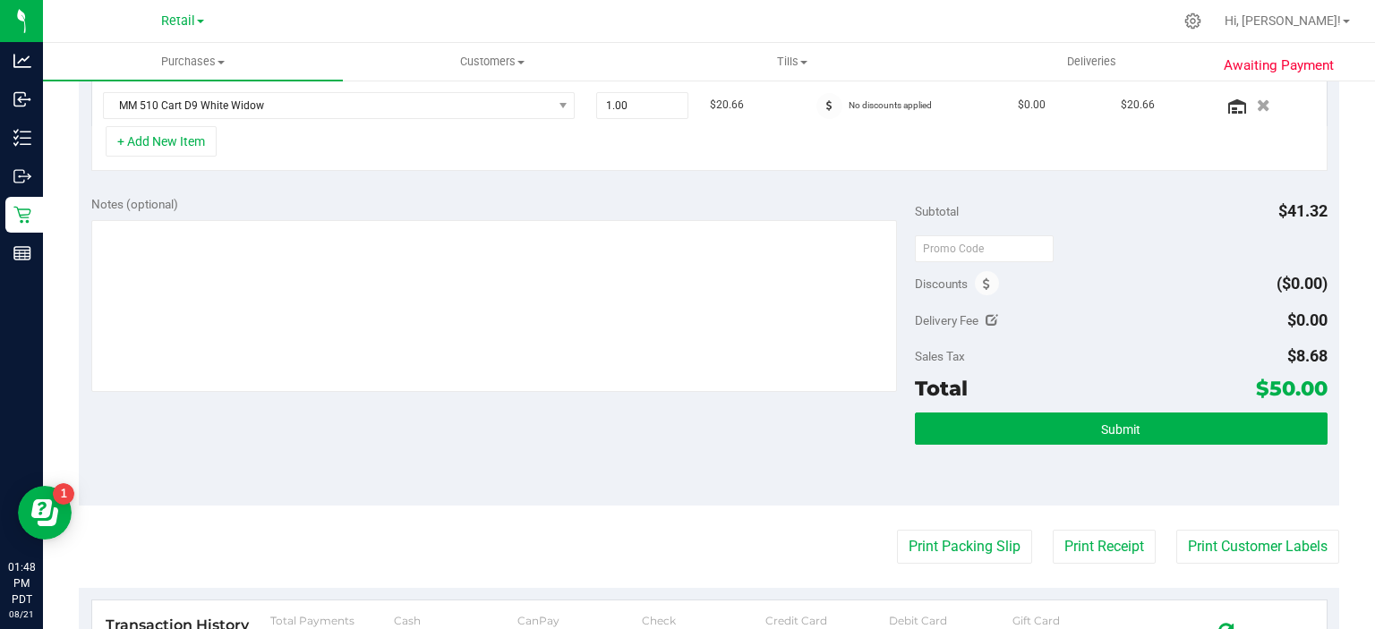
scroll to position [543, 0]
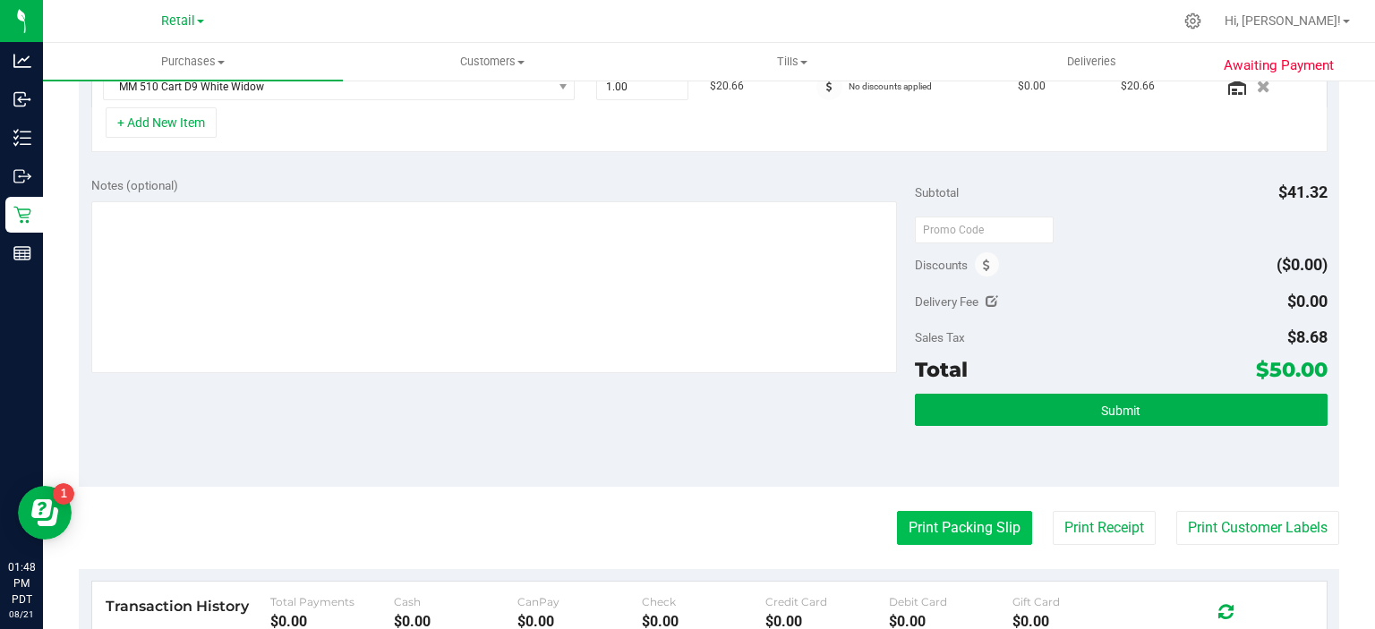
click at [971, 518] on button "Print Packing Slip" at bounding box center [964, 528] width 135 height 34
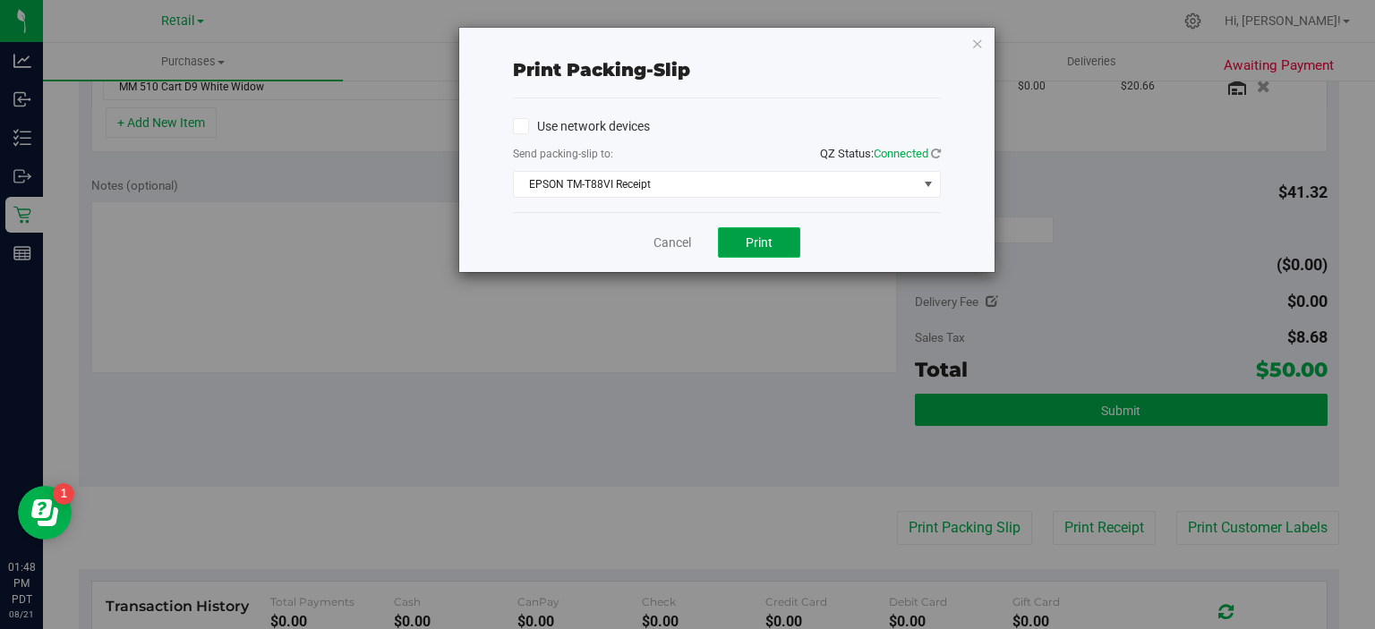
click at [780, 242] on button "Print" at bounding box center [759, 242] width 82 height 30
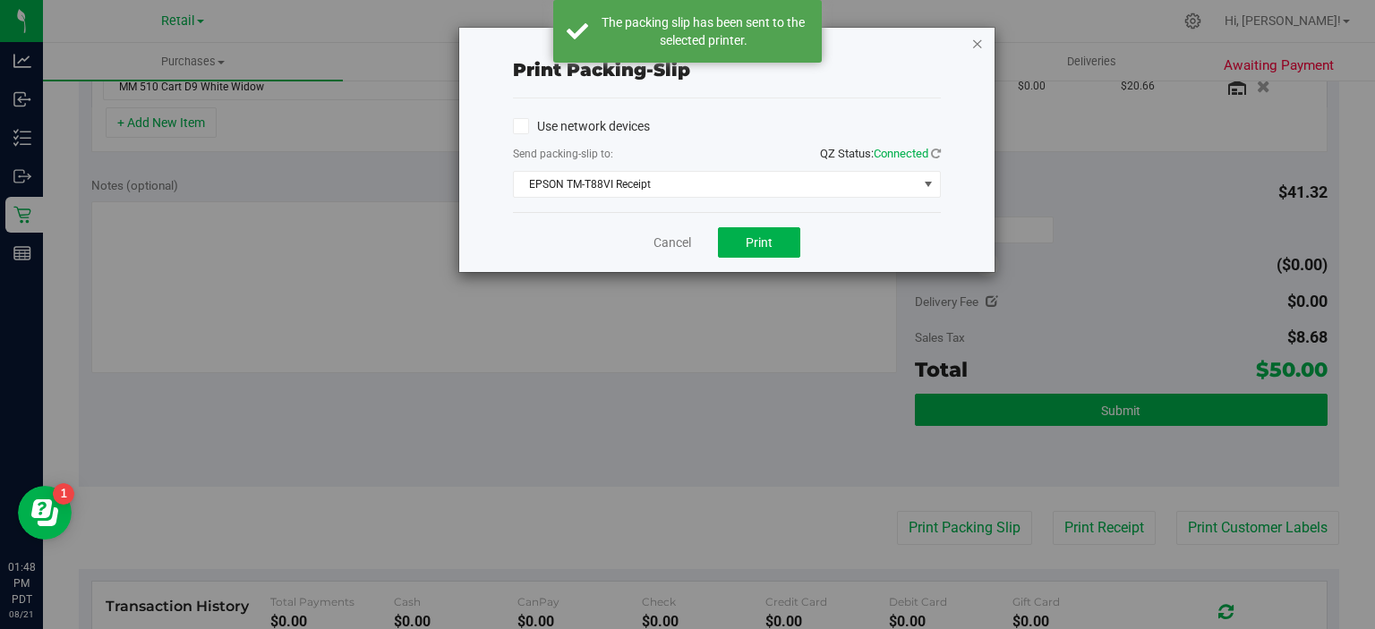
click at [975, 38] on icon "button" at bounding box center [977, 42] width 13 height 21
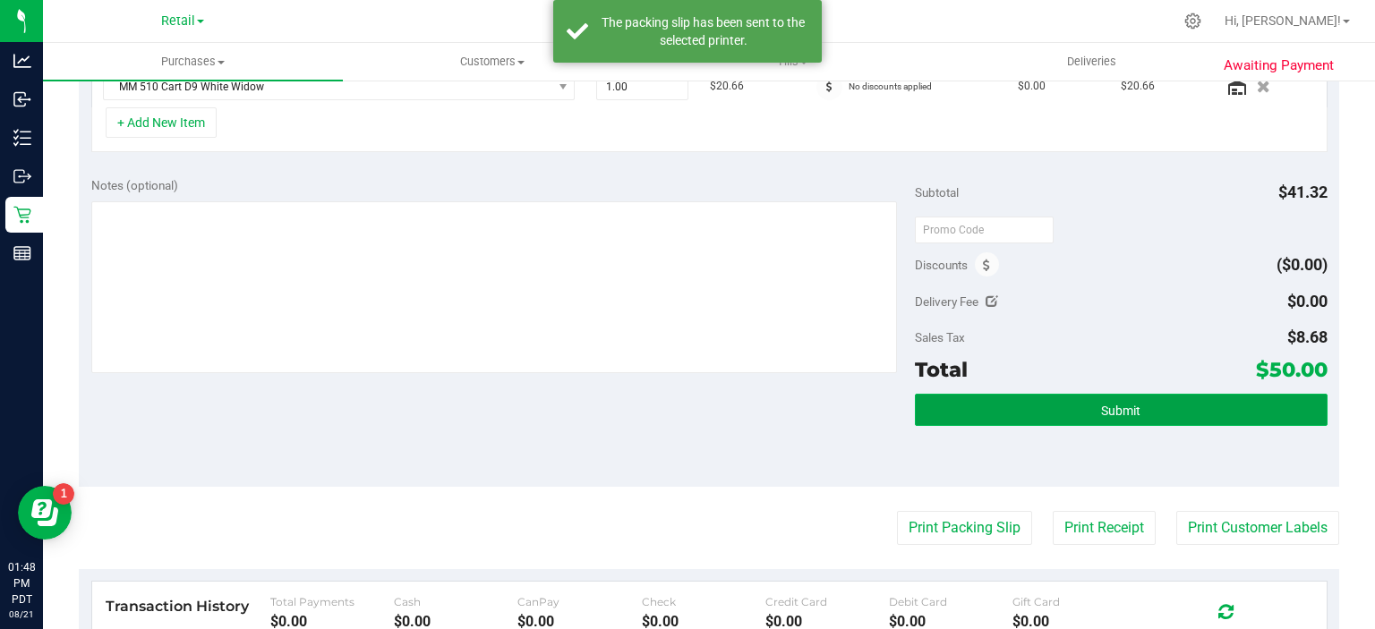
click at [1165, 405] on button "Submit" at bounding box center [1121, 410] width 412 height 32
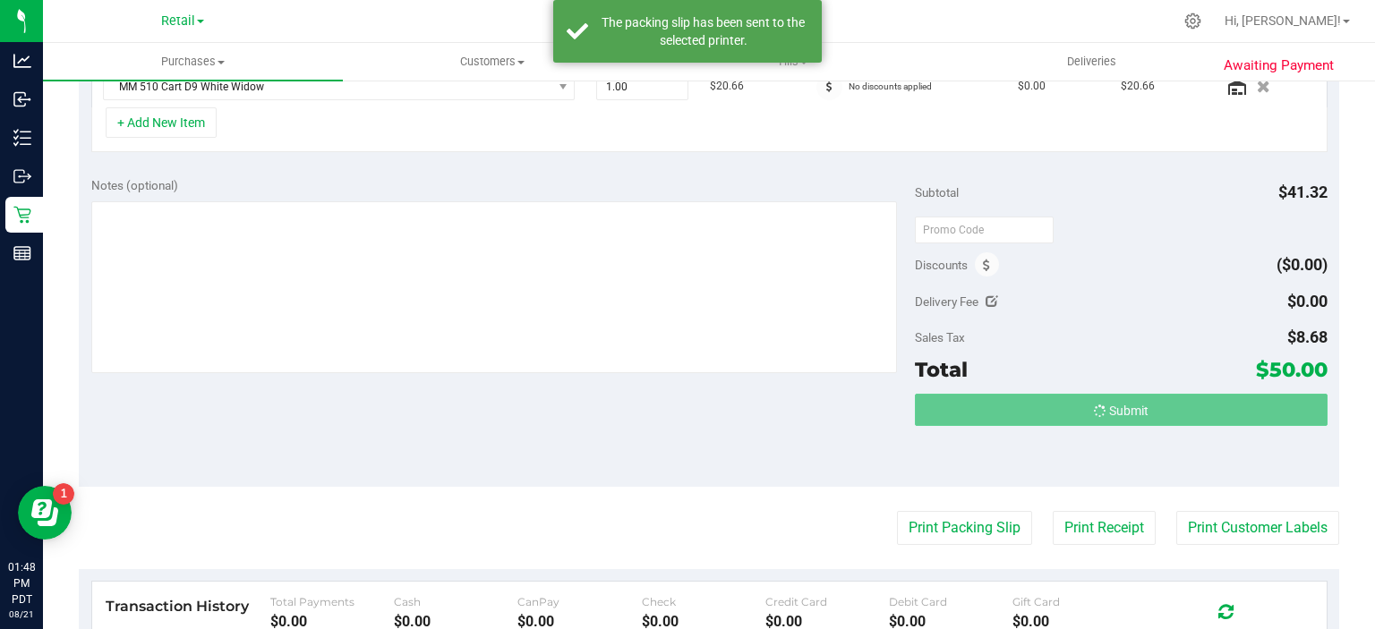
scroll to position [515, 0]
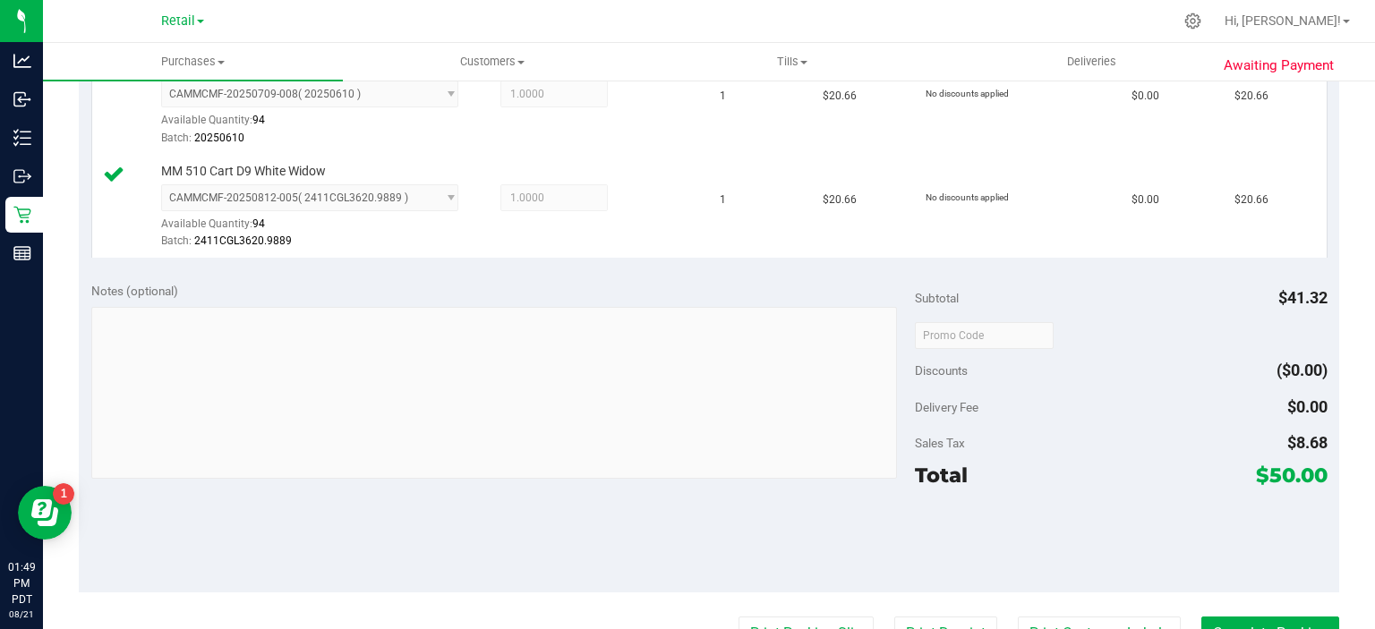
scroll to position [574, 0]
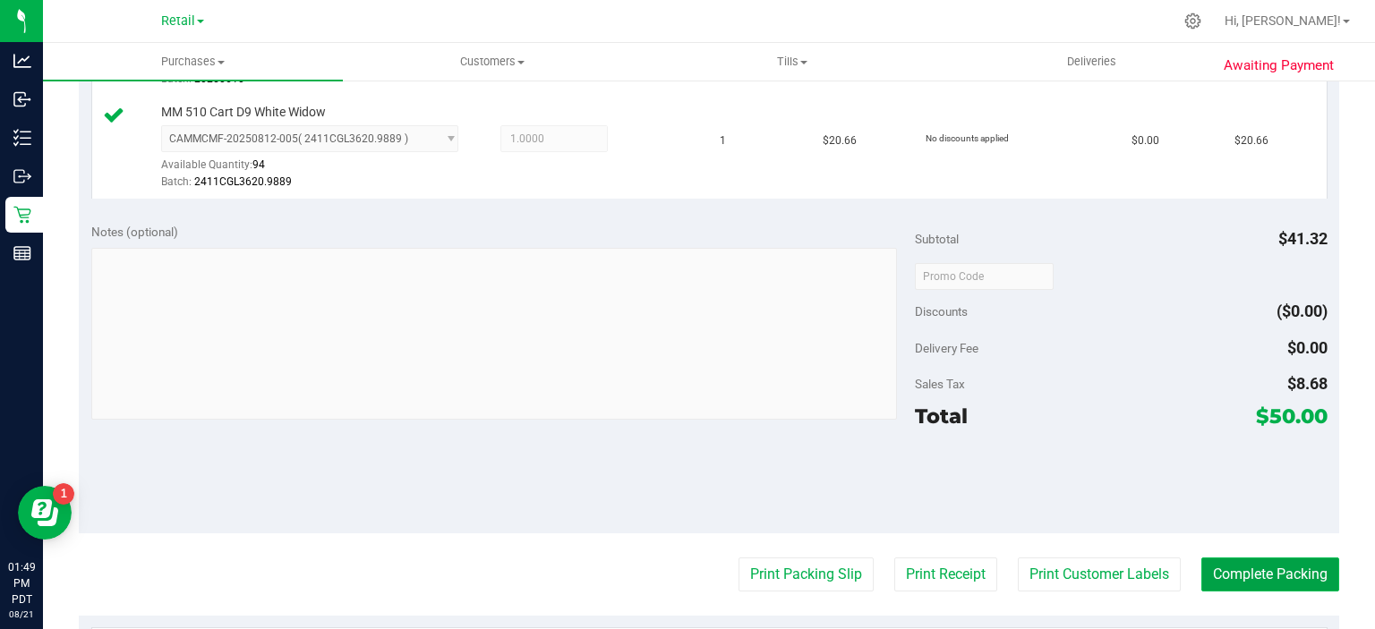
click at [1236, 573] on button "Complete Packing" at bounding box center [1271, 575] width 138 height 34
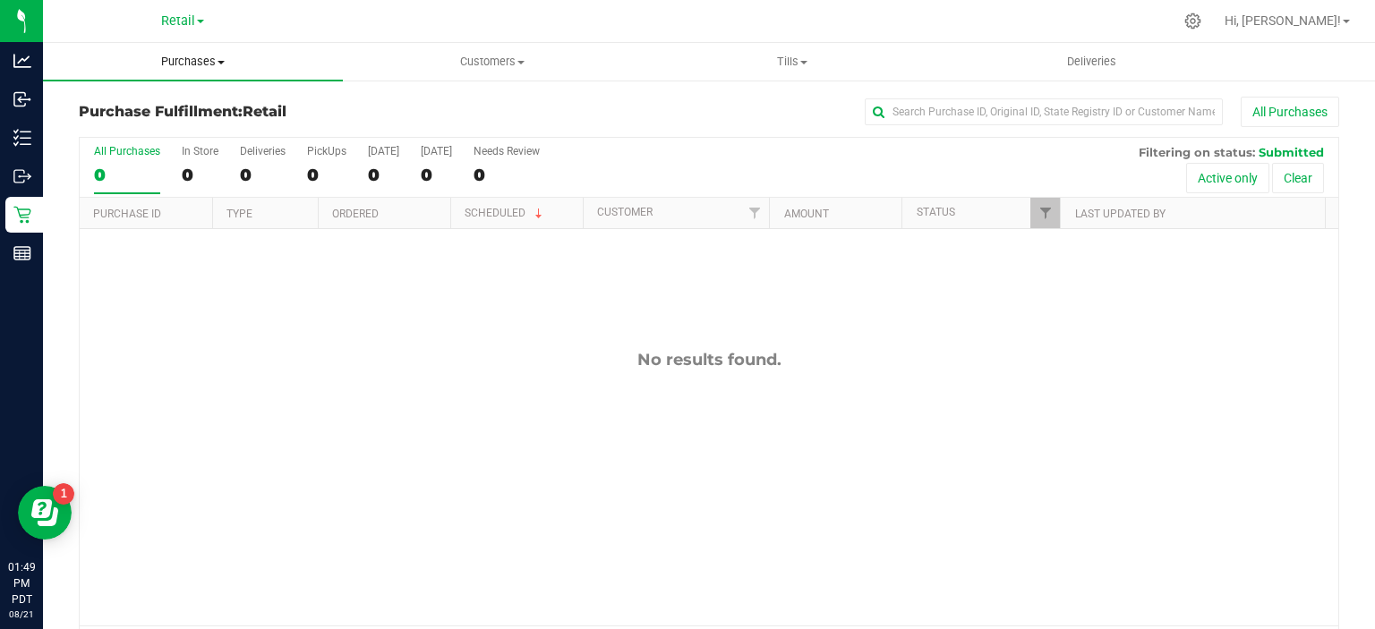
click at [227, 59] on span "Purchases" at bounding box center [193, 62] width 300 height 16
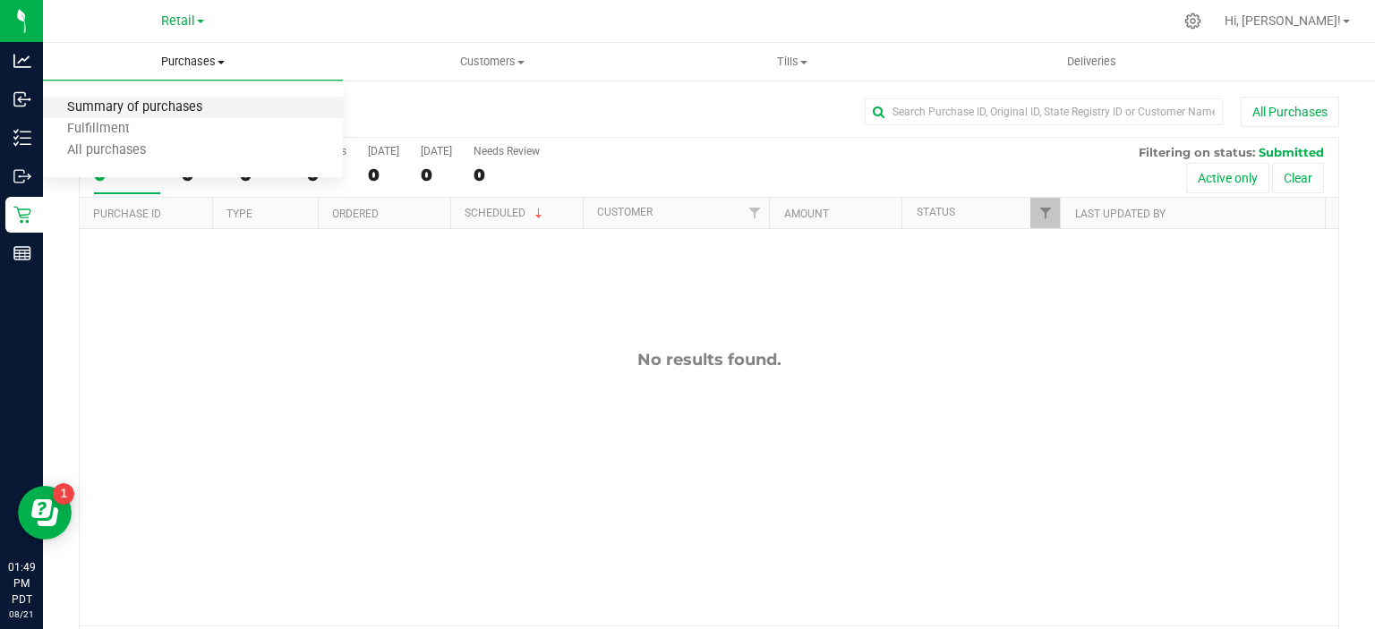
click at [174, 109] on span "Summary of purchases" at bounding box center [135, 107] width 184 height 15
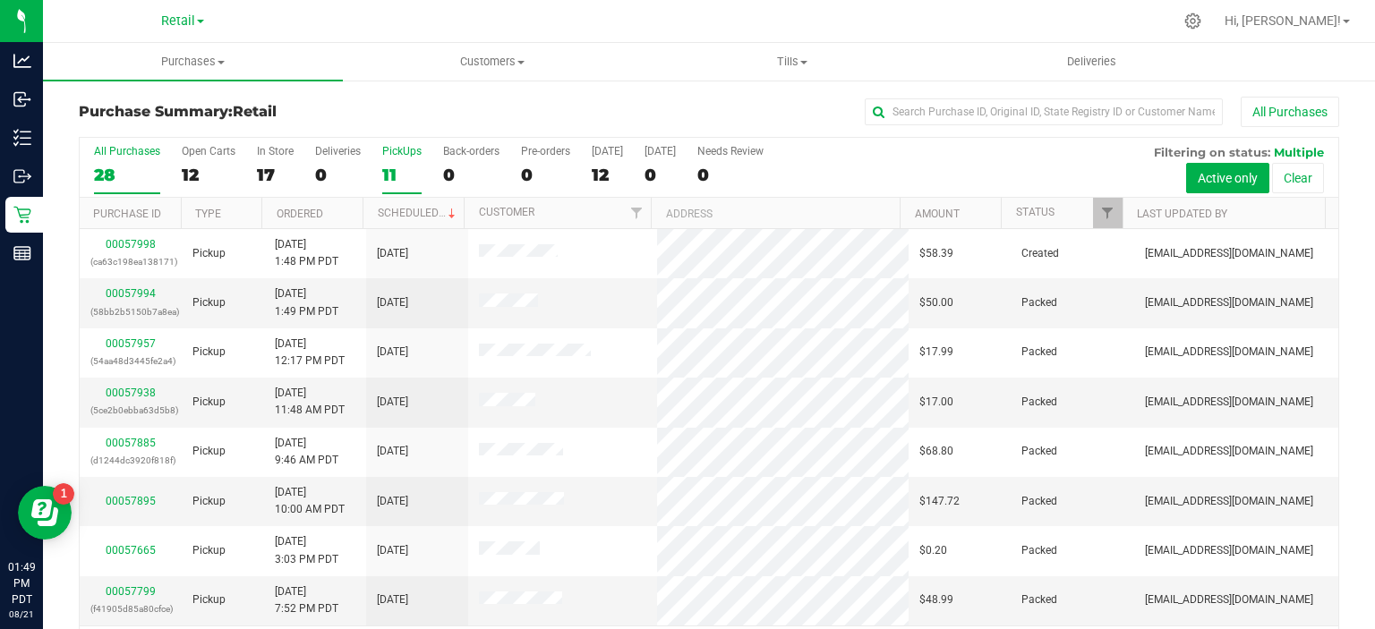
click at [390, 168] on div "11" at bounding box center [401, 175] width 39 height 21
click at [0, 0] on input "PickUps 11" at bounding box center [0, 0] width 0 height 0
click at [445, 211] on span at bounding box center [452, 214] width 14 height 14
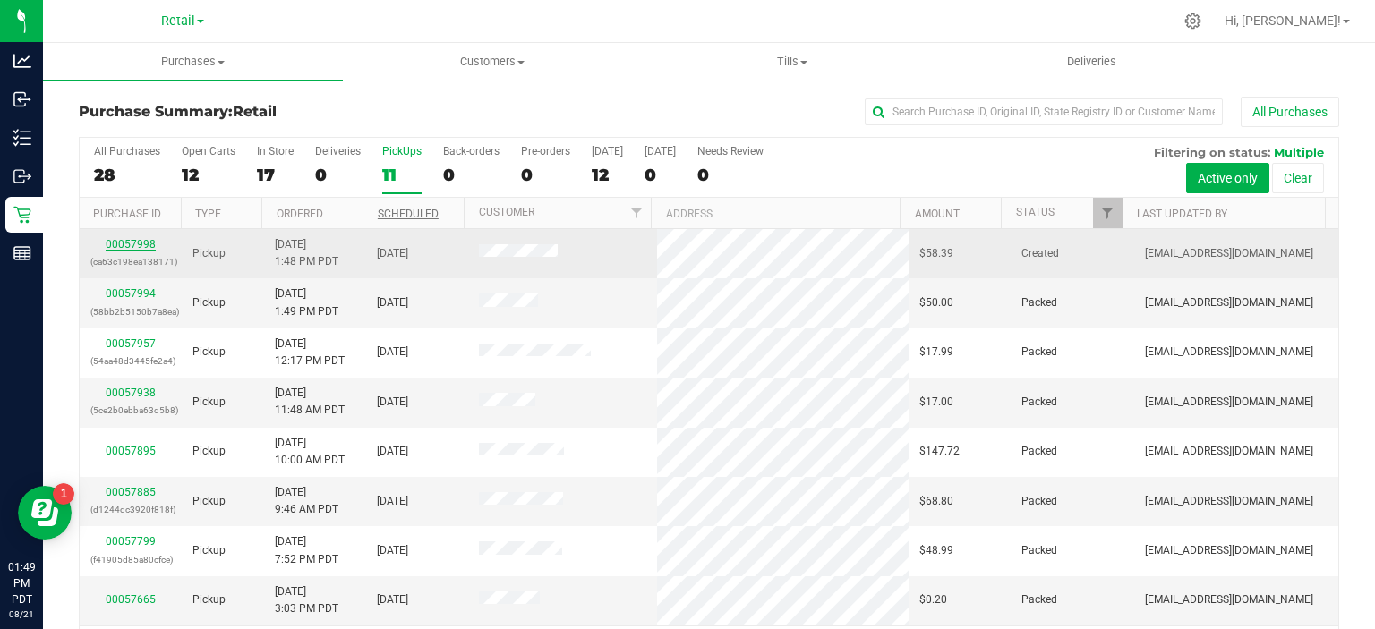
click at [122, 244] on link "00057998" at bounding box center [131, 244] width 50 height 13
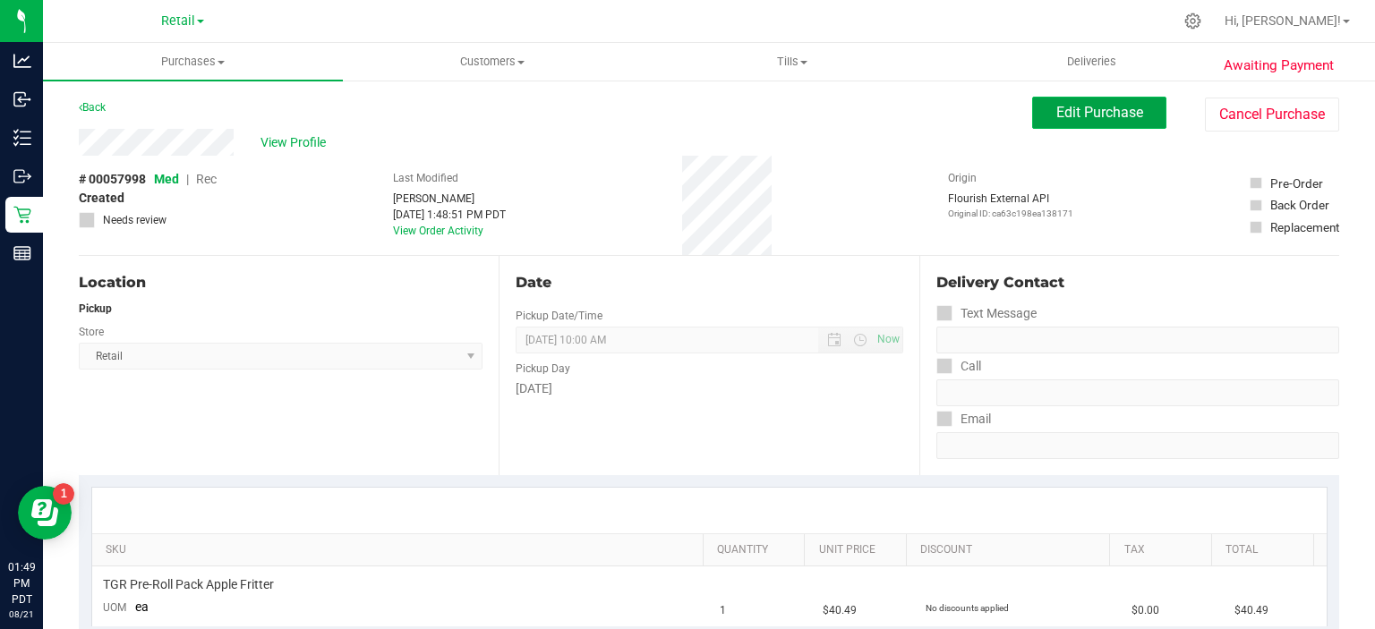
click at [1085, 111] on span "Edit Purchase" at bounding box center [1099, 112] width 87 height 17
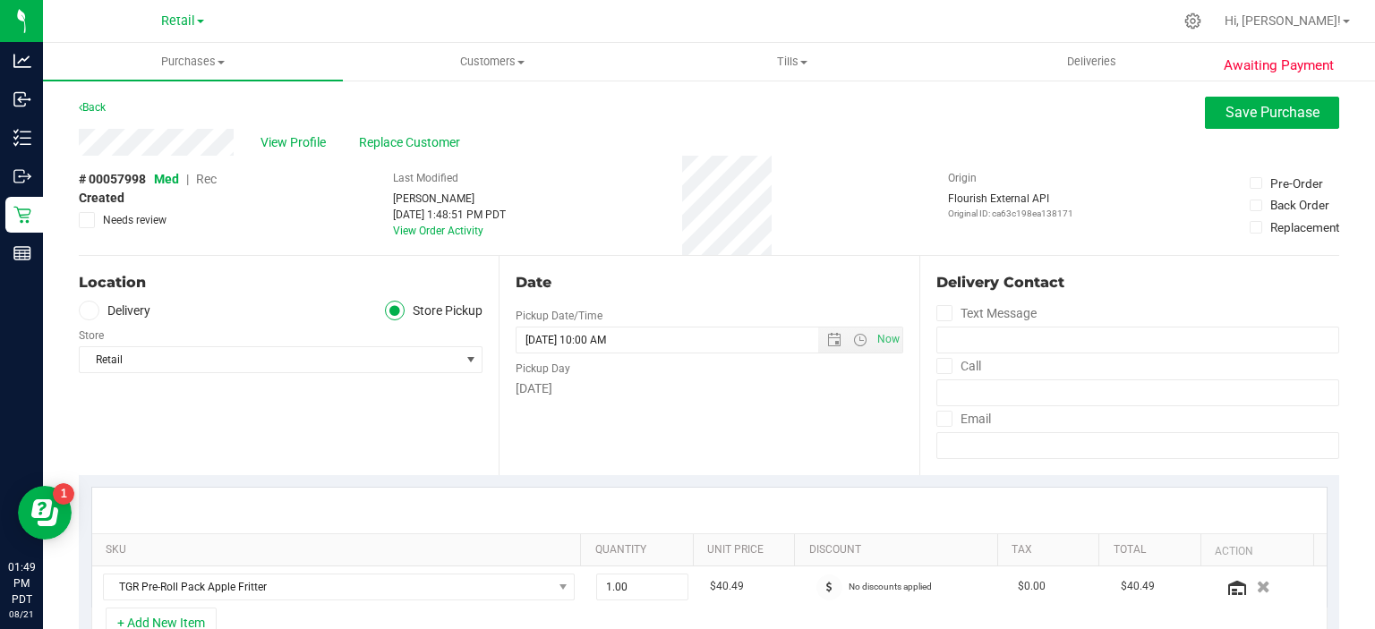
click at [207, 181] on span "Rec" at bounding box center [206, 179] width 21 height 14
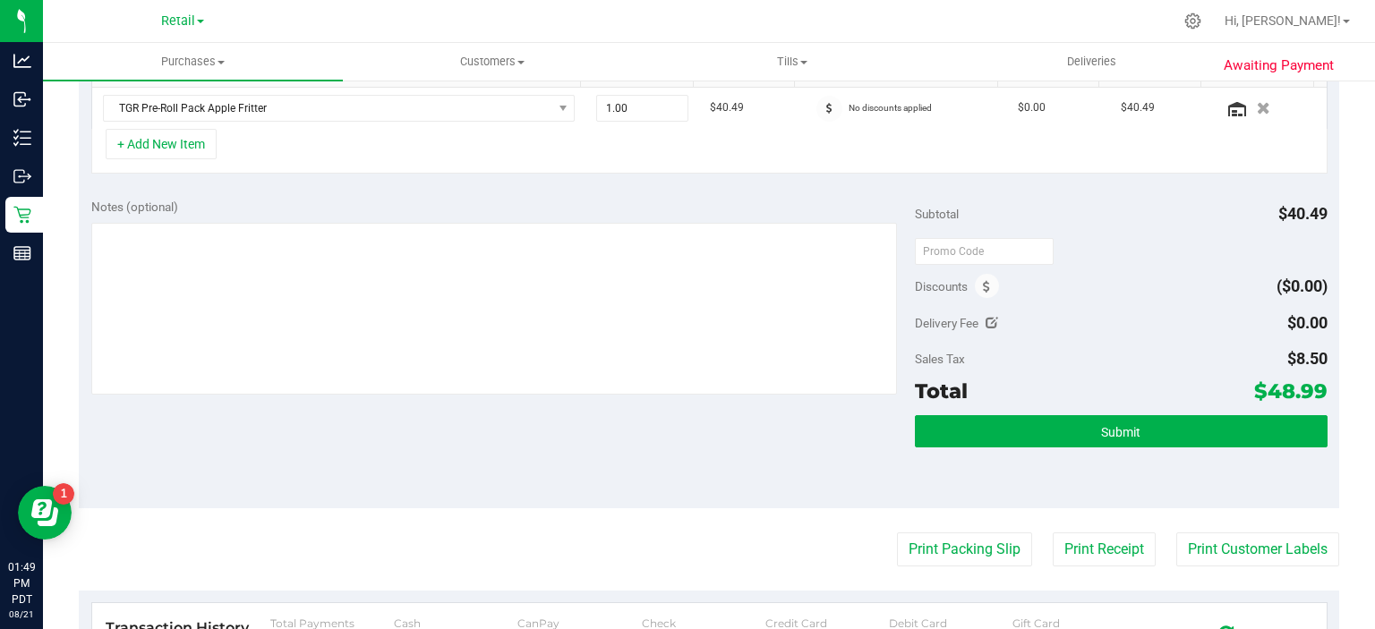
scroll to position [507, 0]
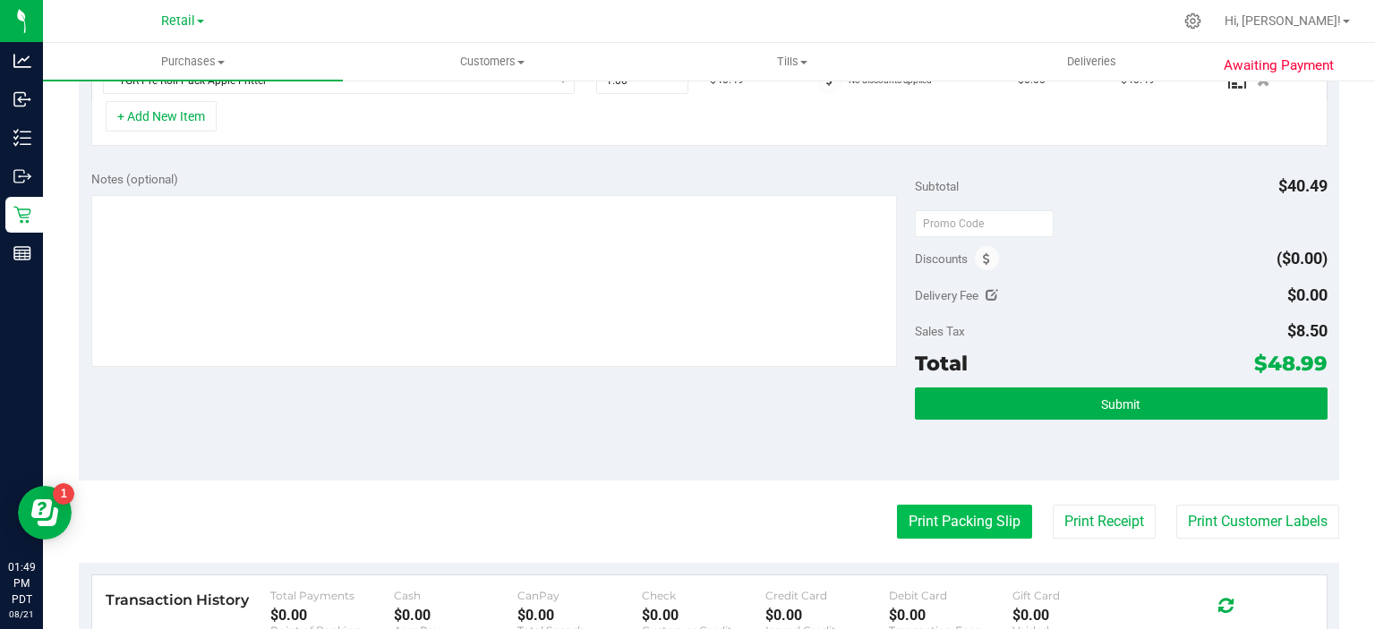
click at [937, 510] on button "Print Packing Slip" at bounding box center [964, 522] width 135 height 34
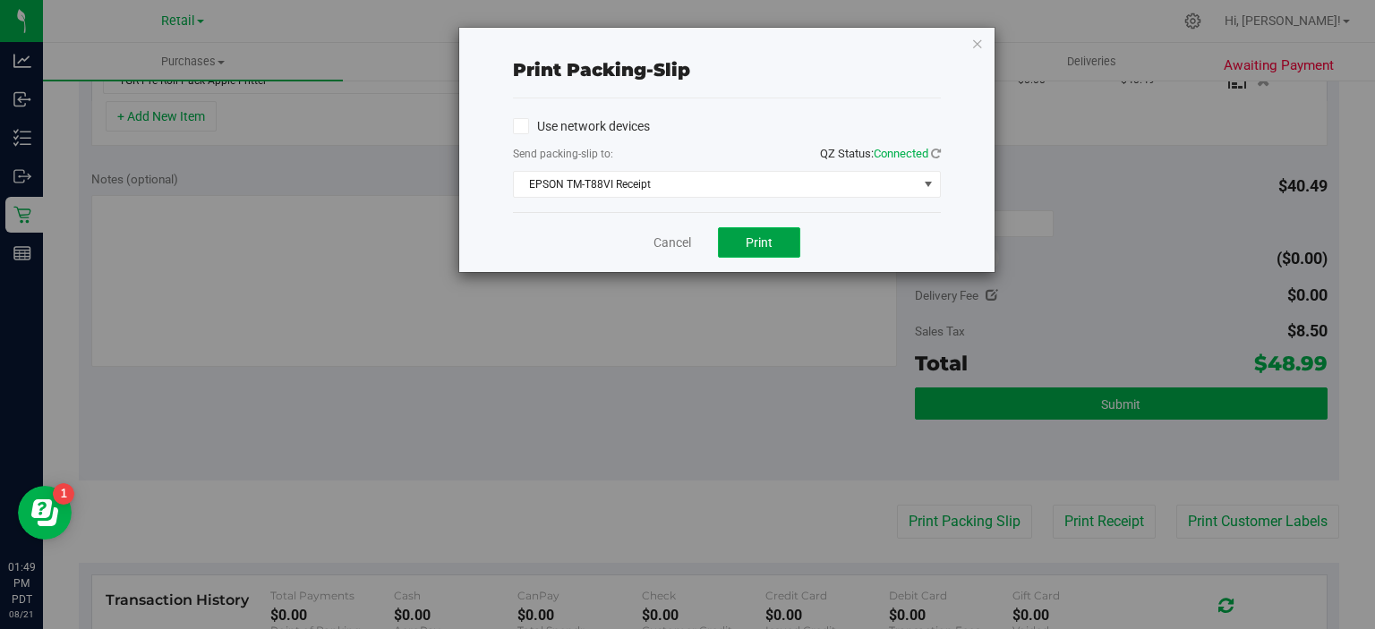
click at [778, 231] on button "Print" at bounding box center [759, 242] width 82 height 30
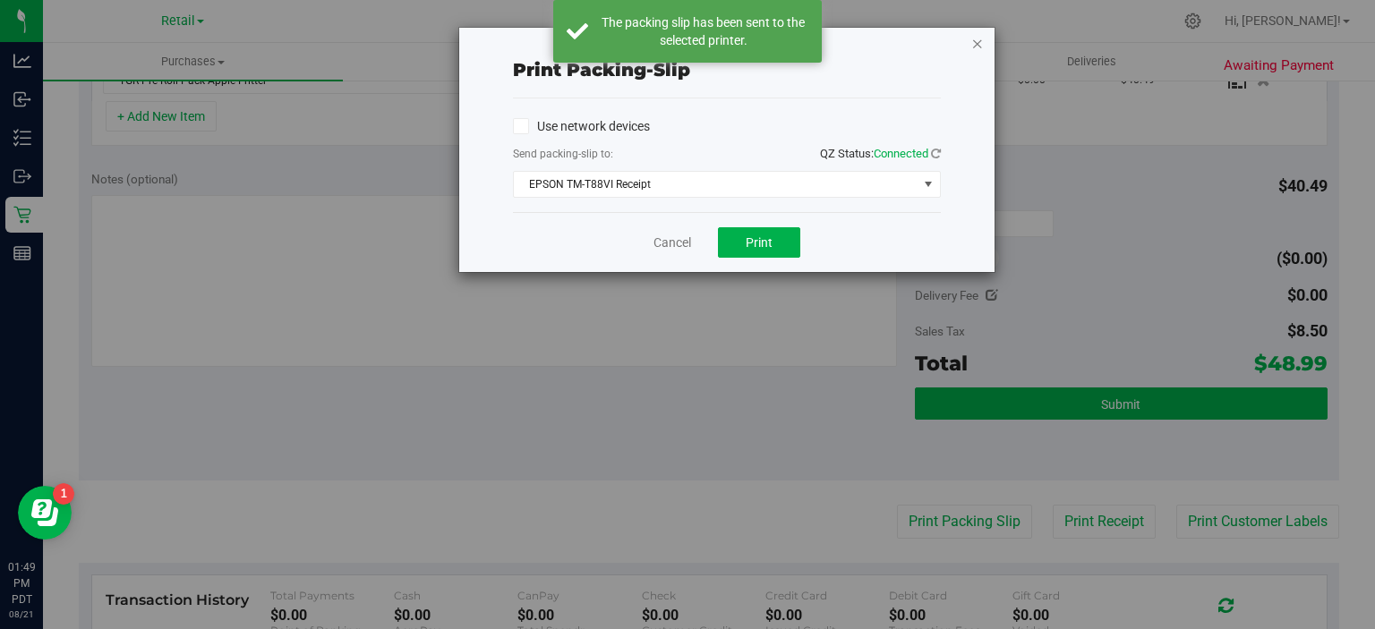
click at [978, 39] on icon "button" at bounding box center [977, 42] width 13 height 21
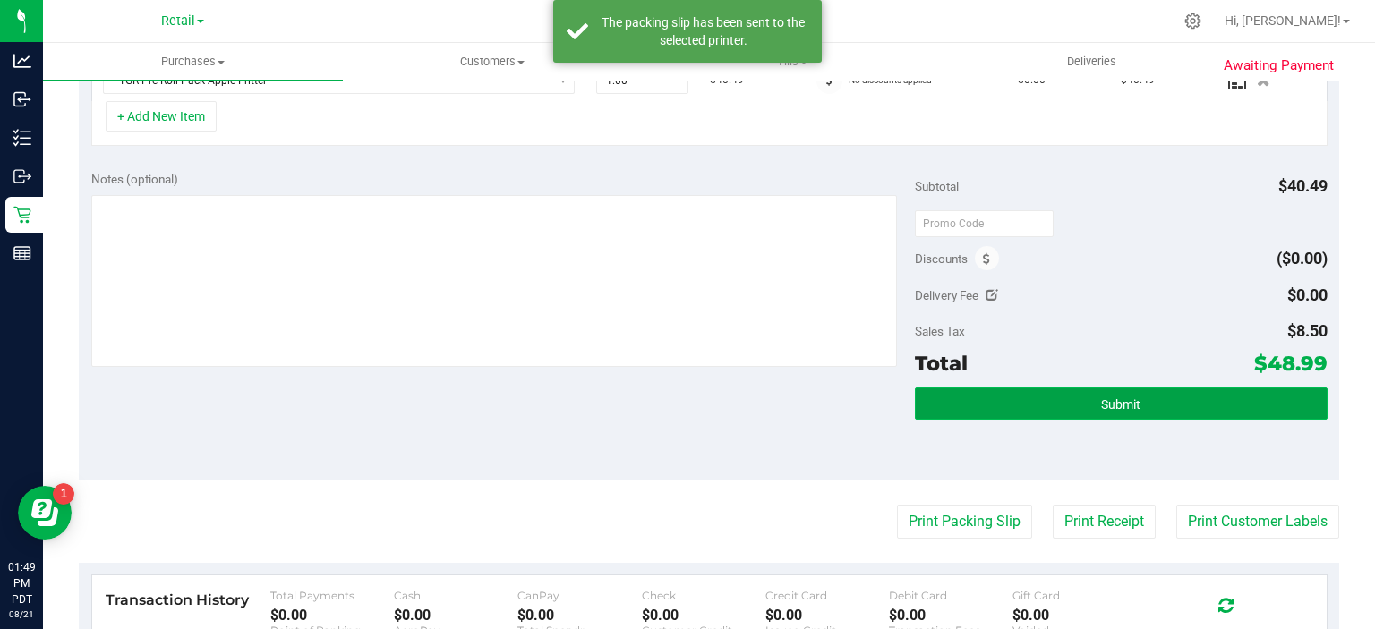
click at [1168, 414] on button "Submit" at bounding box center [1121, 404] width 412 height 32
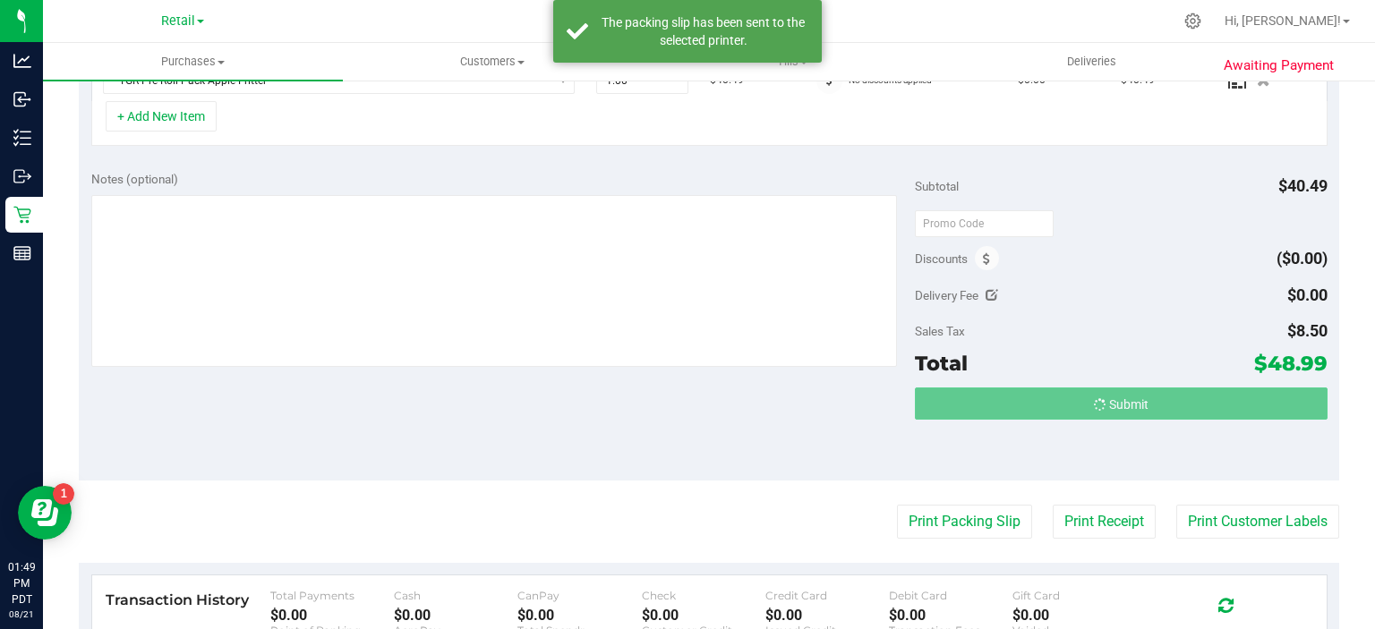
scroll to position [509, 0]
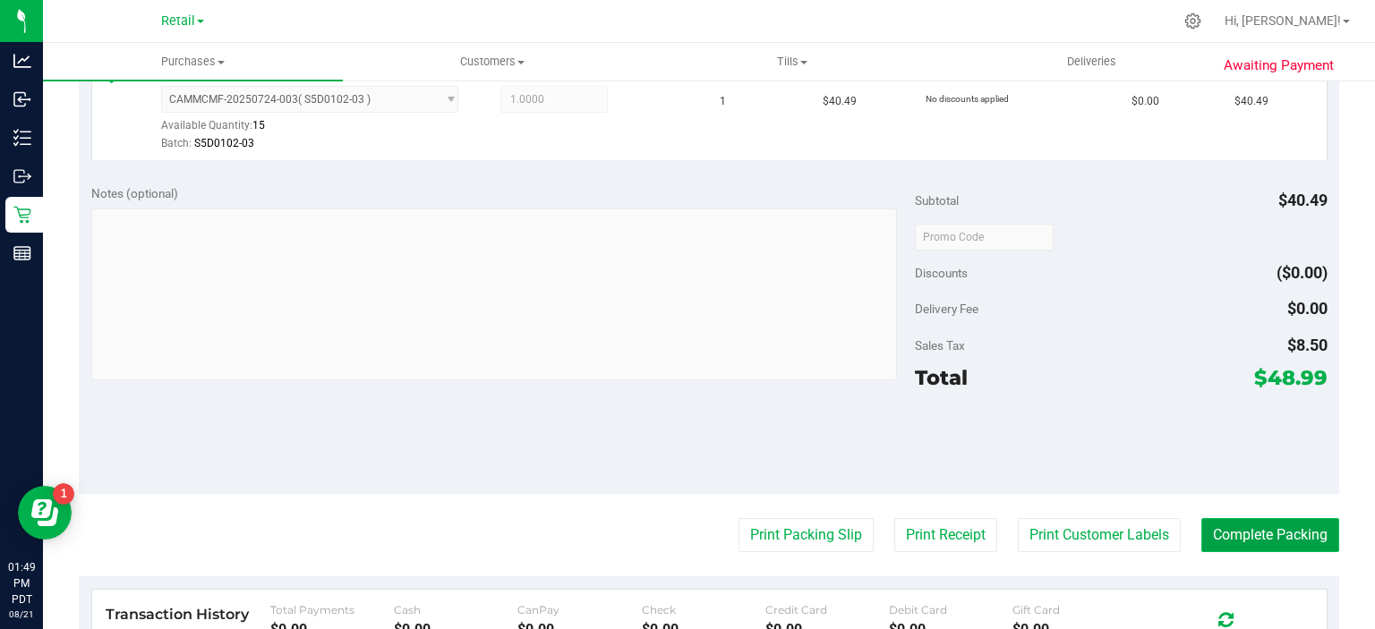
click at [1273, 543] on button "Complete Packing" at bounding box center [1271, 535] width 138 height 34
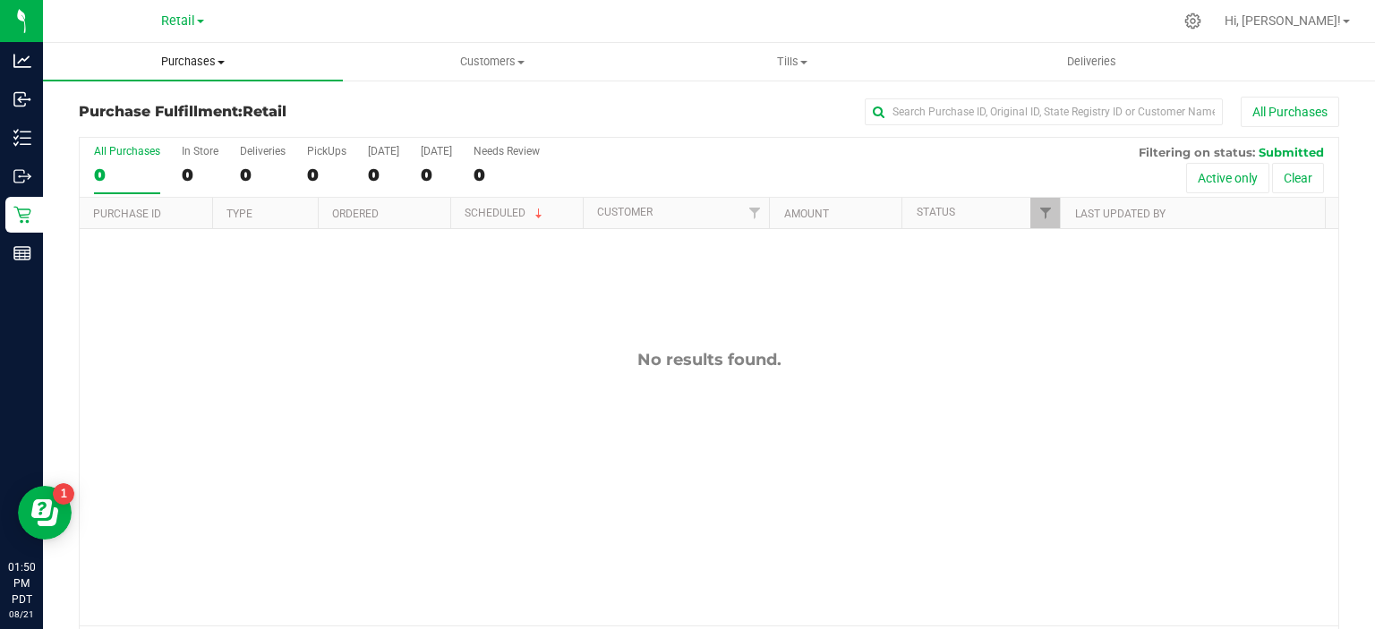
click at [216, 57] on span "Purchases" at bounding box center [193, 62] width 300 height 16
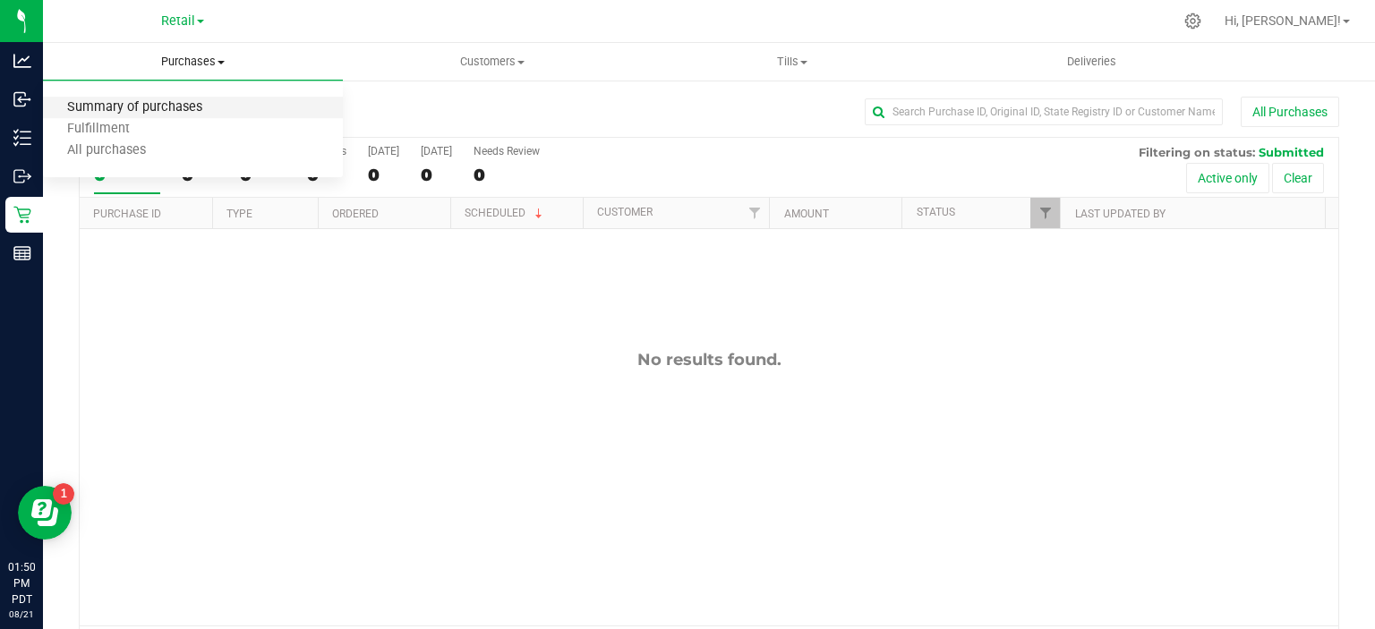
click at [197, 106] on span "Summary of purchases" at bounding box center [135, 107] width 184 height 15
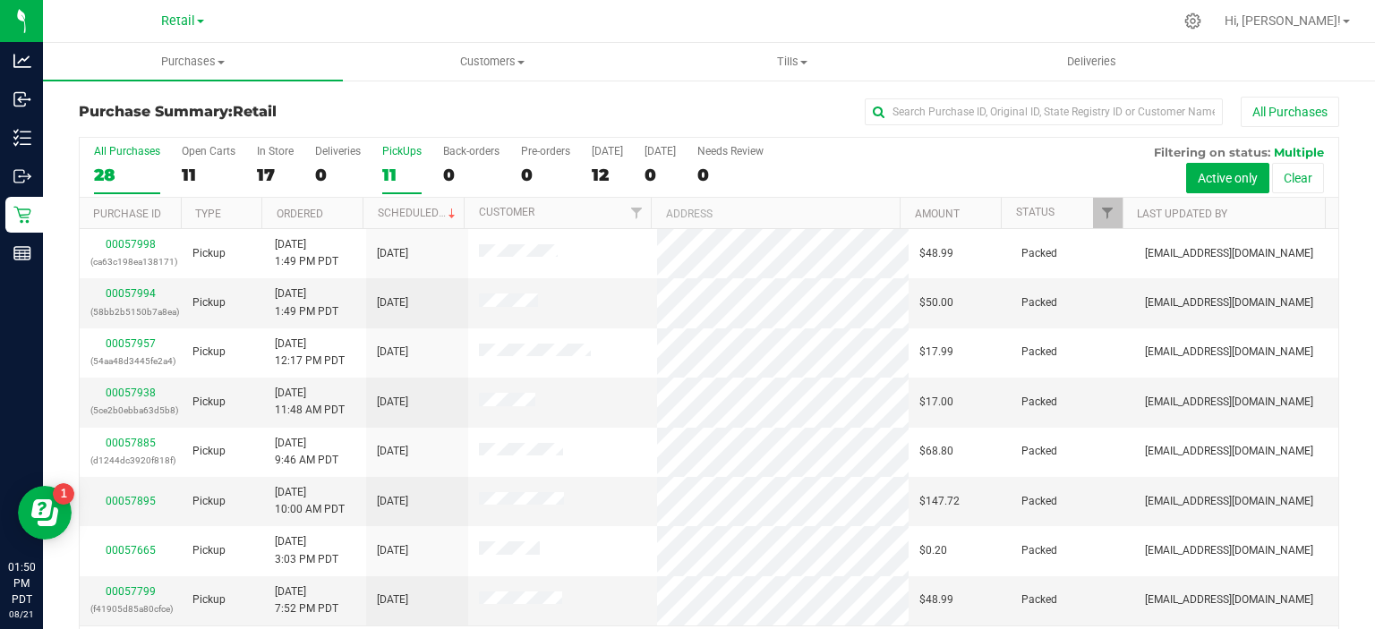
click at [392, 170] on div "11" at bounding box center [401, 175] width 39 height 21
click at [0, 0] on input "PickUps 11" at bounding box center [0, 0] width 0 height 0
click at [419, 209] on link "Scheduled" at bounding box center [418, 213] width 81 height 13
click at [1202, 28] on icon at bounding box center [1193, 21] width 19 height 19
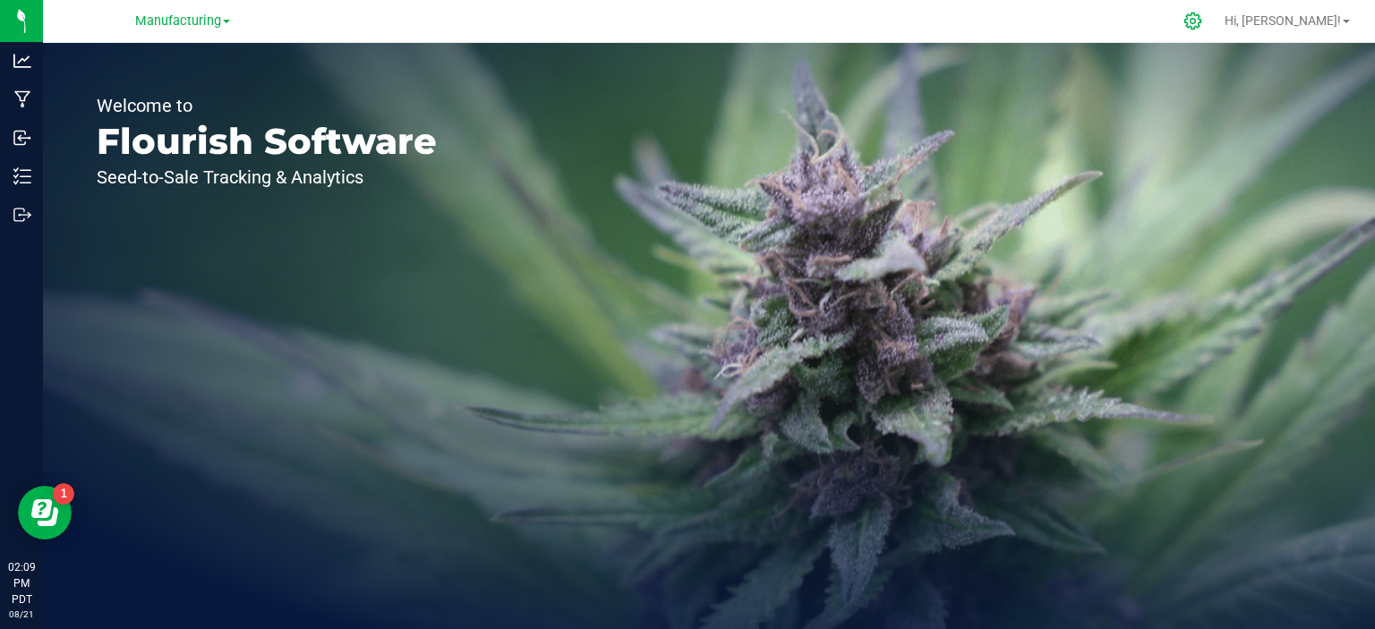
click at [1202, 22] on icon at bounding box center [1193, 21] width 17 height 17
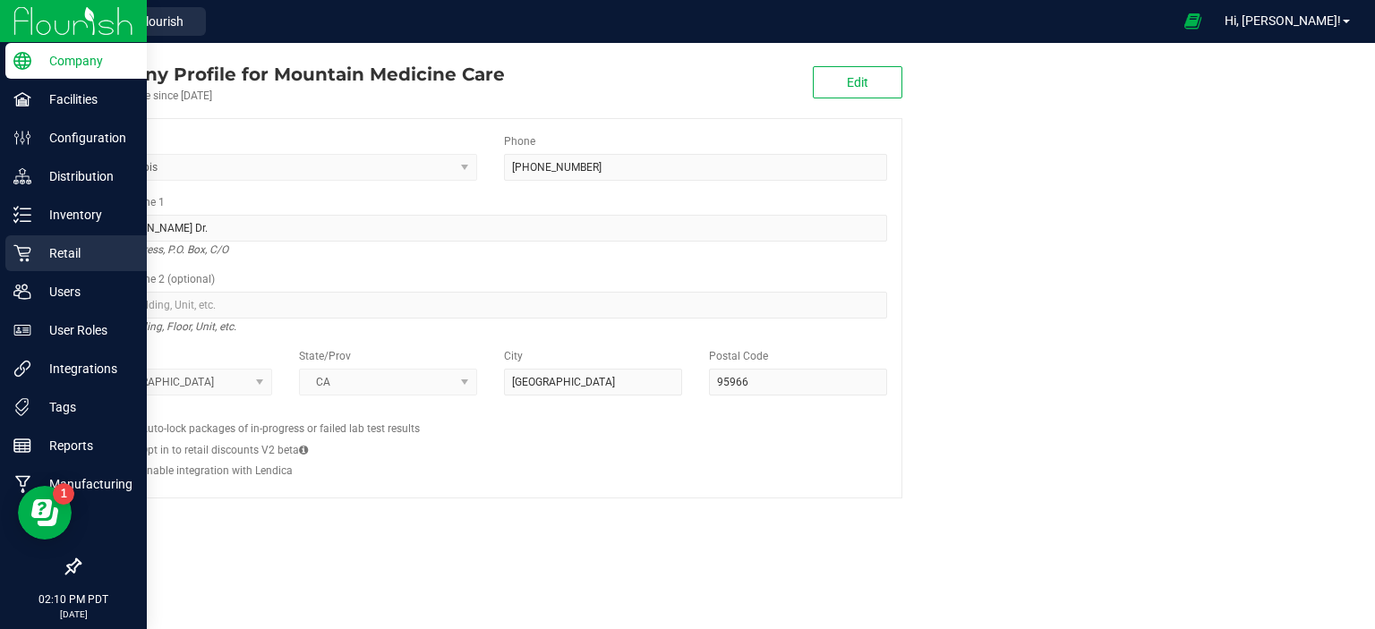
click at [25, 261] on icon at bounding box center [22, 253] width 18 height 18
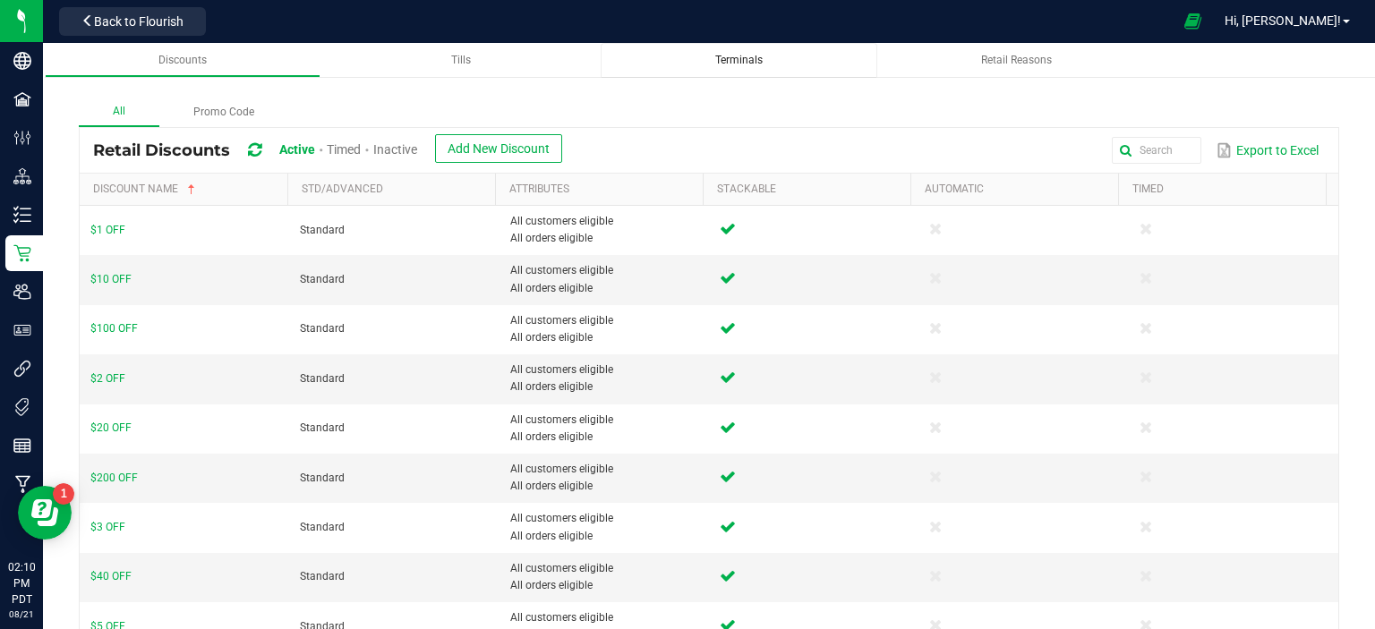
click at [772, 64] on div "Terminals" at bounding box center [739, 60] width 248 height 15
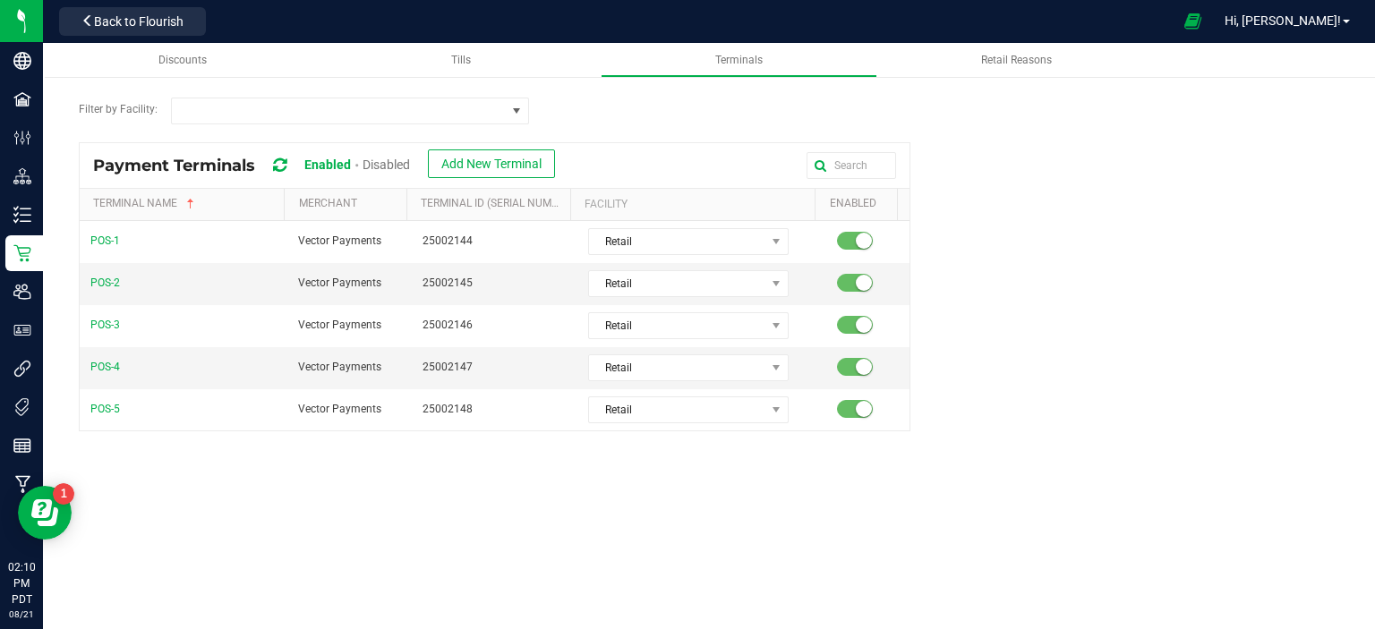
click at [278, 167] on icon at bounding box center [279, 166] width 13 height 16
click at [286, 166] on icon at bounding box center [279, 166] width 13 height 16
